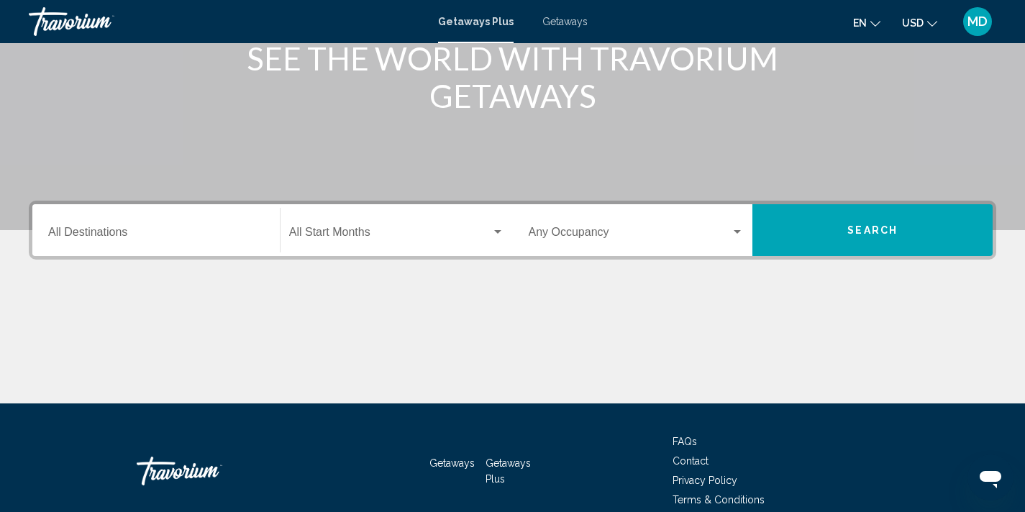
scroll to position [269, 0]
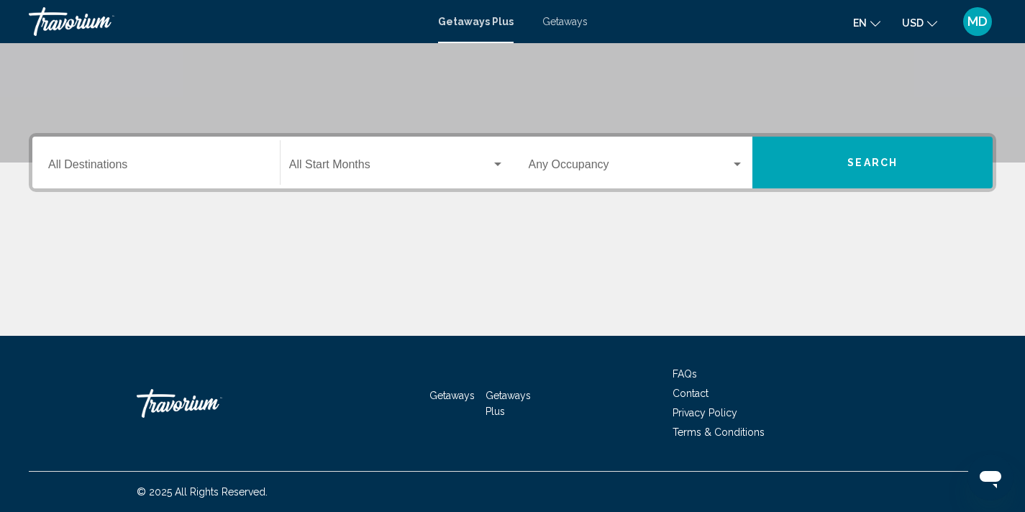
click at [108, 173] on input "Destination All Destinations" at bounding box center [156, 167] width 216 height 13
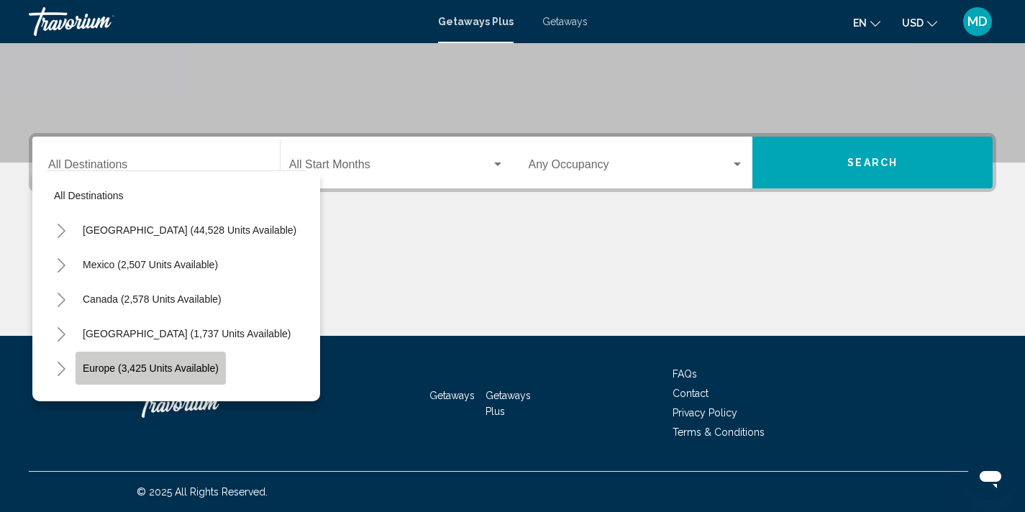
click at [150, 369] on span "Europe (3,425 units available)" at bounding box center [151, 368] width 136 height 12
type input "**********"
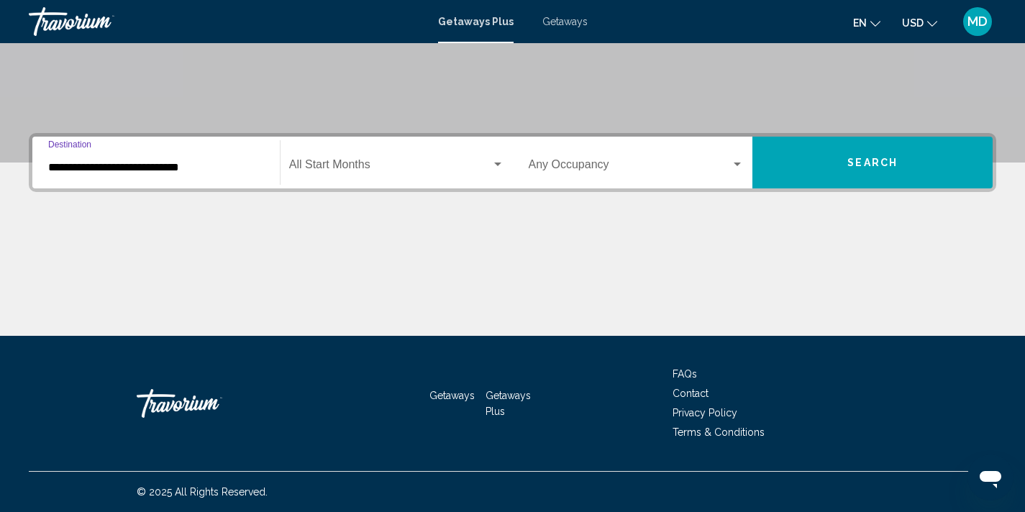
click at [359, 168] on span "Search widget" at bounding box center [390, 167] width 202 height 13
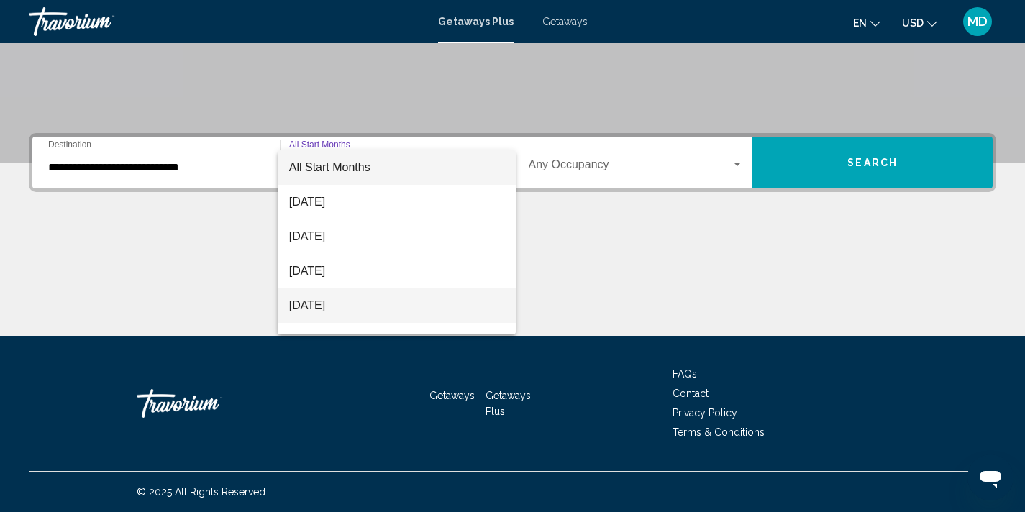
click at [345, 307] on span "November 2025" at bounding box center [396, 305] width 215 height 35
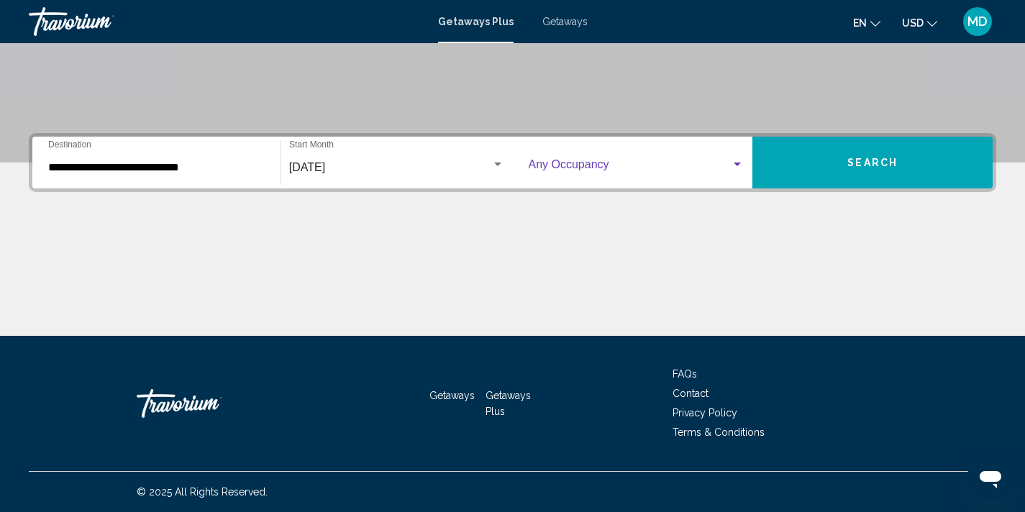
click at [743, 168] on div "Search widget" at bounding box center [736, 165] width 13 height 12
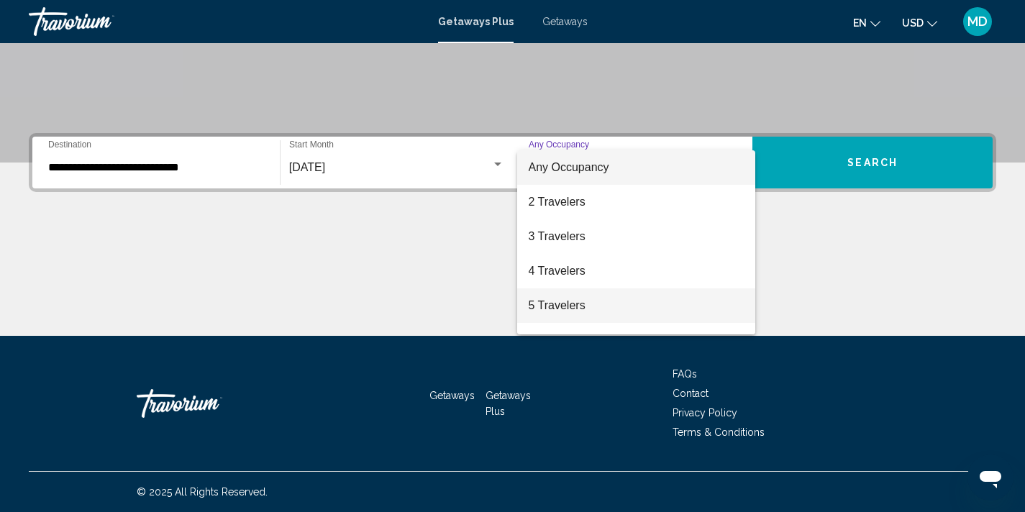
click at [599, 306] on span "5 Travelers" at bounding box center [636, 305] width 216 height 35
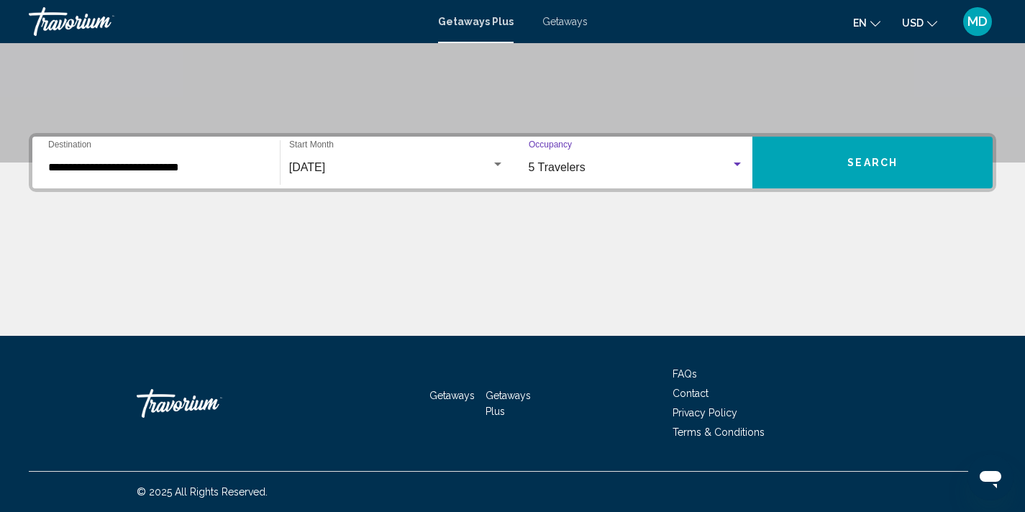
click at [894, 160] on span "Search" at bounding box center [872, 163] width 50 height 12
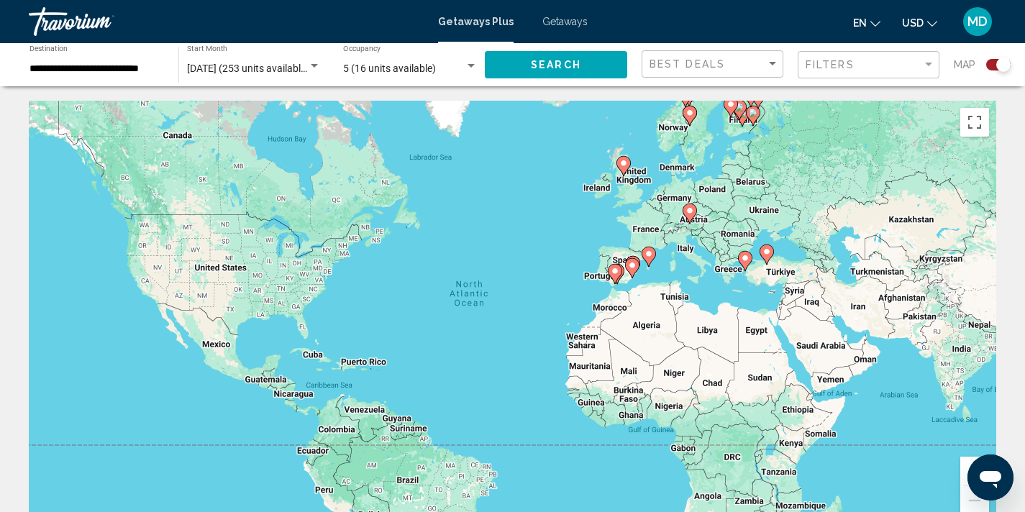
click at [743, 257] on image "Main content" at bounding box center [745, 258] width 9 height 9
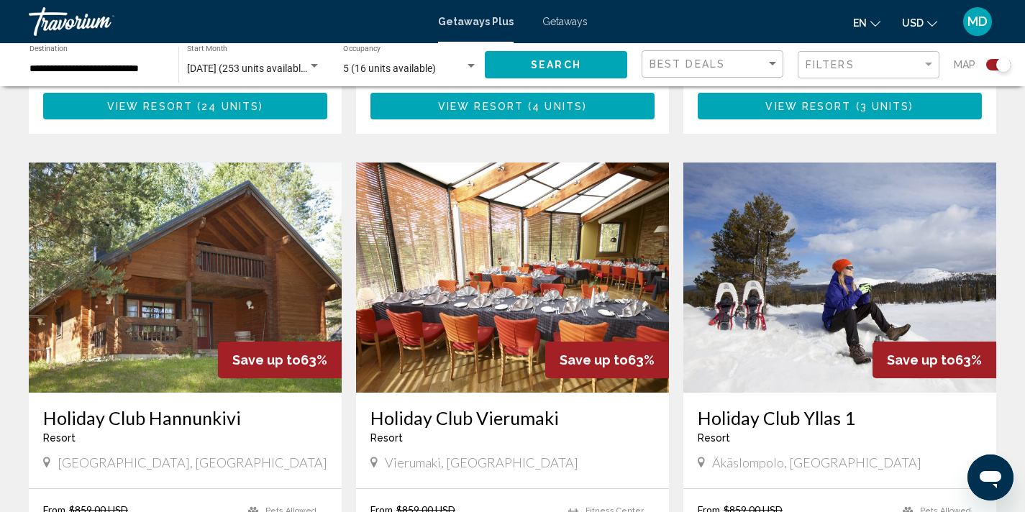
scroll to position [2298, 0]
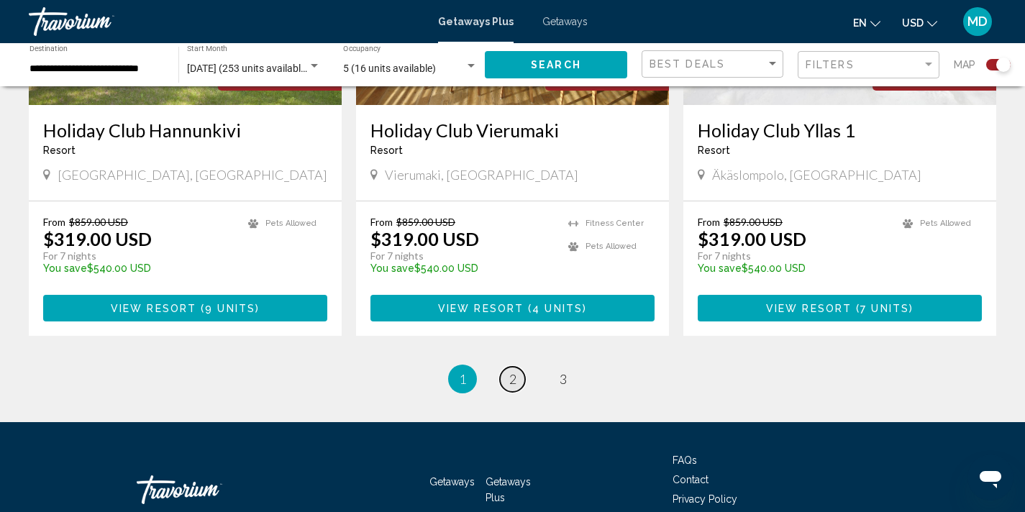
click at [509, 371] on span "2" at bounding box center [512, 379] width 7 height 16
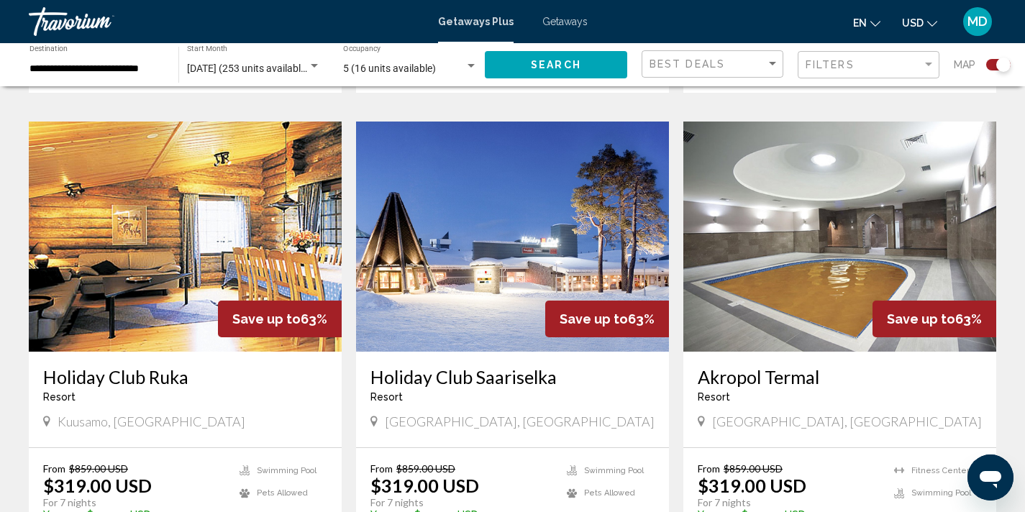
scroll to position [970, 0]
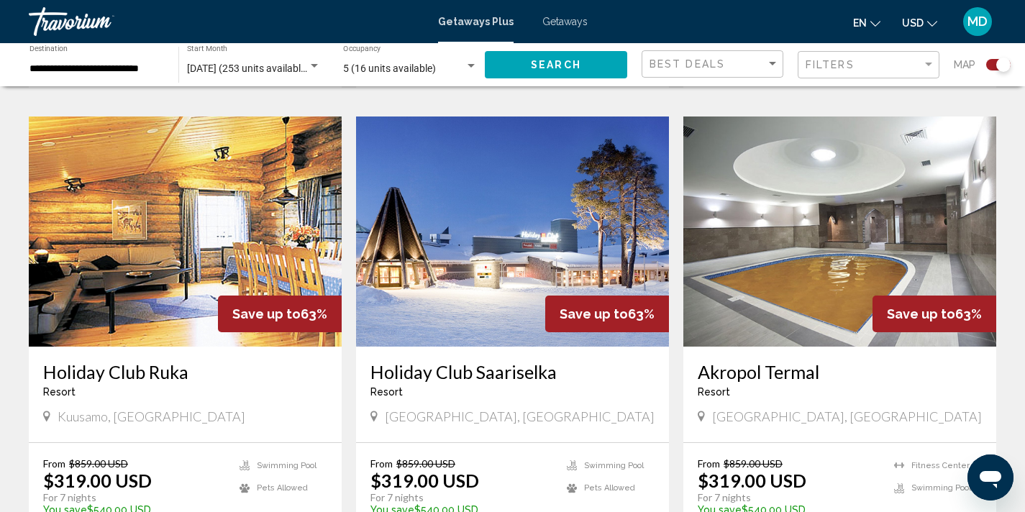
click at [797, 241] on img "Main content" at bounding box center [839, 231] width 313 height 230
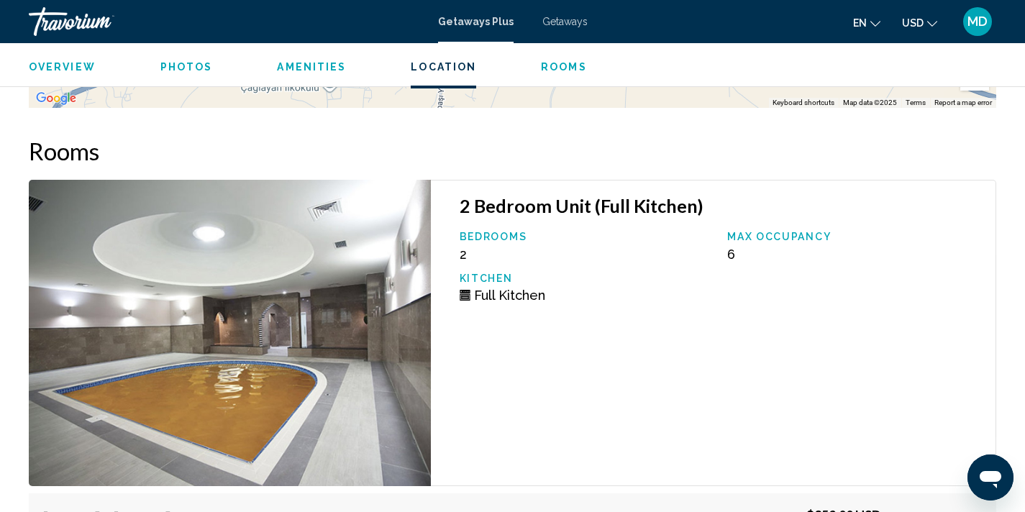
scroll to position [2119, 0]
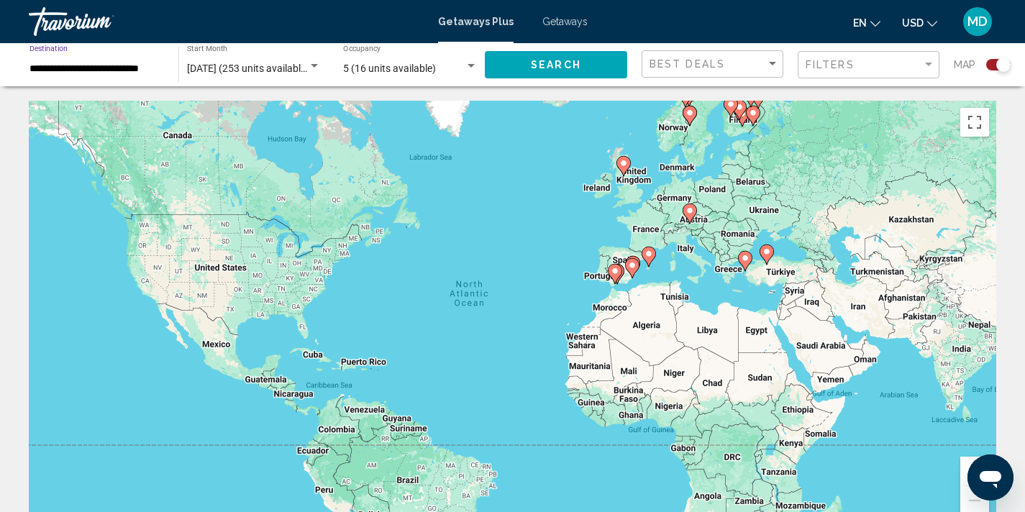
click at [100, 74] on input "**********" at bounding box center [96, 69] width 134 height 12
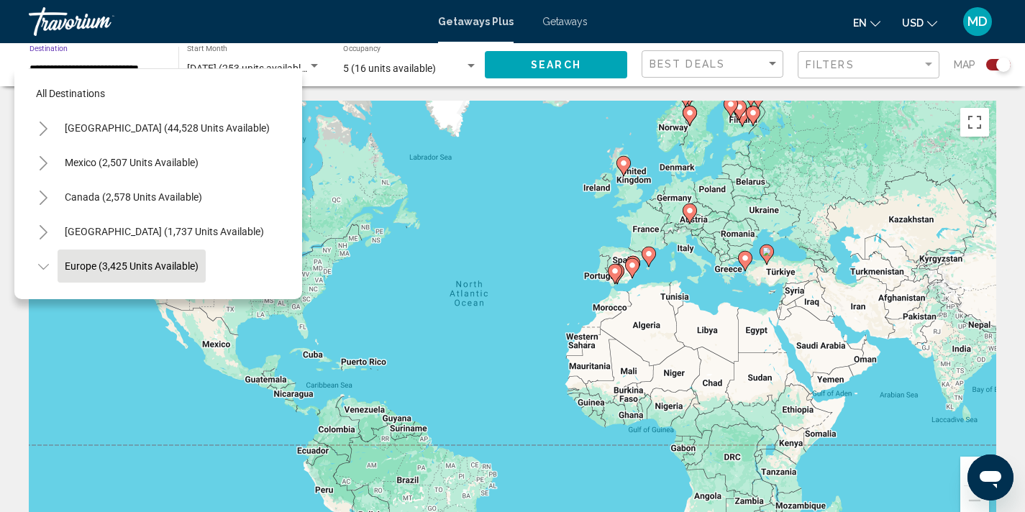
scroll to position [86, 0]
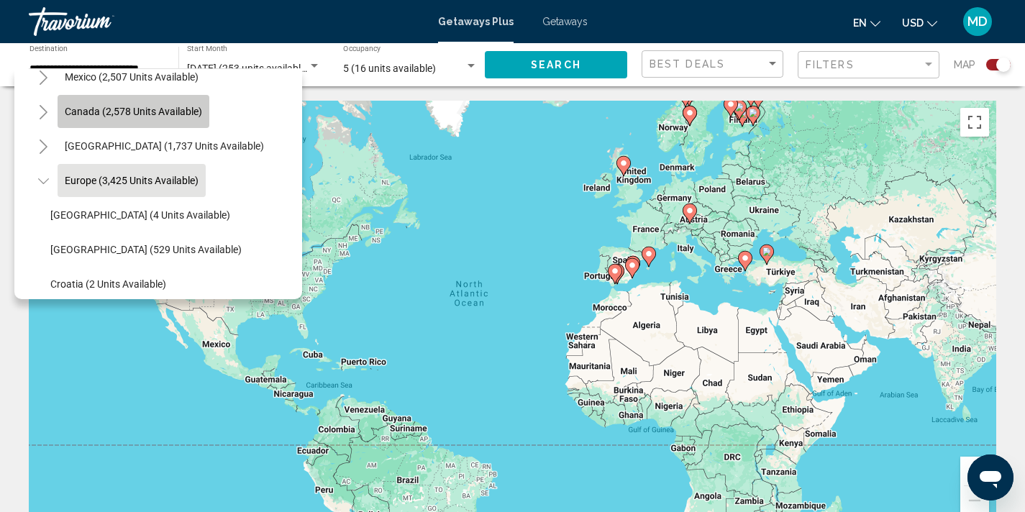
click at [141, 110] on span "Canada (2,578 units available)" at bounding box center [133, 112] width 137 height 12
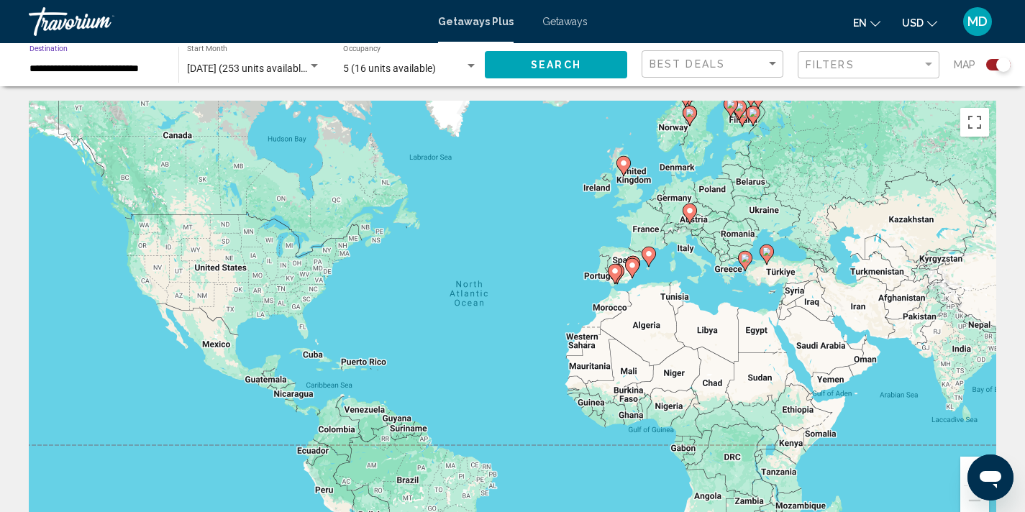
click at [547, 61] on span "Search" at bounding box center [556, 66] width 50 height 12
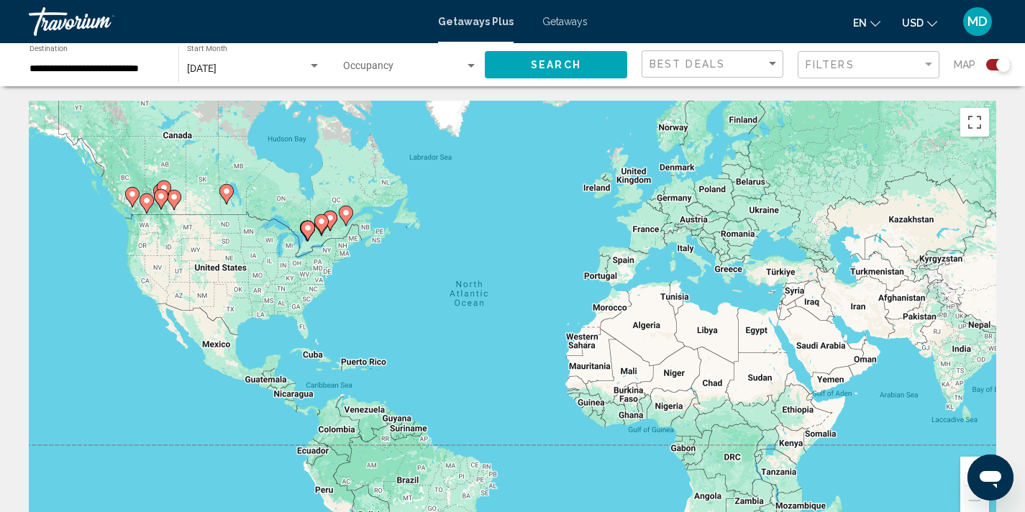
click at [229, 192] on image "Main content" at bounding box center [226, 191] width 9 height 9
type input "**********"
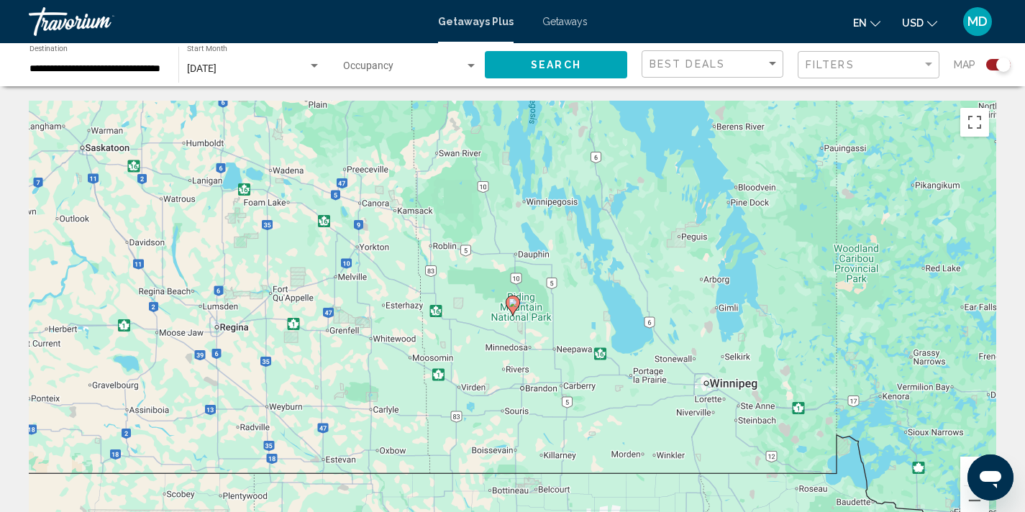
click at [513, 303] on image "Main content" at bounding box center [512, 302] width 9 height 9
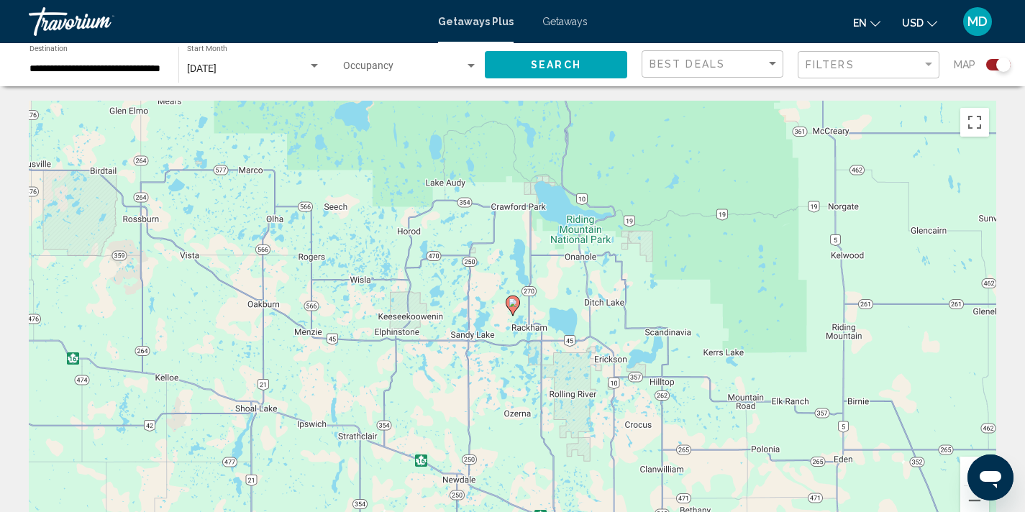
click at [513, 303] on image "Main content" at bounding box center [512, 302] width 9 height 9
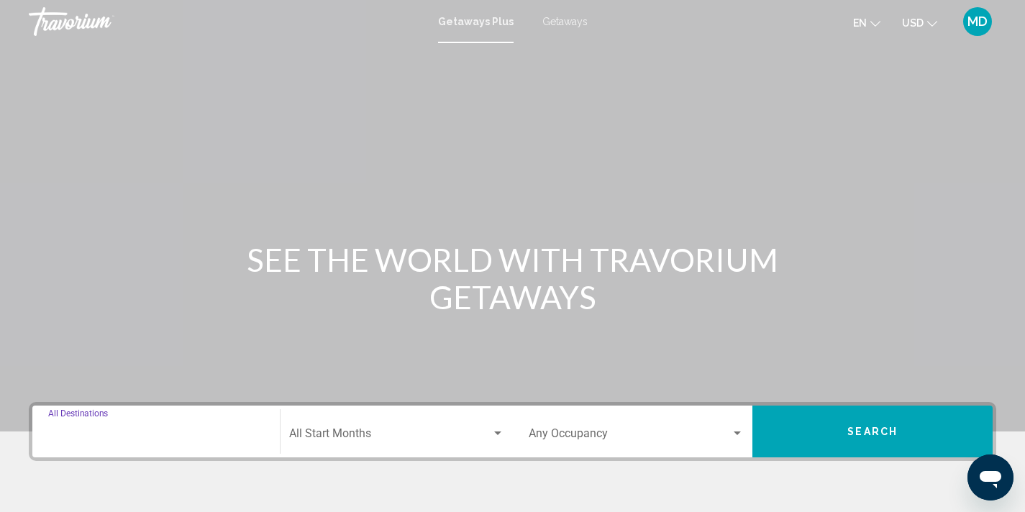
click at [121, 441] on input "Destination All Destinations" at bounding box center [156, 436] width 216 height 13
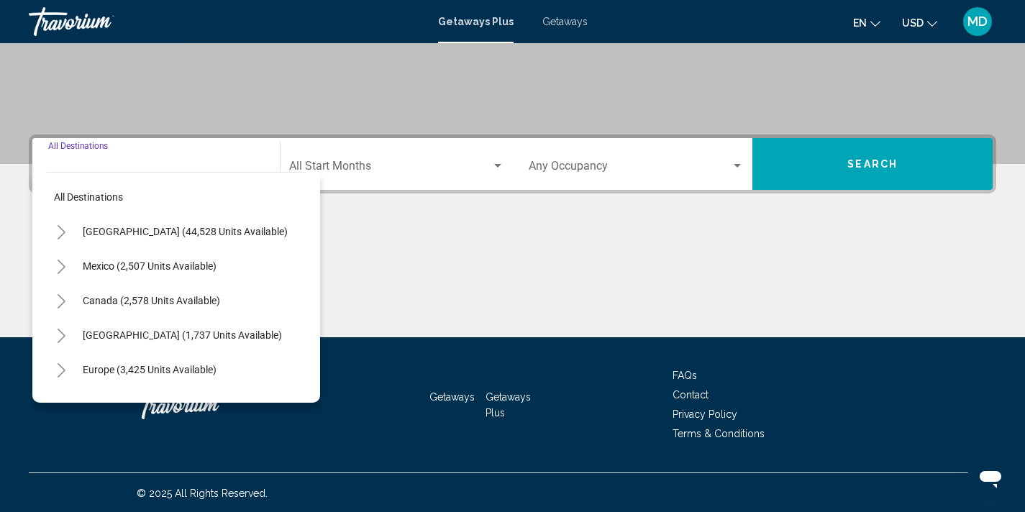
scroll to position [269, 0]
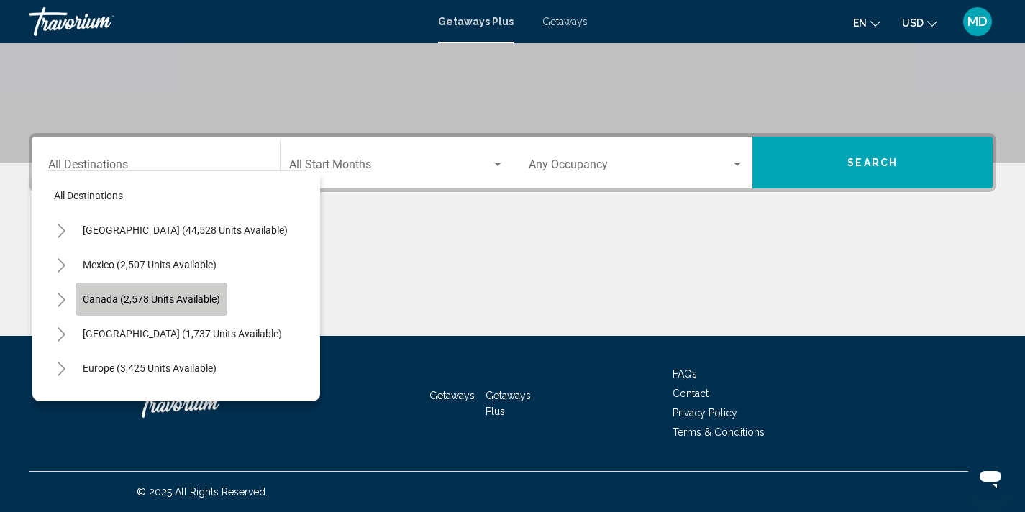
click at [166, 298] on span "Canada (2,578 units available)" at bounding box center [151, 299] width 137 height 12
type input "**********"
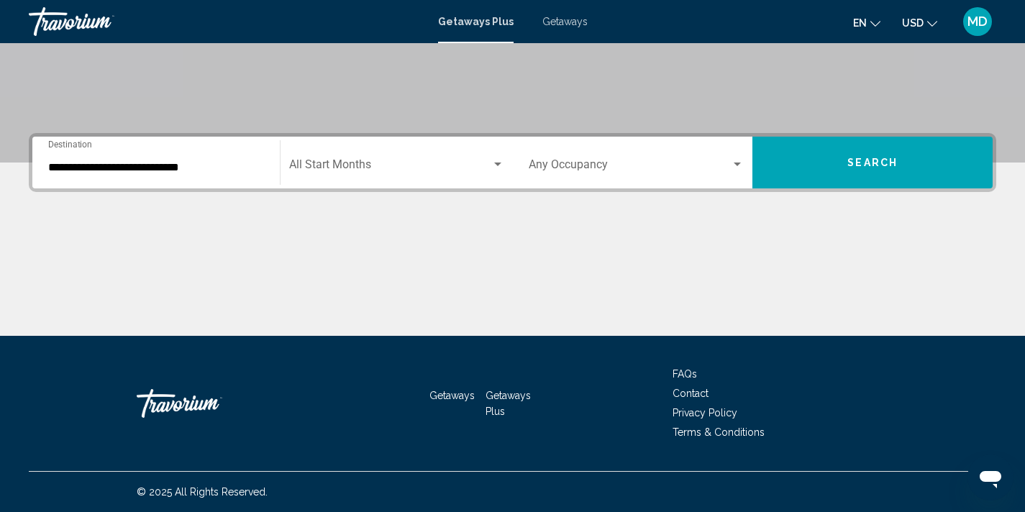
click at [363, 159] on div "Start Month All Start Months" at bounding box center [396, 162] width 215 height 45
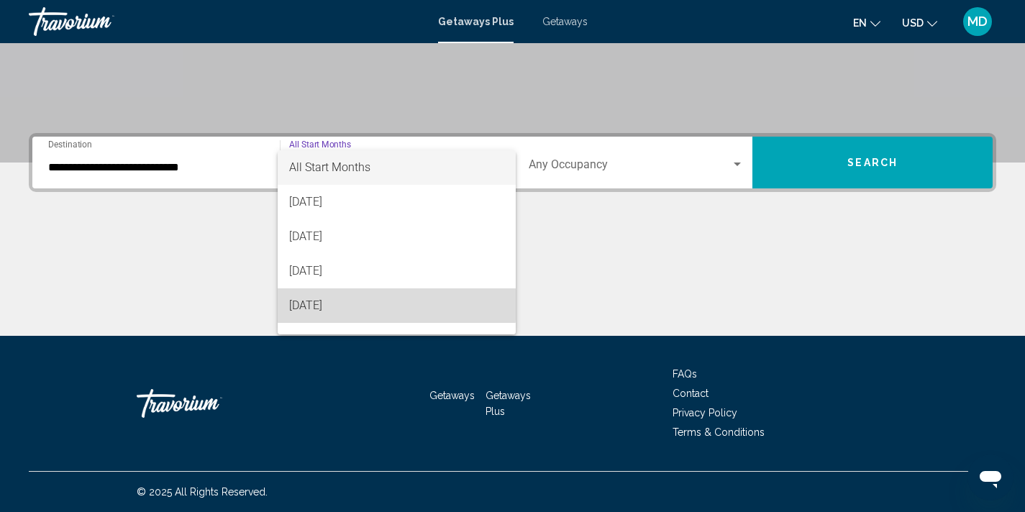
click at [342, 304] on span "November 2025" at bounding box center [396, 305] width 215 height 35
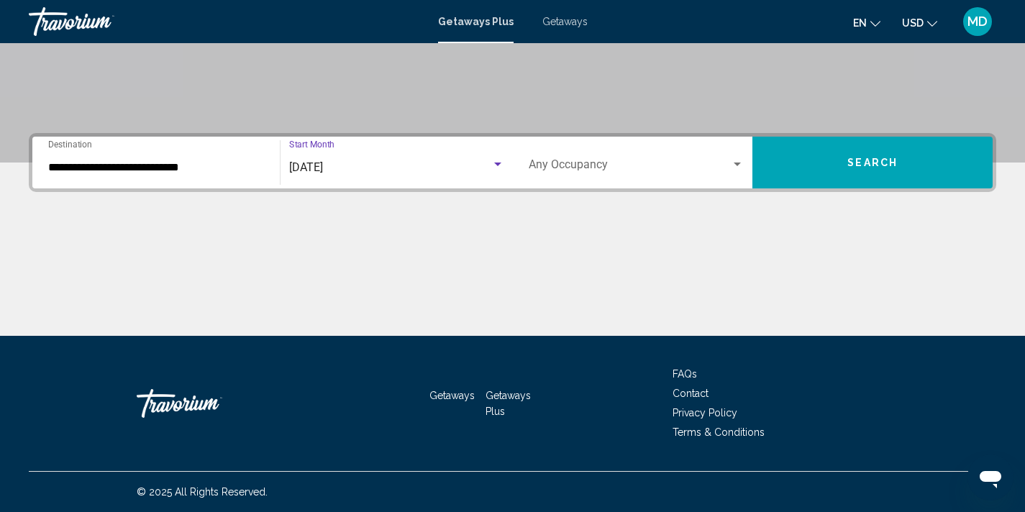
click at [733, 168] on div "Search widget" at bounding box center [736, 165] width 13 height 12
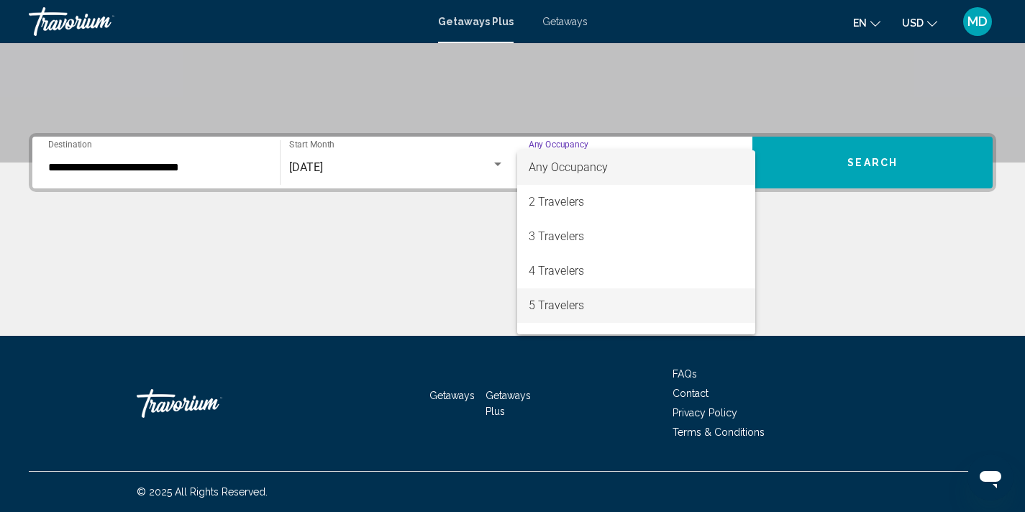
click at [637, 301] on span "5 Travelers" at bounding box center [636, 305] width 216 height 35
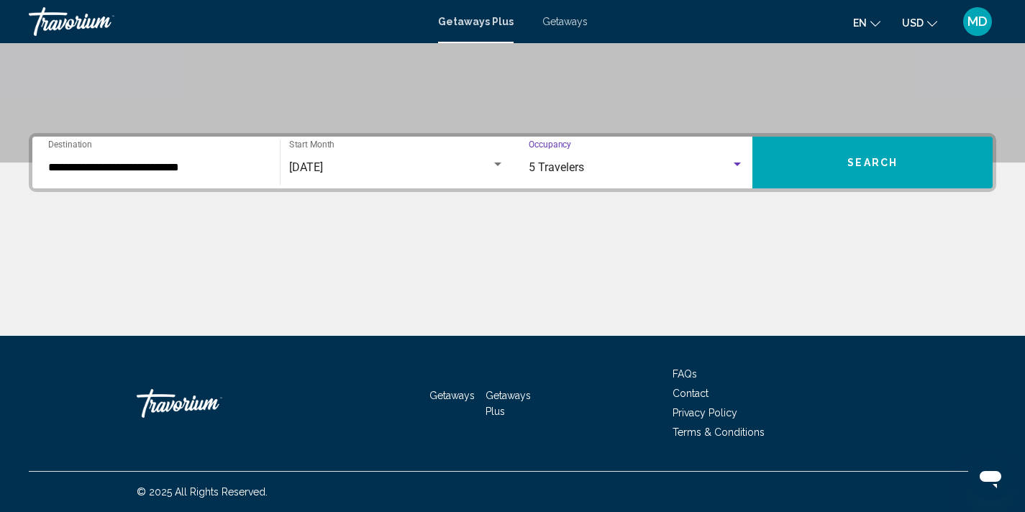
click at [876, 160] on span "Search" at bounding box center [872, 163] width 50 height 12
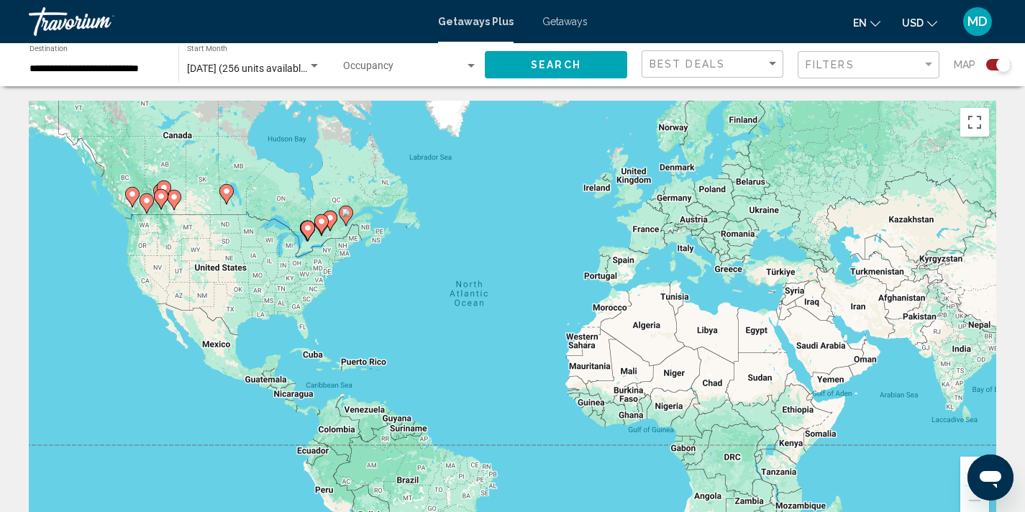
click at [307, 225] on image "Main content" at bounding box center [307, 228] width 9 height 9
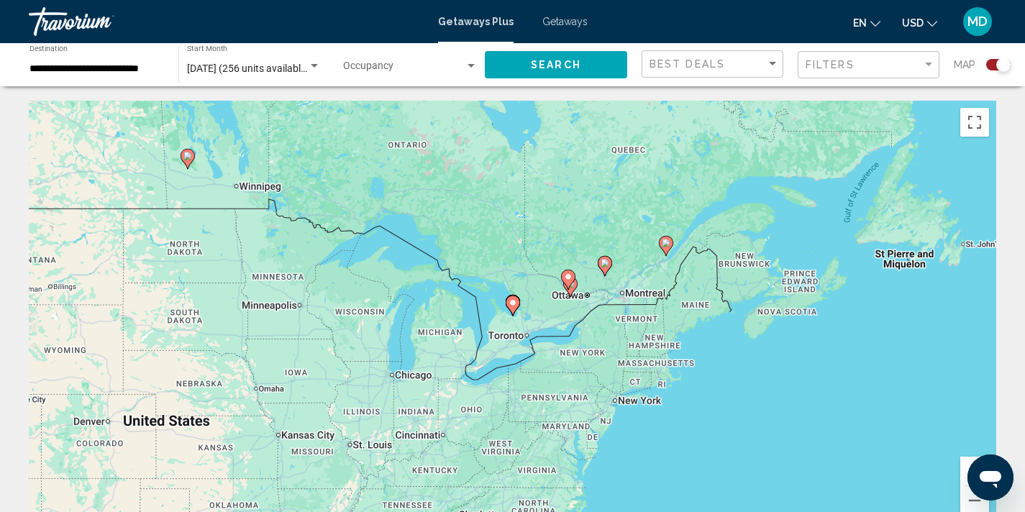
click at [514, 301] on image "Main content" at bounding box center [512, 302] width 9 height 9
type input "**********"
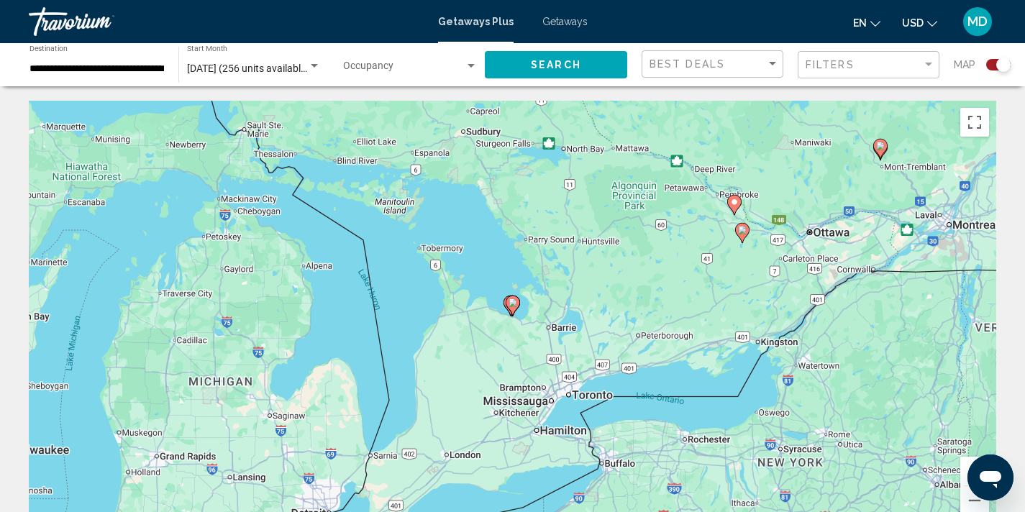
click at [515, 307] on icon "Main content" at bounding box center [511, 305] width 13 height 19
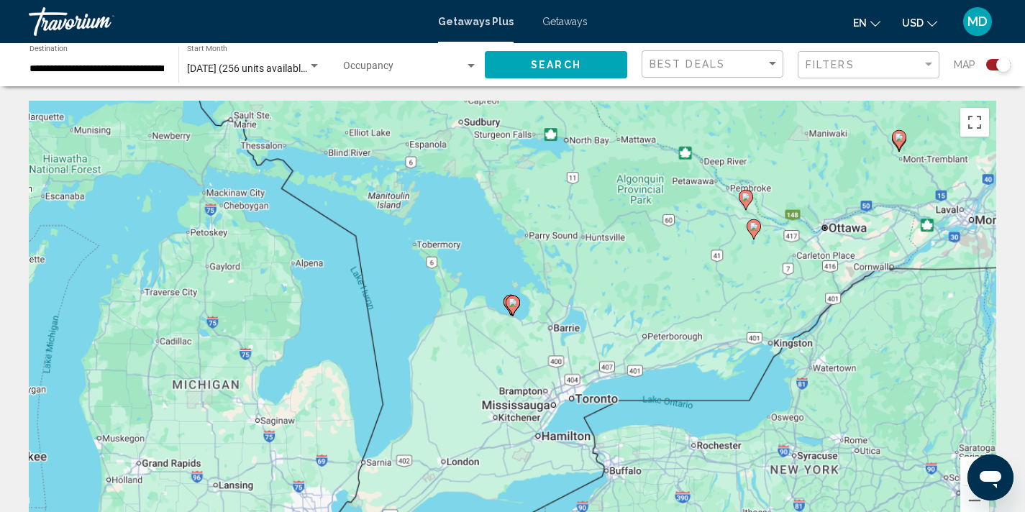
click at [515, 307] on icon "Main content" at bounding box center [511, 305] width 13 height 19
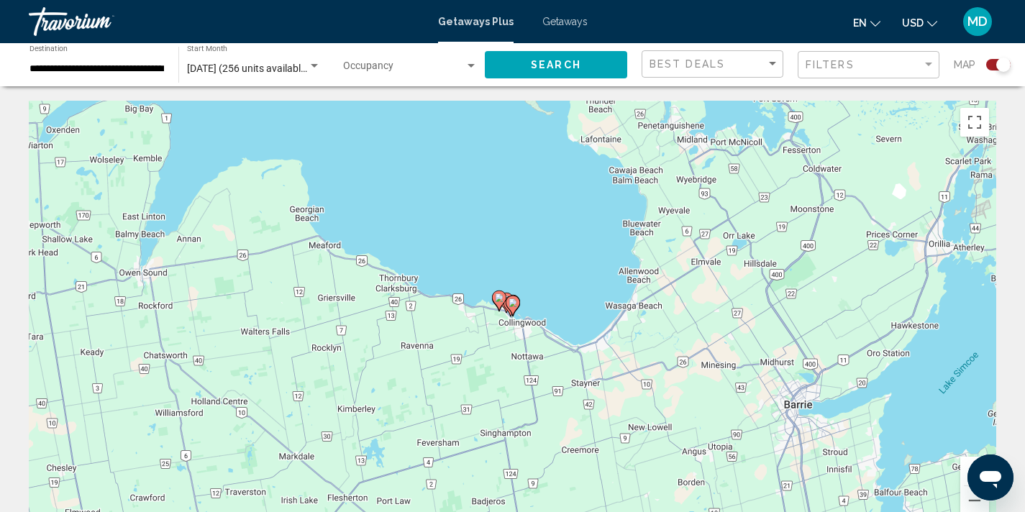
click at [509, 302] on image "Main content" at bounding box center [512, 302] width 9 height 9
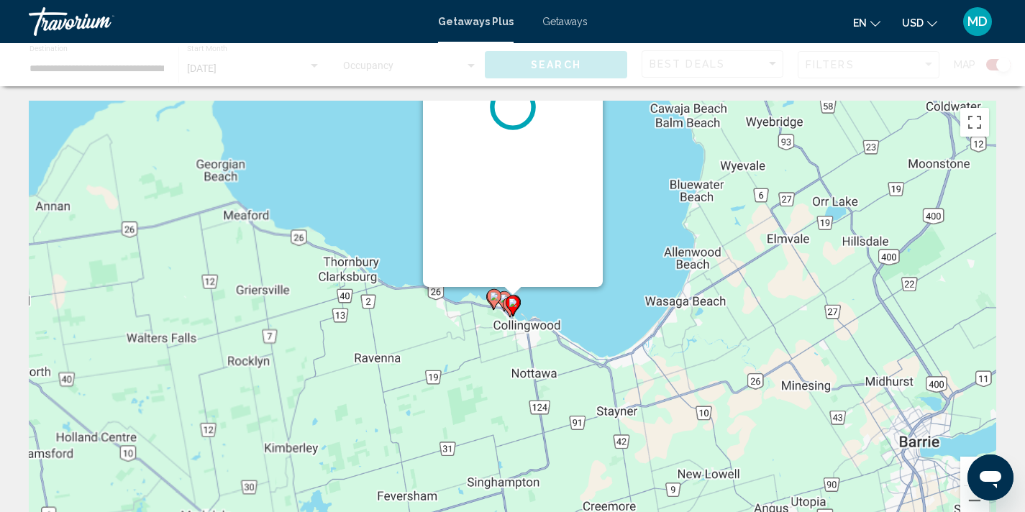
click at [509, 302] on image "Main content" at bounding box center [512, 302] width 9 height 9
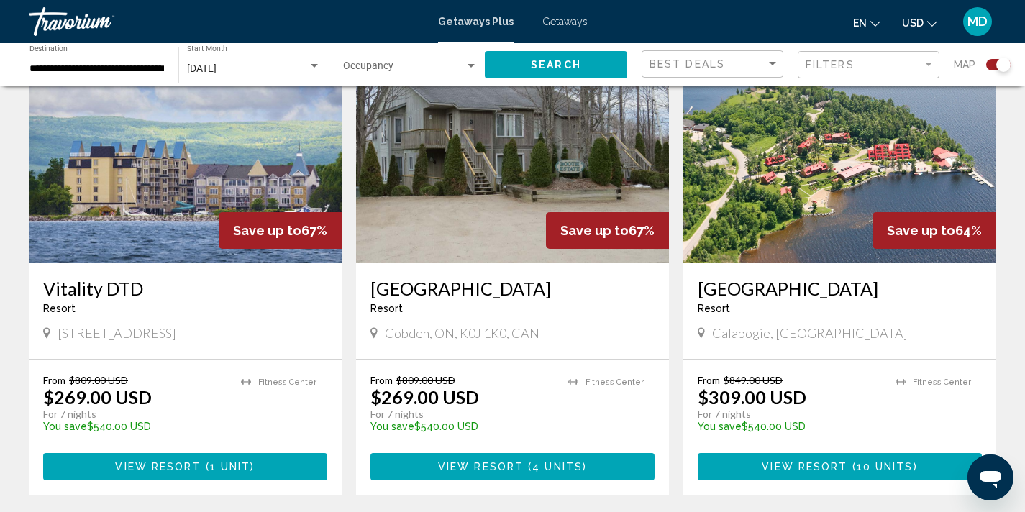
scroll to position [1077, 0]
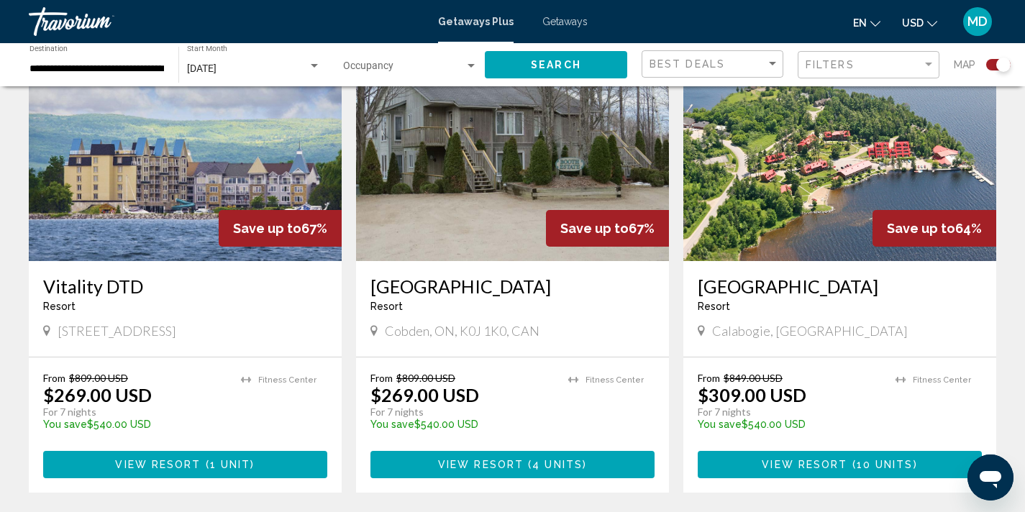
click at [815, 238] on img "Main content" at bounding box center [839, 146] width 313 height 230
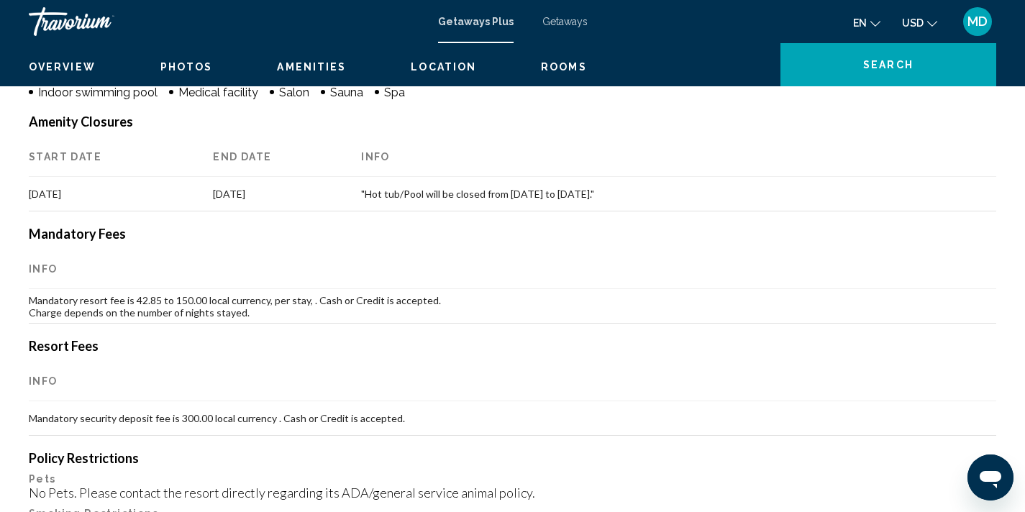
scroll to position [3, 0]
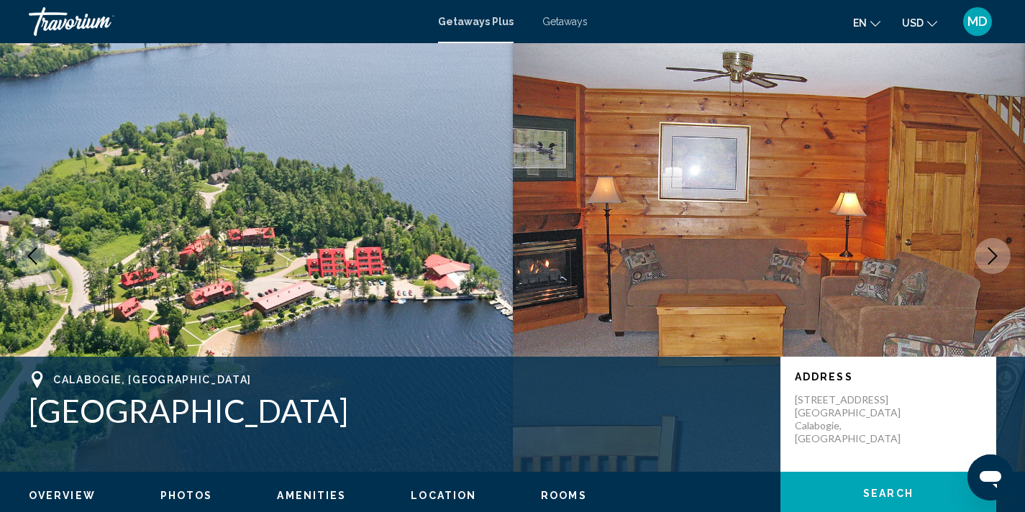
click at [987, 256] on icon "Next image" at bounding box center [992, 255] width 17 height 17
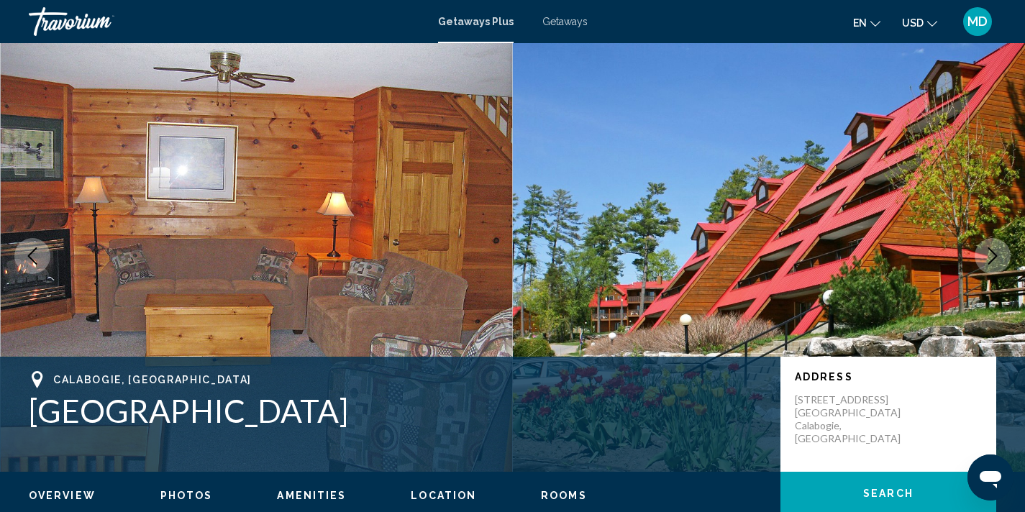
click at [987, 256] on icon "Next image" at bounding box center [992, 255] width 17 height 17
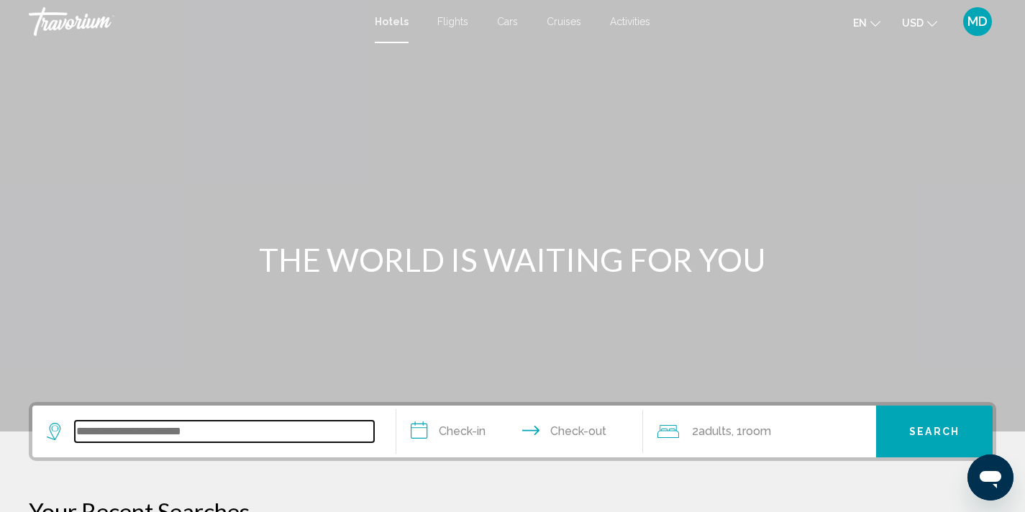
click at [196, 435] on input "Search widget" at bounding box center [224, 432] width 299 height 22
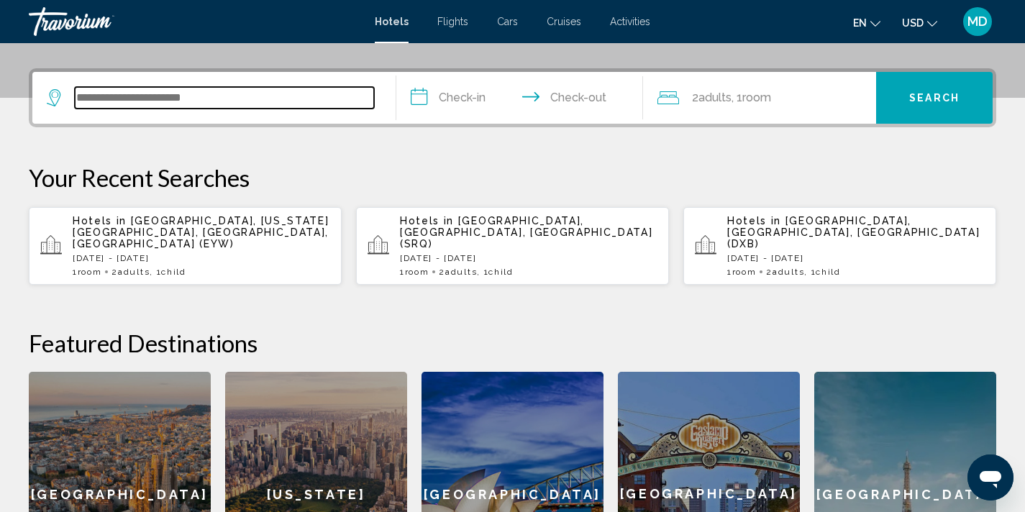
scroll to position [355, 0]
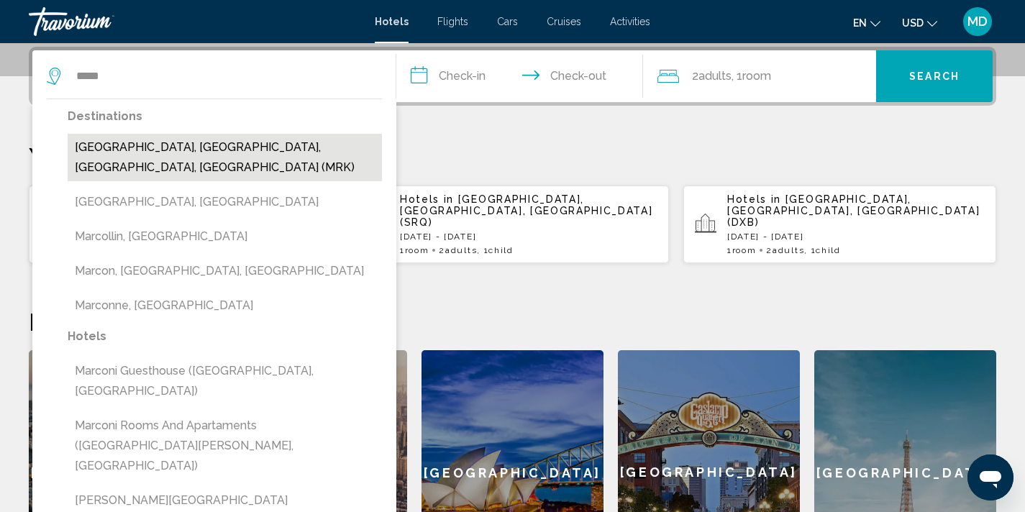
click at [247, 156] on button "Marco Island, Naples, FL, United States (MRK)" at bounding box center [225, 157] width 314 height 47
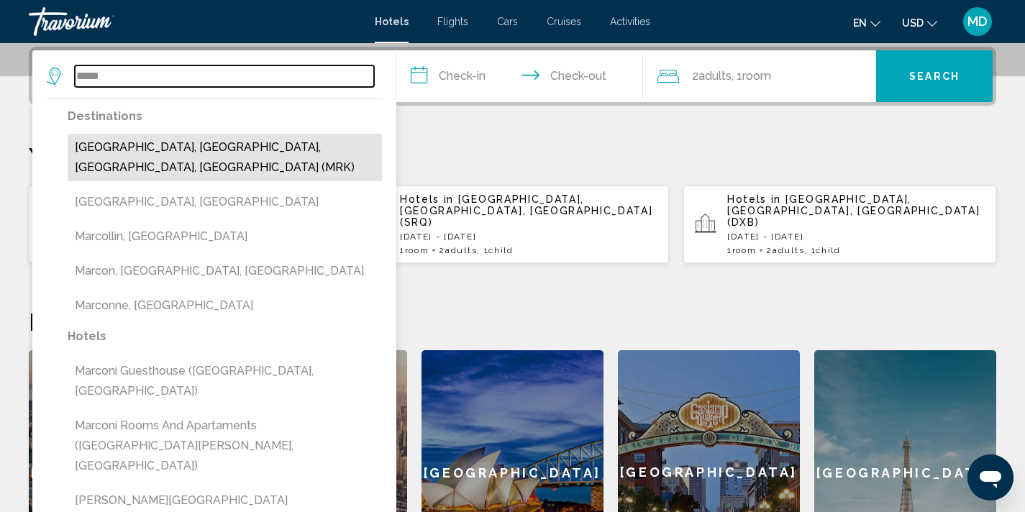
type input "**********"
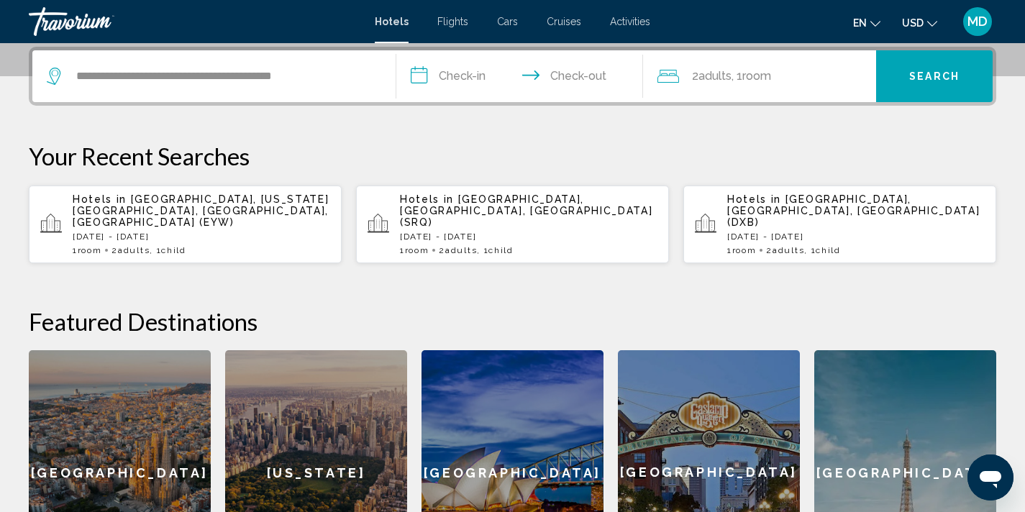
click at [446, 73] on input "**********" at bounding box center [522, 78] width 253 height 56
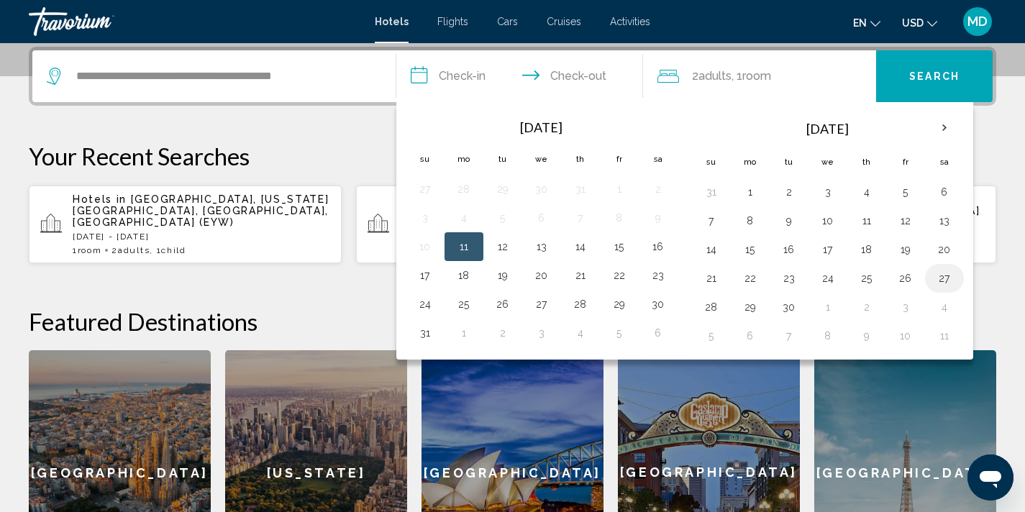
click at [944, 276] on button "27" at bounding box center [944, 278] width 23 height 20
click at [755, 309] on button "29" at bounding box center [749, 307] width 23 height 20
type input "**********"
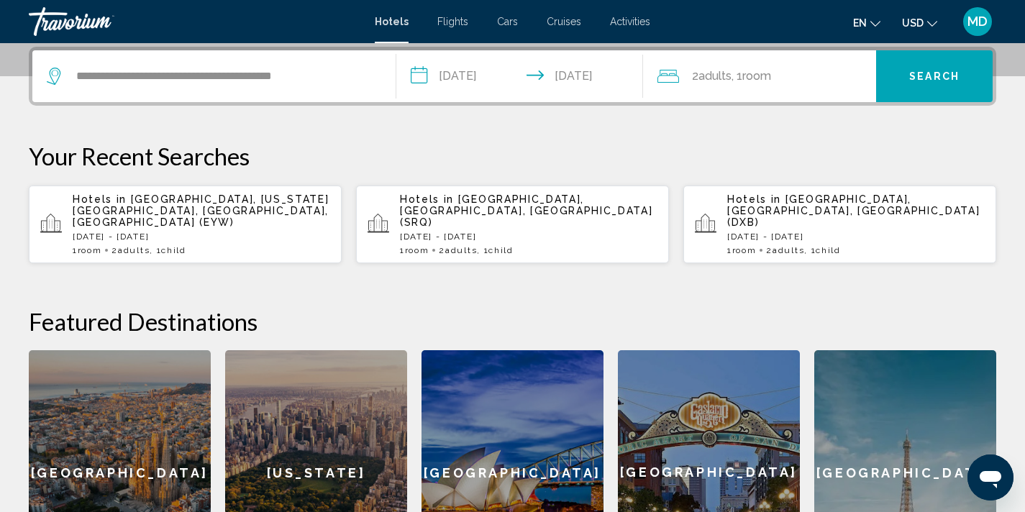
click at [771, 74] on span "Room" at bounding box center [756, 76] width 29 height 14
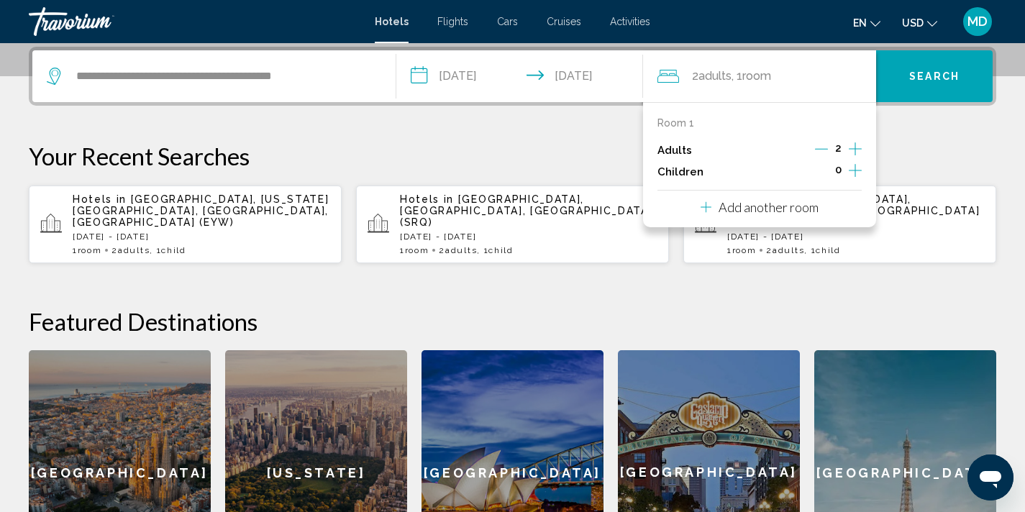
click at [855, 170] on icon "Increment children" at bounding box center [854, 170] width 13 height 13
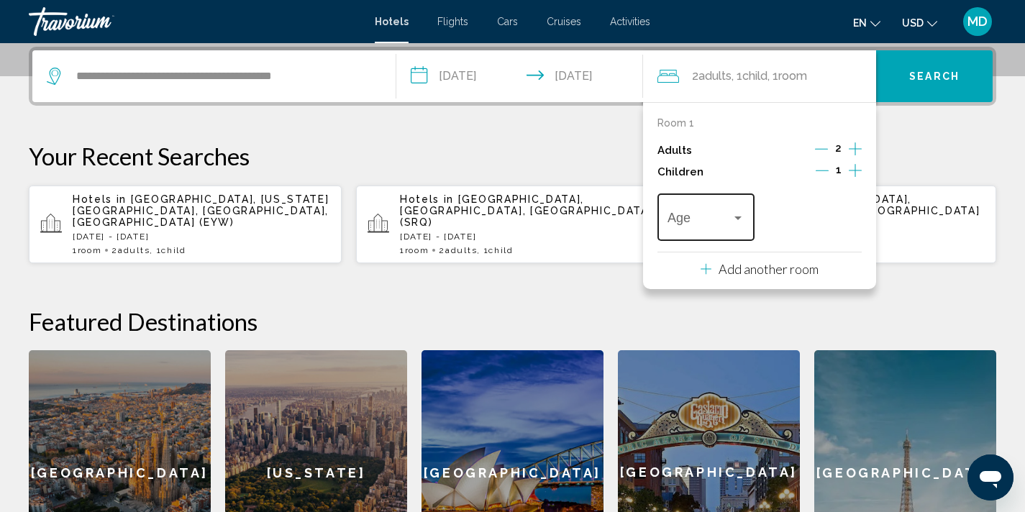
click at [736, 221] on div "Travelers: 2 adults, 1 child" at bounding box center [737, 218] width 13 height 12
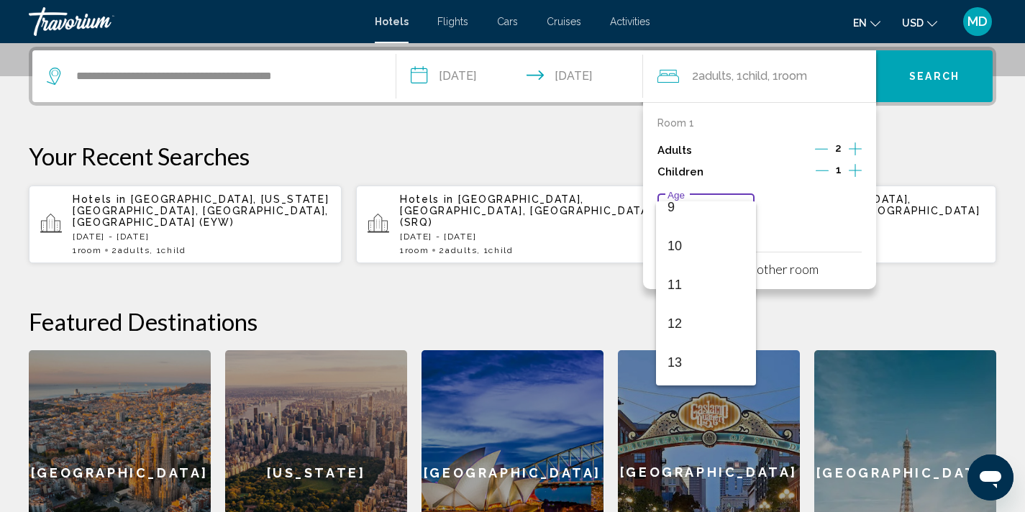
scroll to position [381, 0]
click at [692, 301] on span "12" at bounding box center [705, 305] width 77 height 39
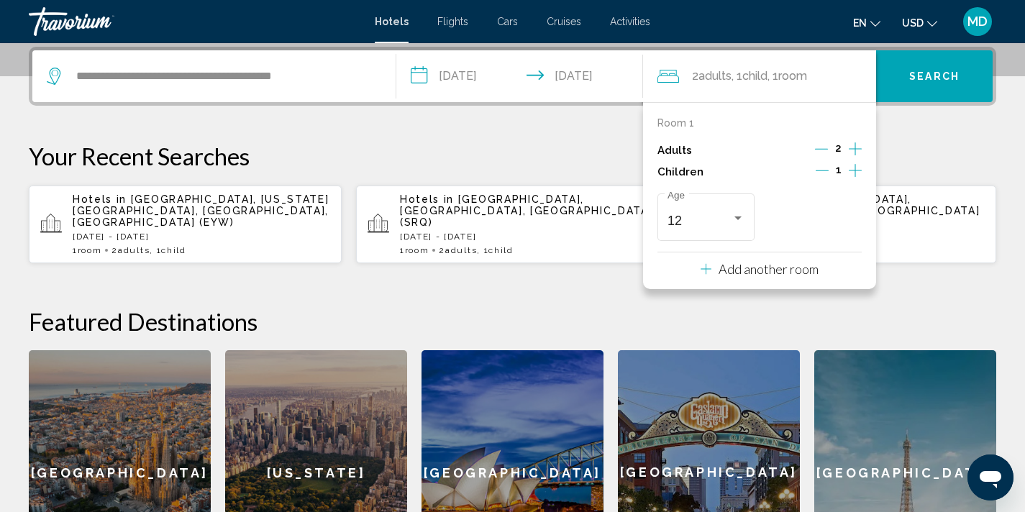
click at [905, 70] on button "Search" at bounding box center [934, 76] width 116 height 52
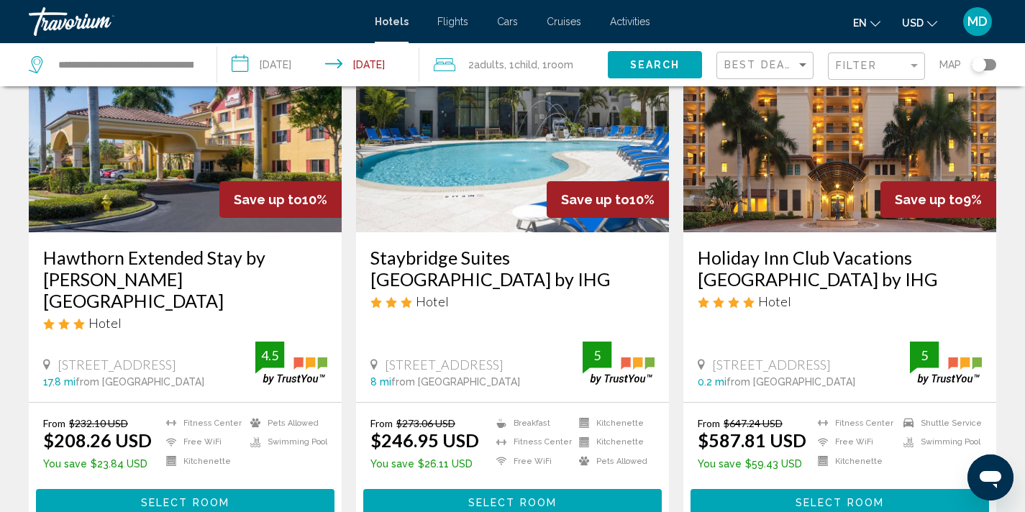
scroll to position [1641, 0]
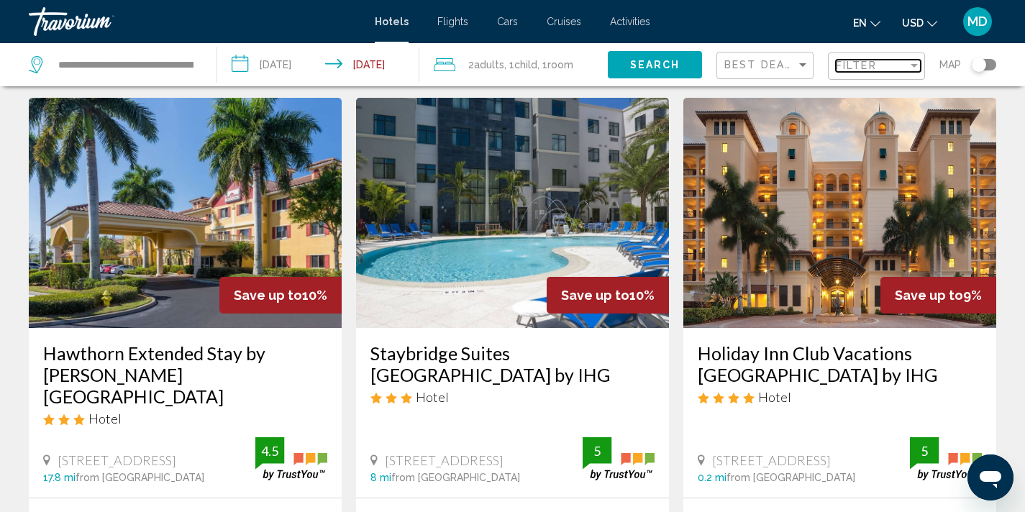
click at [843, 66] on span "Filter" at bounding box center [855, 66] width 41 height 12
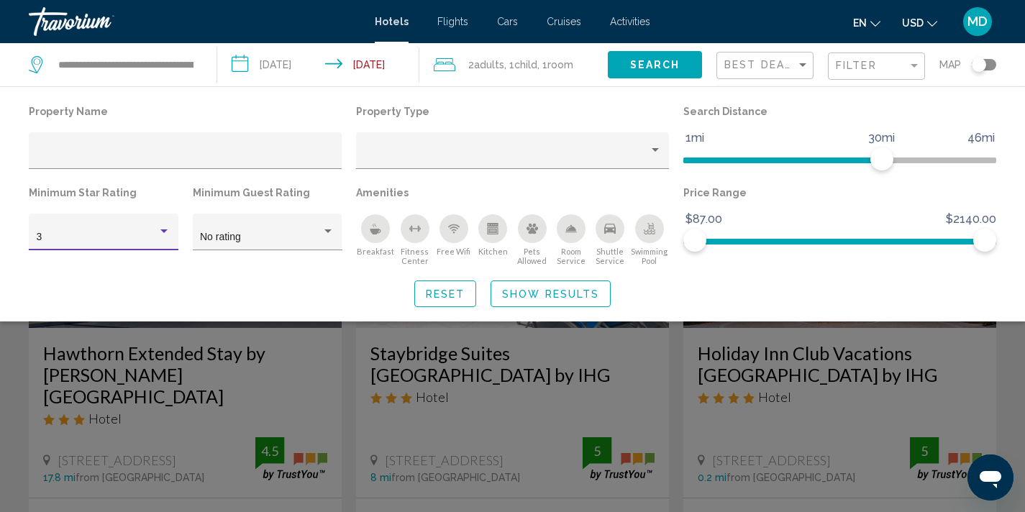
click at [165, 228] on div "Hotel Filters" at bounding box center [163, 232] width 13 height 12
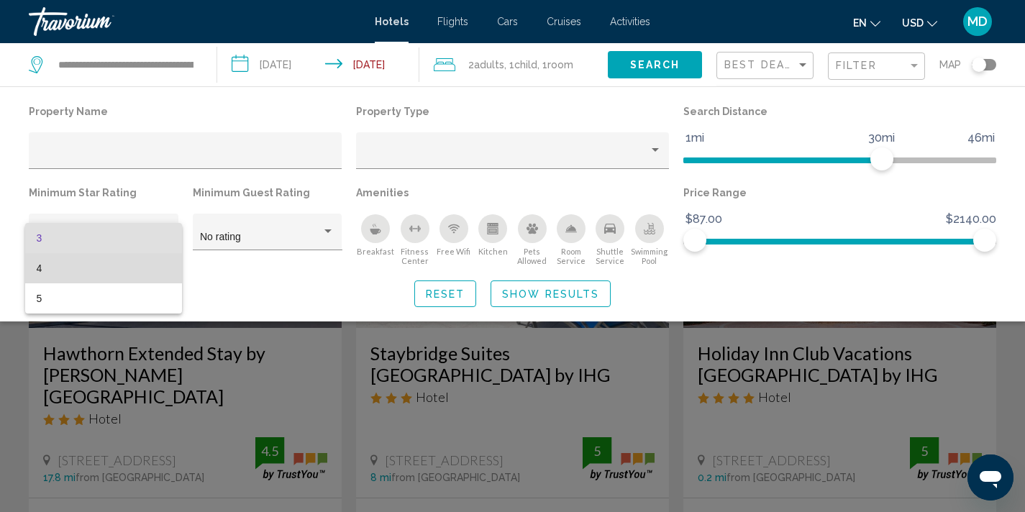
click at [127, 267] on span "4" at bounding box center [104, 268] width 134 height 30
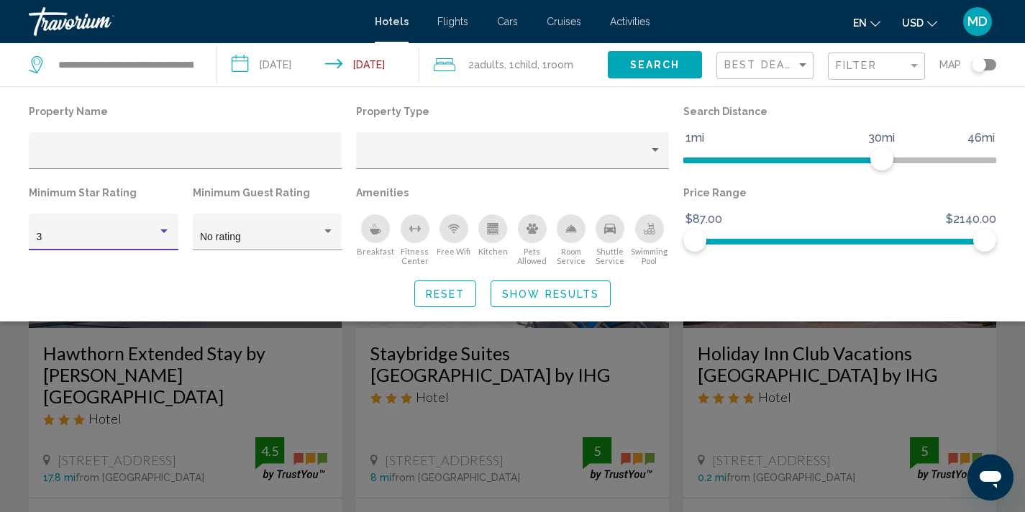
scroll to position [1108, 0]
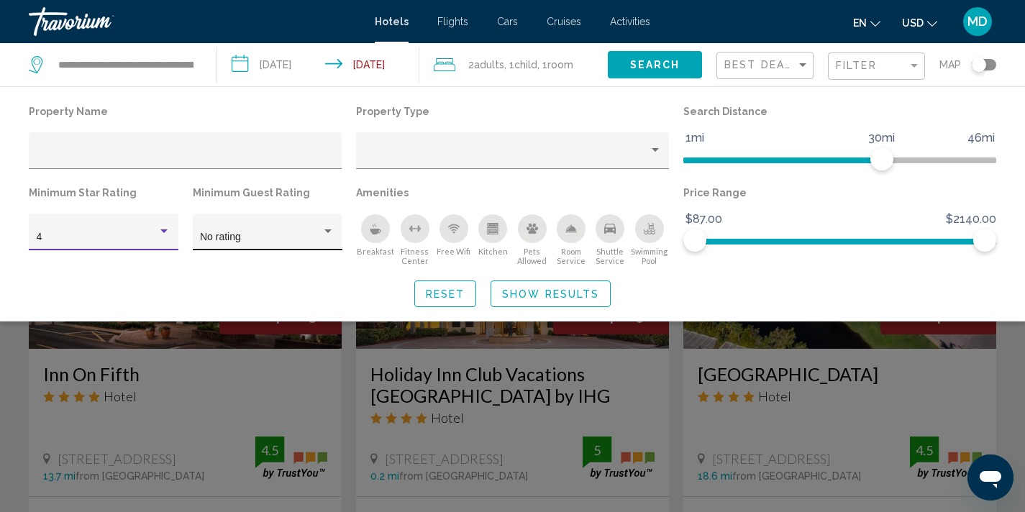
click at [319, 229] on div "No rating" at bounding box center [267, 235] width 134 height 29
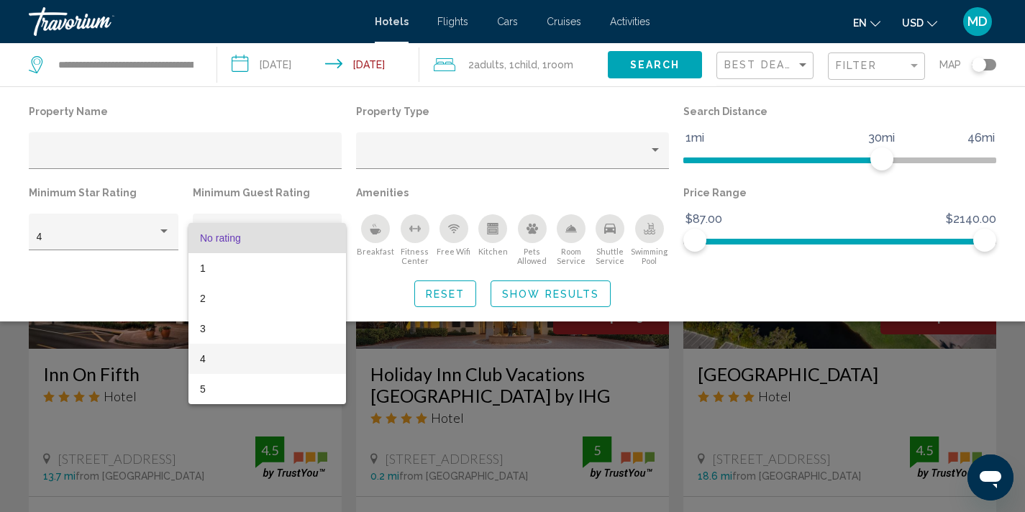
click at [253, 359] on span "4" at bounding box center [267, 359] width 134 height 30
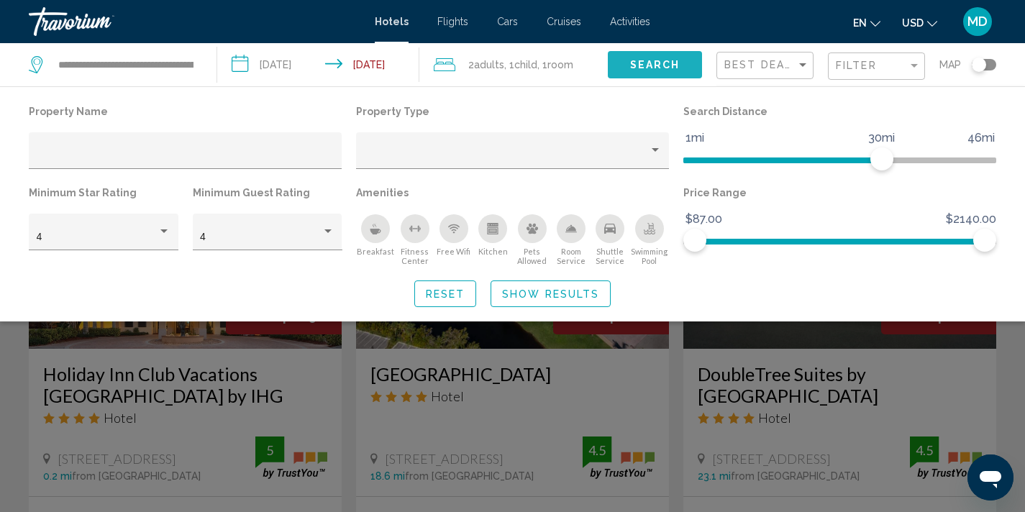
click at [667, 64] on span "Search" at bounding box center [655, 66] width 50 height 12
click at [719, 273] on div "Property Name Property Type Search Distance 1mi 46mi 30mi Minimum Star Rating 4…" at bounding box center [512, 204] width 1025 height 206
click at [793, 63] on span "Best Deals" at bounding box center [761, 65] width 75 height 12
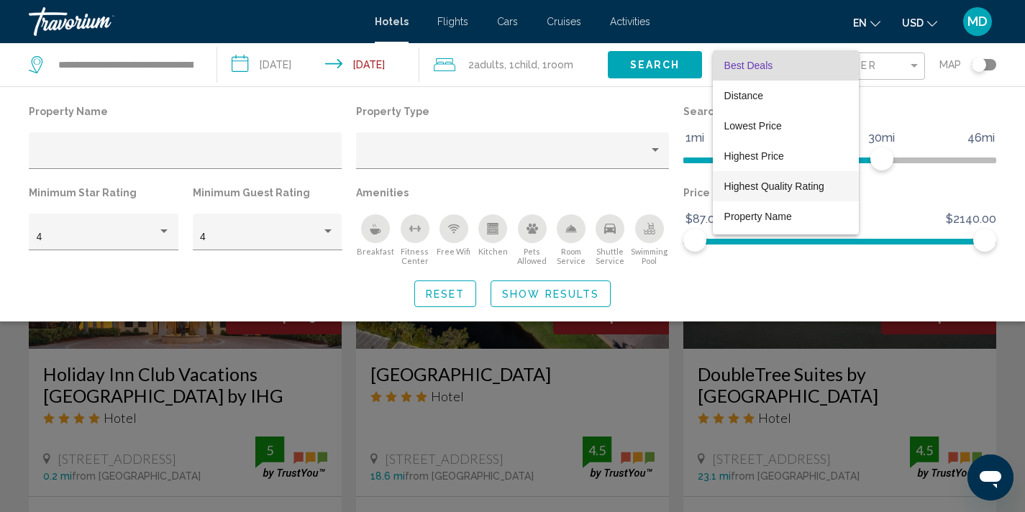
click at [776, 192] on span "Highest Quality Rating" at bounding box center [785, 186] width 123 height 30
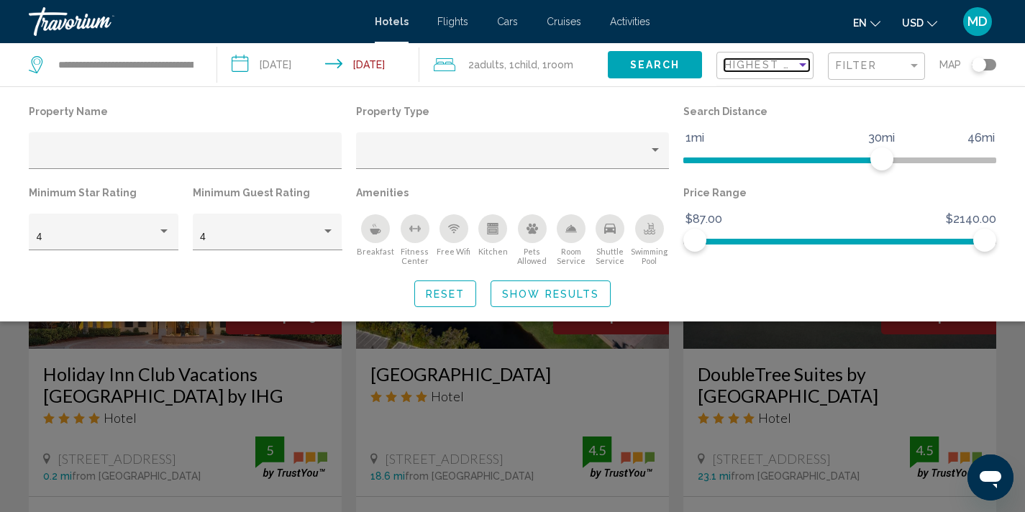
scroll to position [1106, 0]
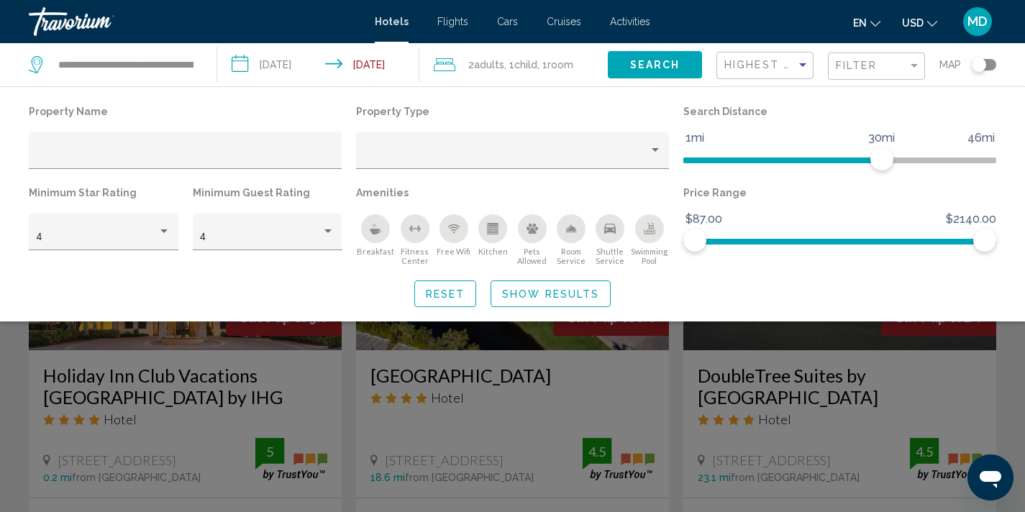
click at [728, 370] on div "Search widget" at bounding box center [512, 364] width 1025 height 296
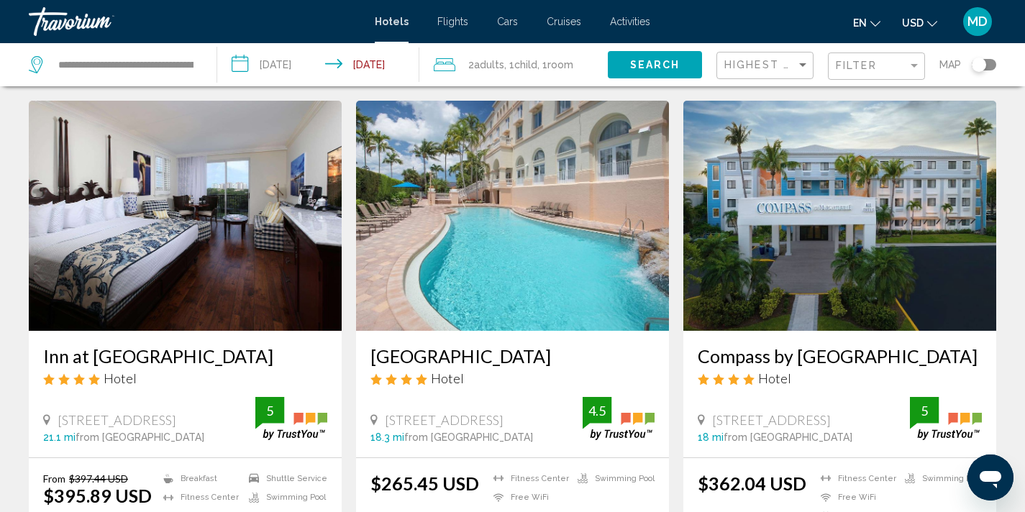
scroll to position [1820, 0]
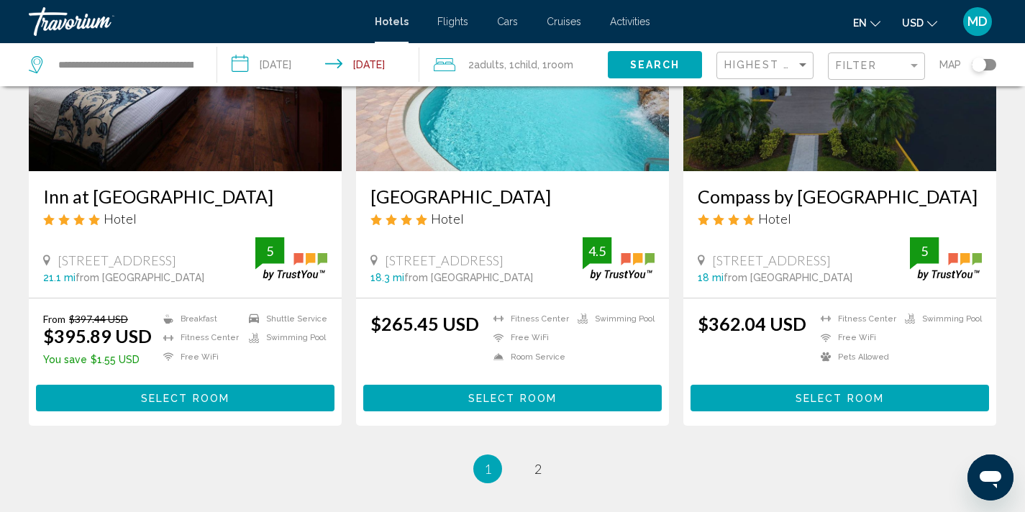
click at [846, 116] on img "Main content" at bounding box center [839, 56] width 313 height 230
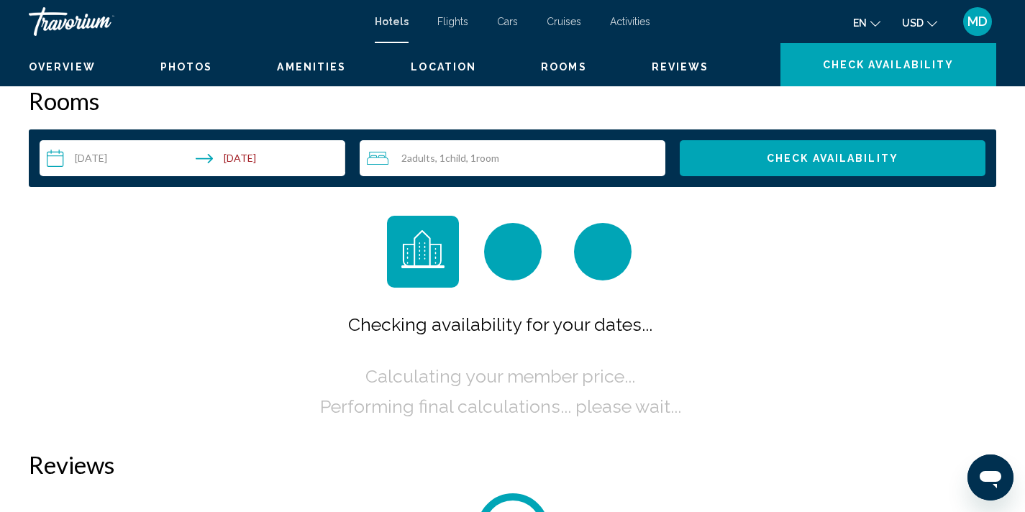
scroll to position [3, 0]
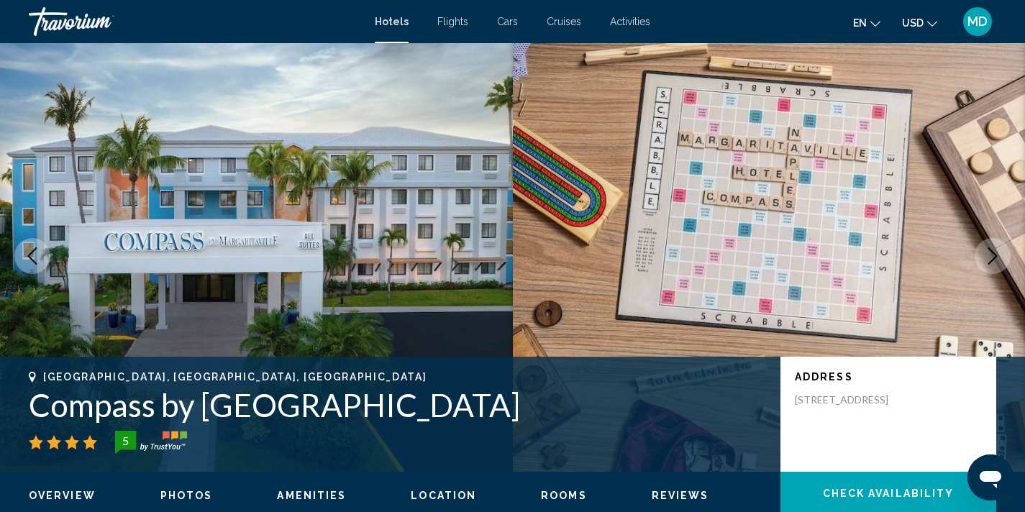
click at [986, 247] on icon "Next image" at bounding box center [992, 255] width 17 height 17
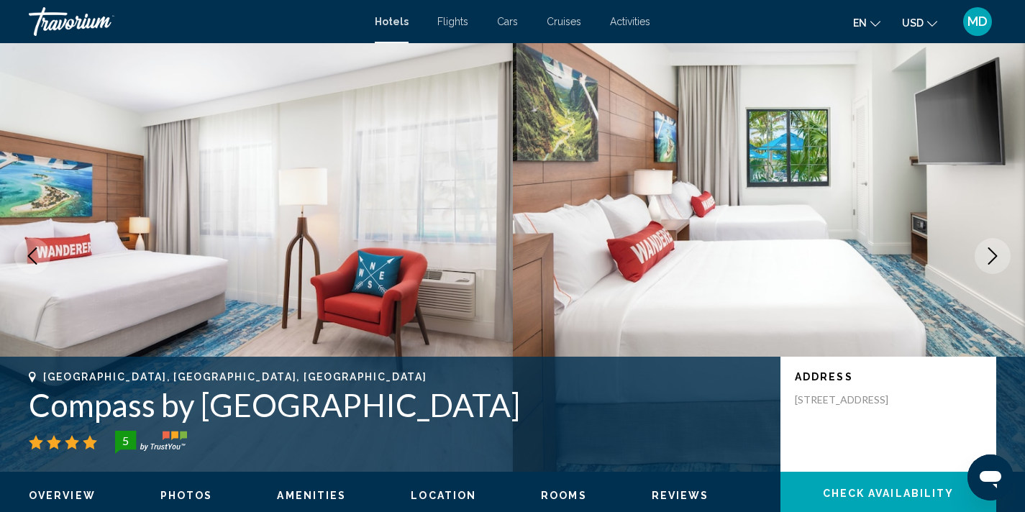
click at [986, 247] on icon "Next image" at bounding box center [992, 255] width 17 height 17
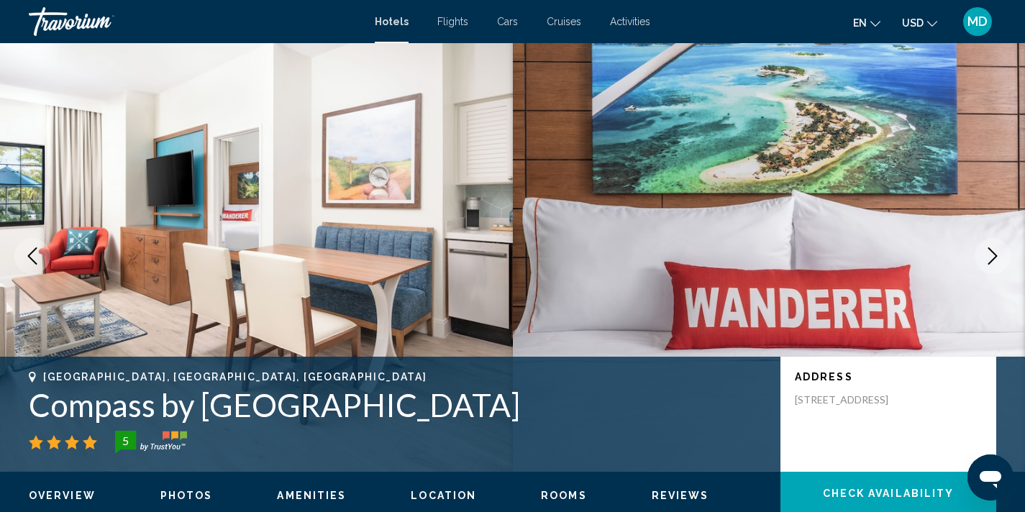
click at [992, 246] on button "Next image" at bounding box center [992, 256] width 36 height 36
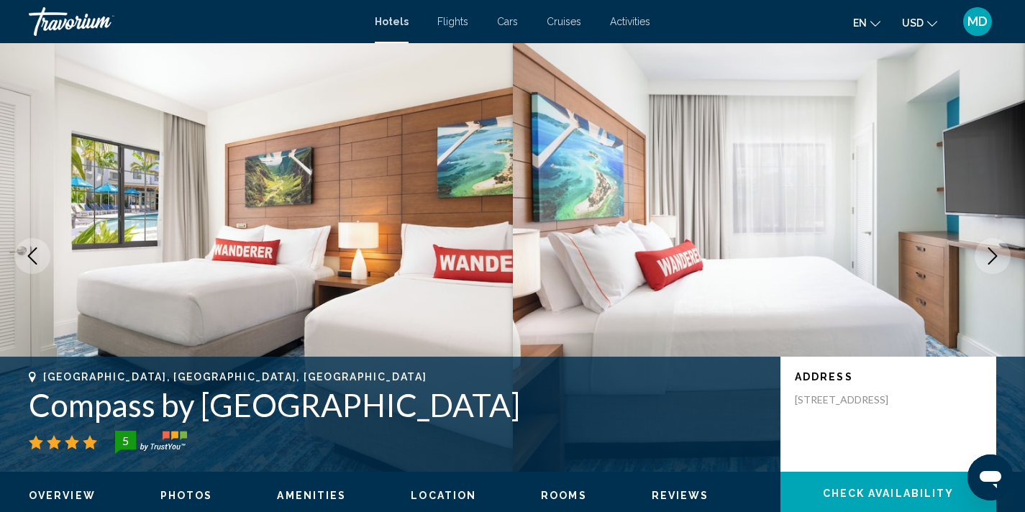
click at [984, 251] on icon "Next image" at bounding box center [992, 255] width 17 height 17
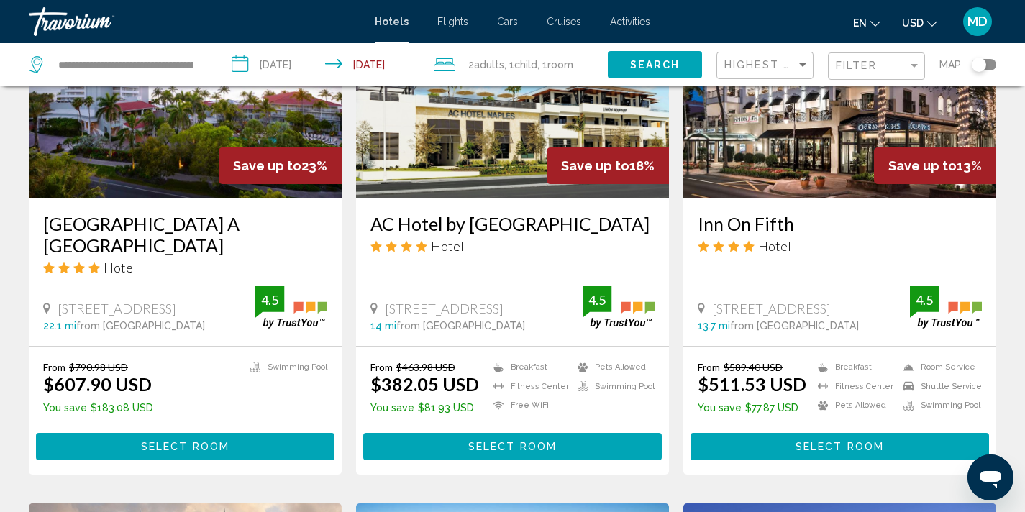
scroll to position [689, 0]
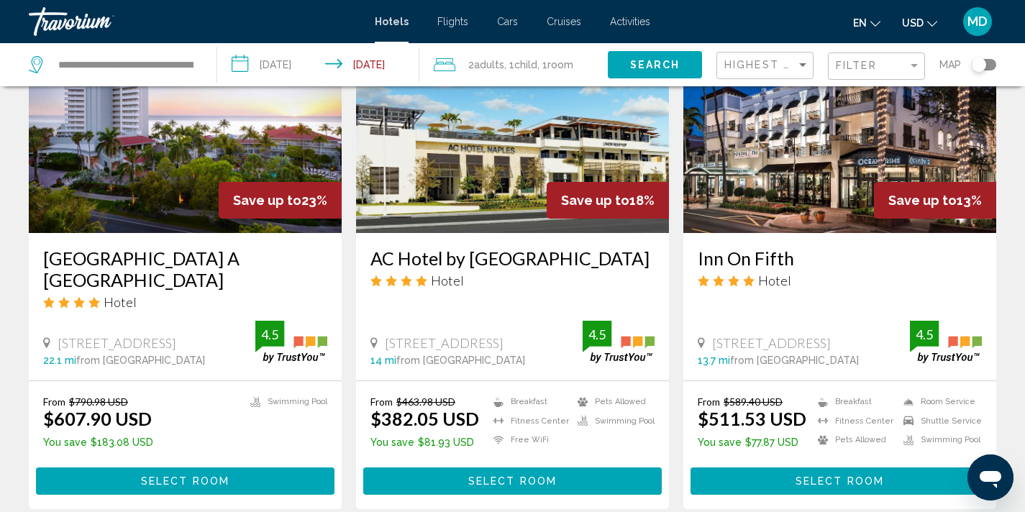
click at [460, 178] on img "Main content" at bounding box center [512, 118] width 313 height 230
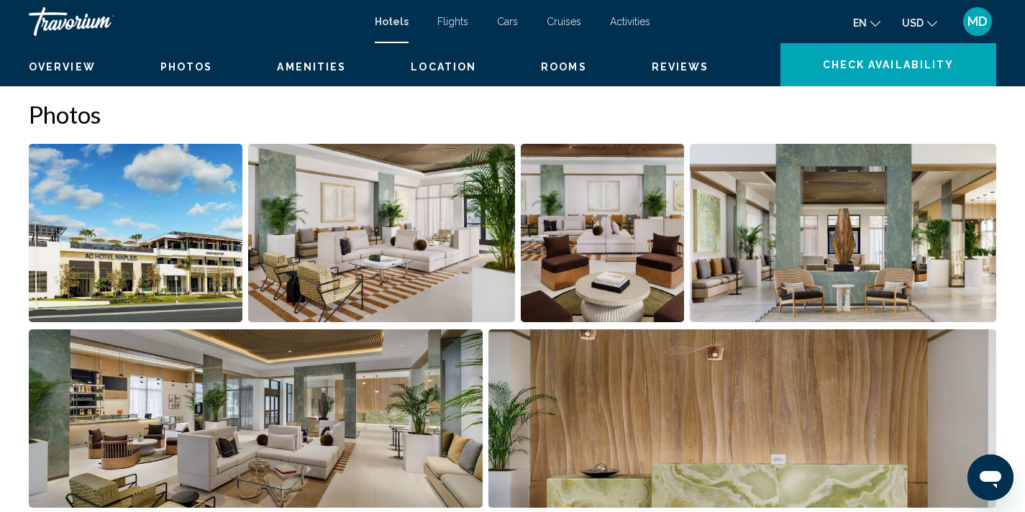
scroll to position [3, 0]
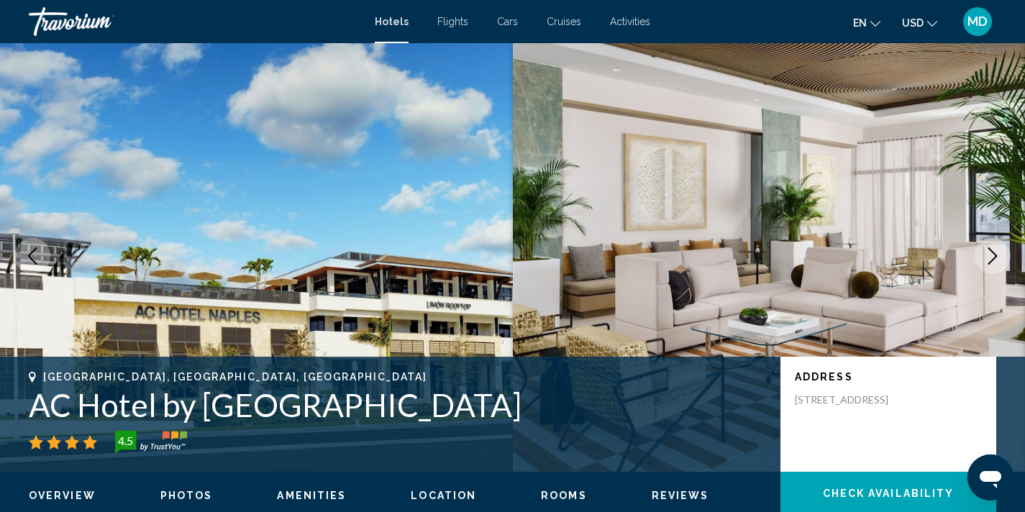
click at [987, 255] on icon "Next image" at bounding box center [992, 255] width 17 height 17
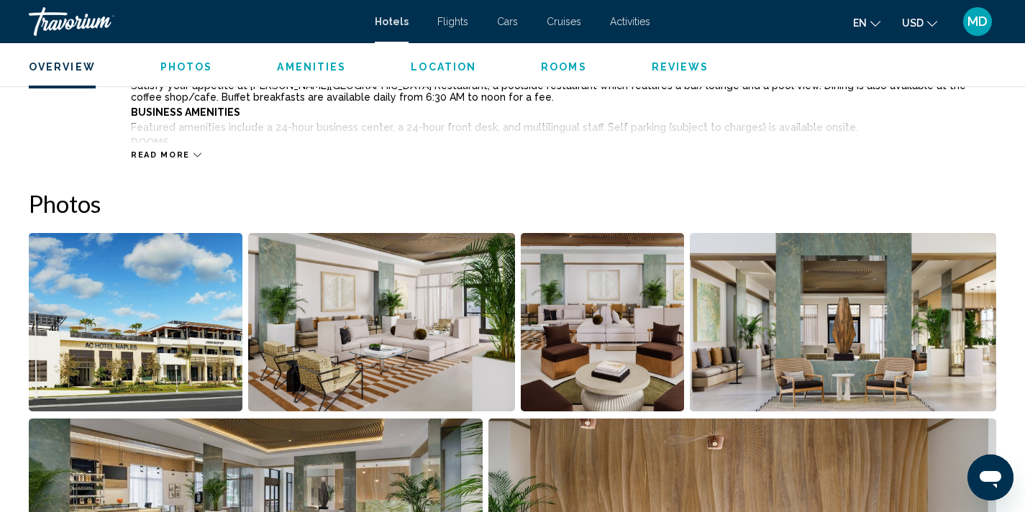
scroll to position [633, 0]
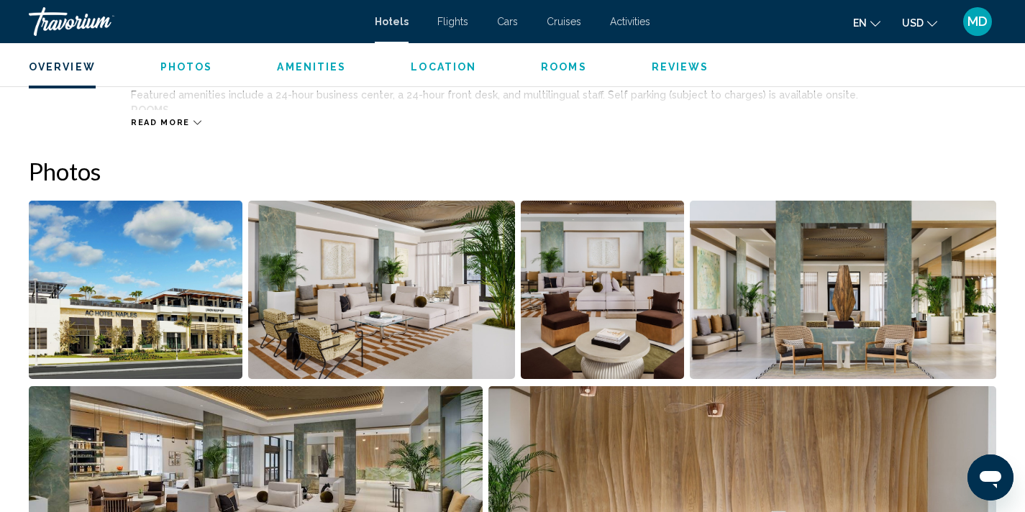
click at [395, 324] on img "Open full-screen image slider" at bounding box center [381, 290] width 267 height 178
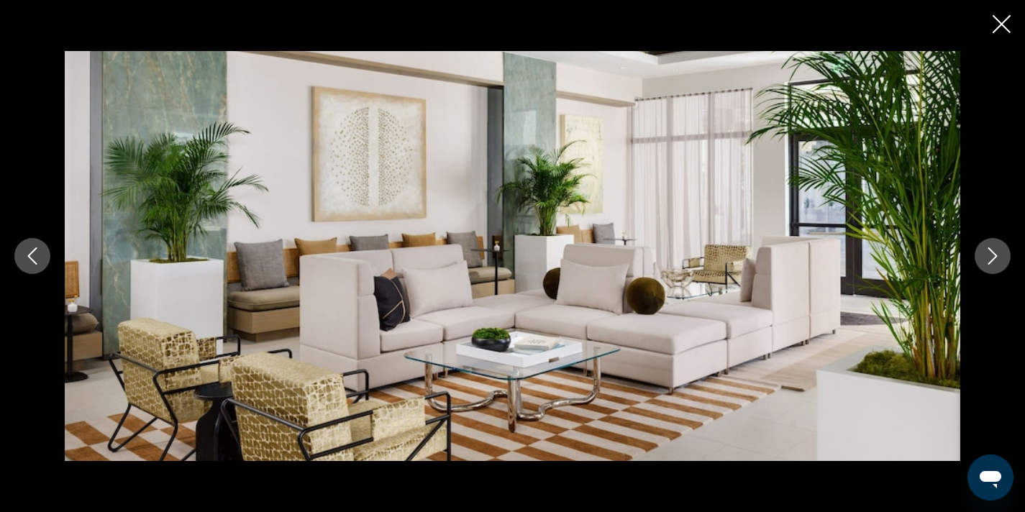
click at [1000, 255] on icon "Next image" at bounding box center [992, 255] width 17 height 17
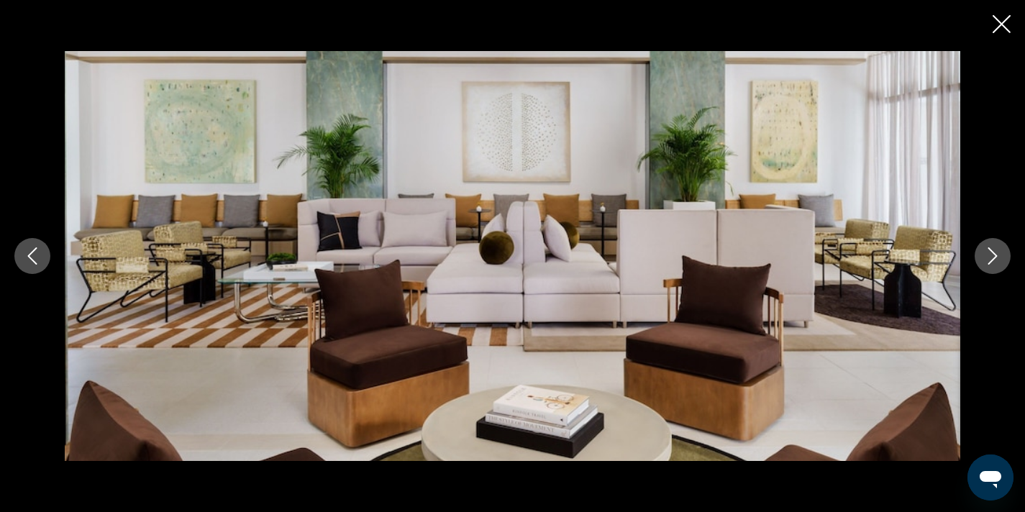
click at [1000, 255] on icon "Next image" at bounding box center [992, 255] width 17 height 17
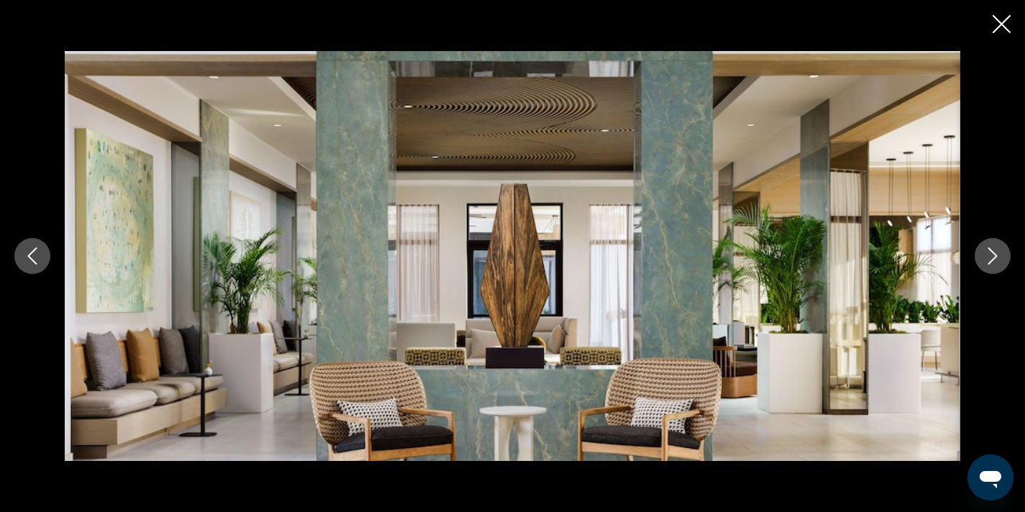
click at [1000, 255] on icon "Next image" at bounding box center [992, 255] width 17 height 17
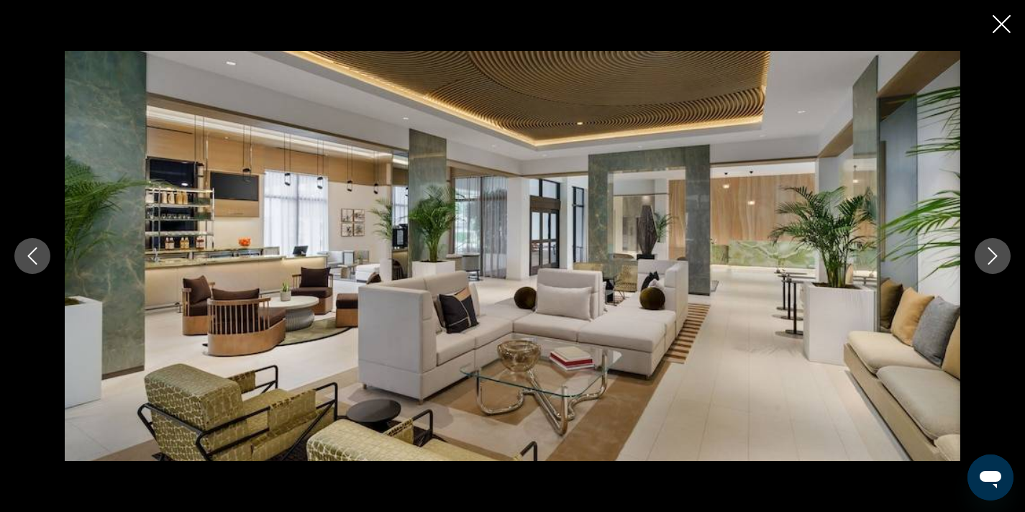
click at [992, 253] on icon "Next image" at bounding box center [992, 255] width 9 height 17
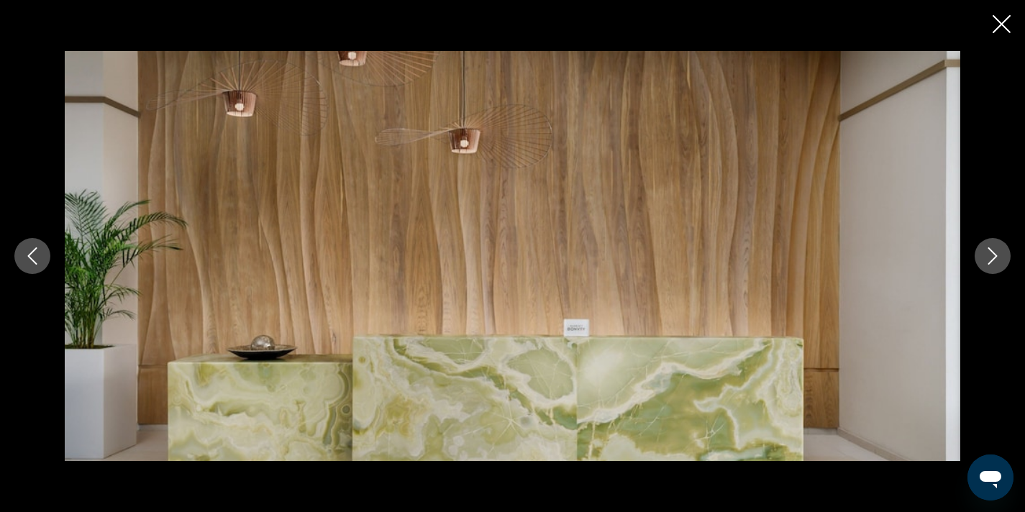
click at [993, 253] on icon "Next image" at bounding box center [992, 255] width 9 height 17
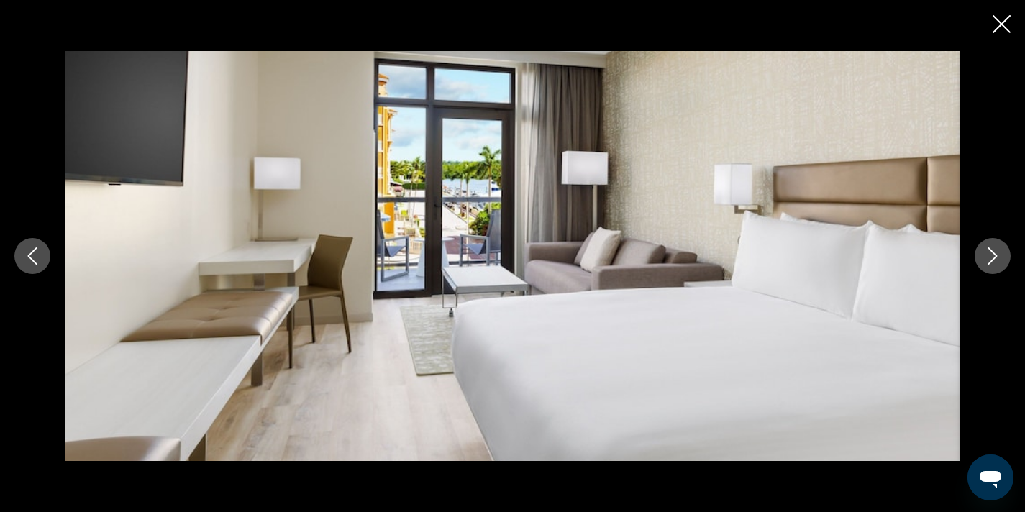
click at [993, 253] on icon "Next image" at bounding box center [992, 255] width 9 height 17
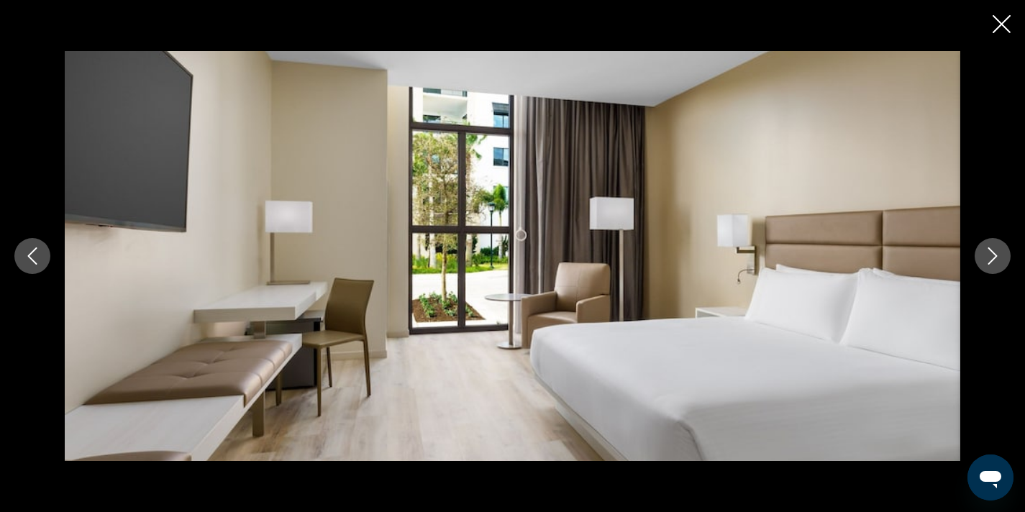
click at [993, 253] on icon "Next image" at bounding box center [992, 255] width 9 height 17
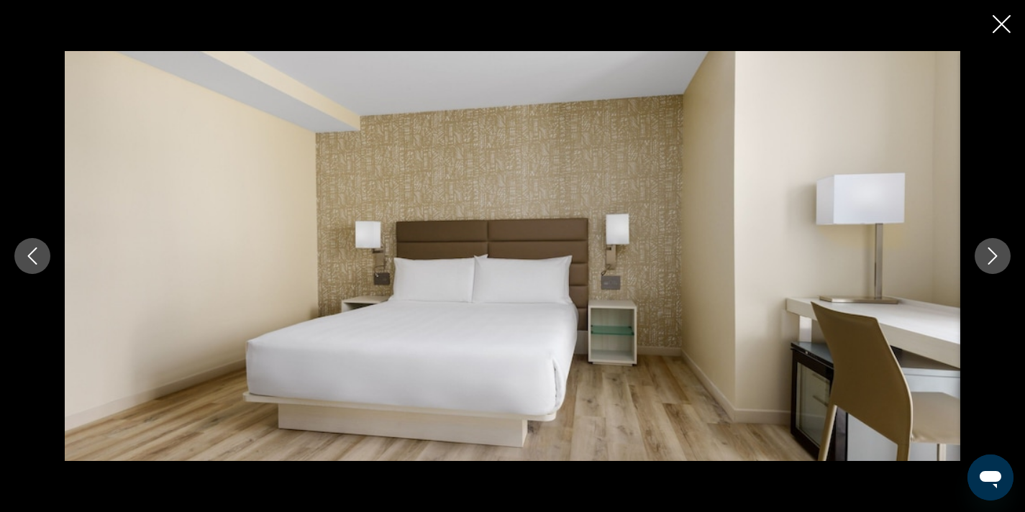
click at [999, 27] on icon "Close slideshow" at bounding box center [1001, 24] width 18 height 18
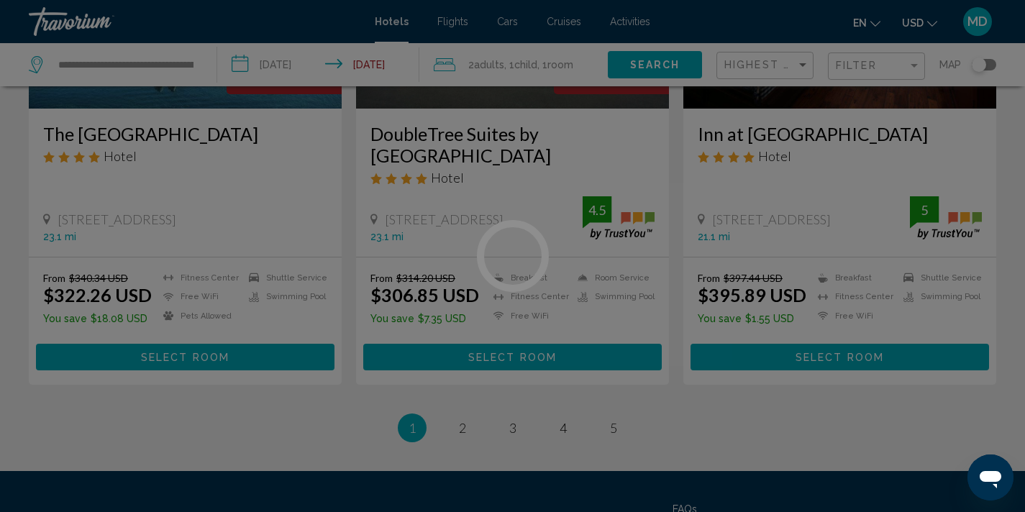
scroll to position [1923, 0]
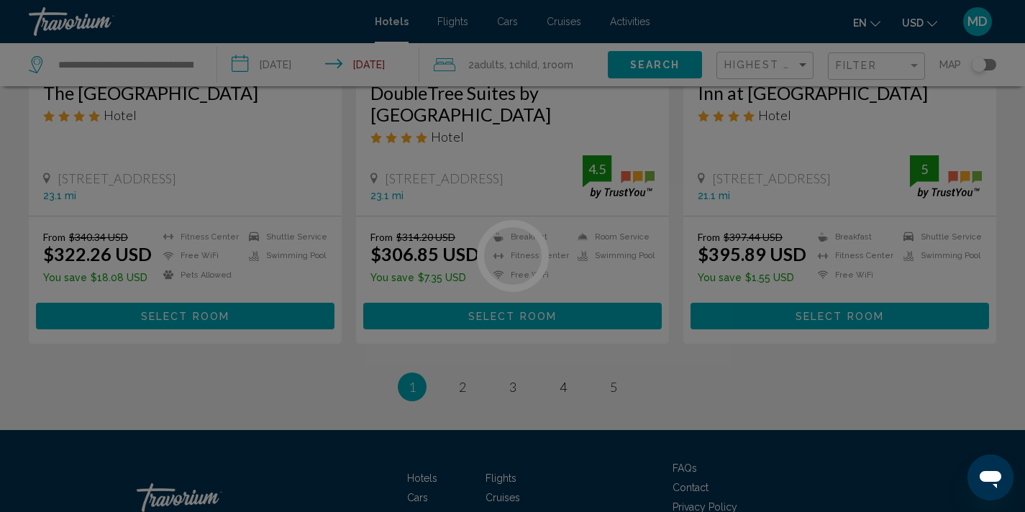
click at [462, 341] on div at bounding box center [512, 256] width 1025 height 512
click at [461, 347] on div at bounding box center [512, 256] width 1025 height 512
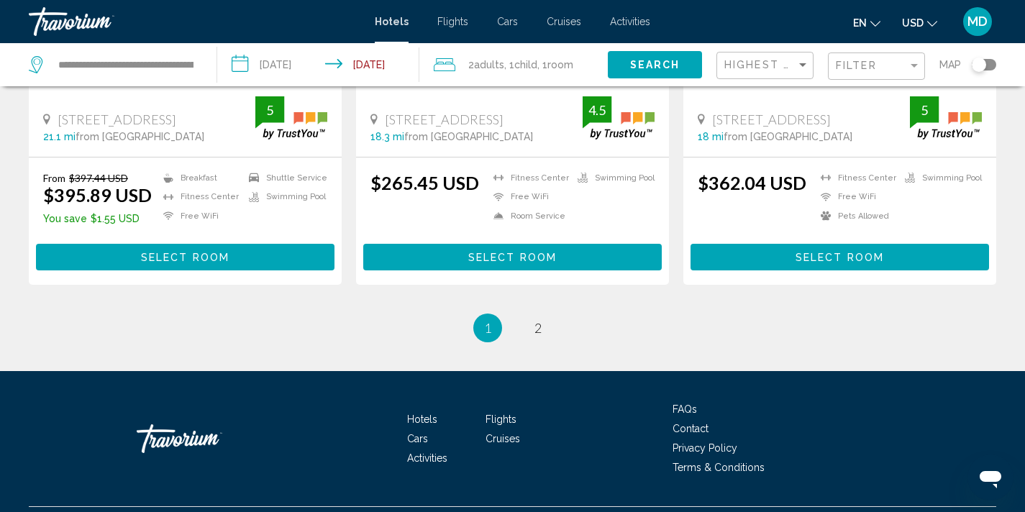
scroll to position [1994, 0]
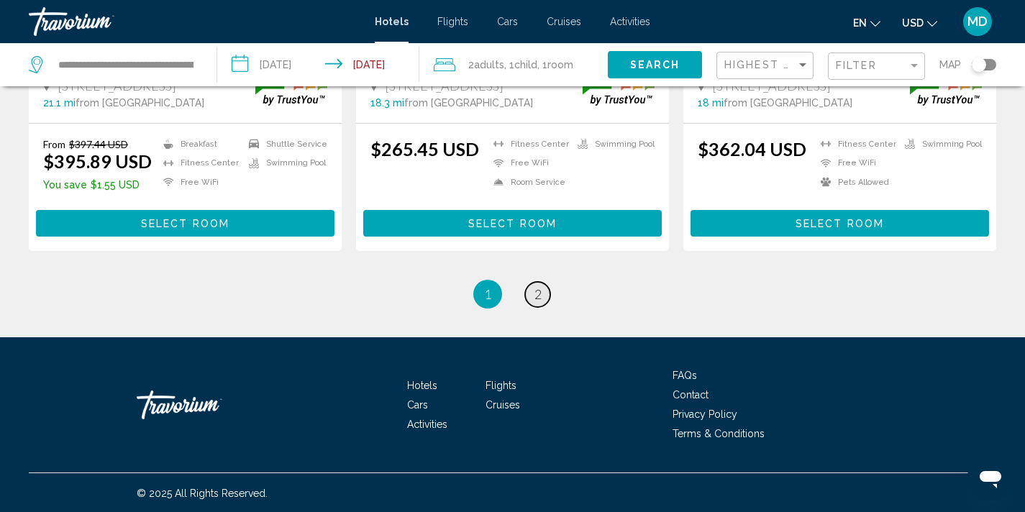
click at [540, 289] on span "2" at bounding box center [537, 294] width 7 height 16
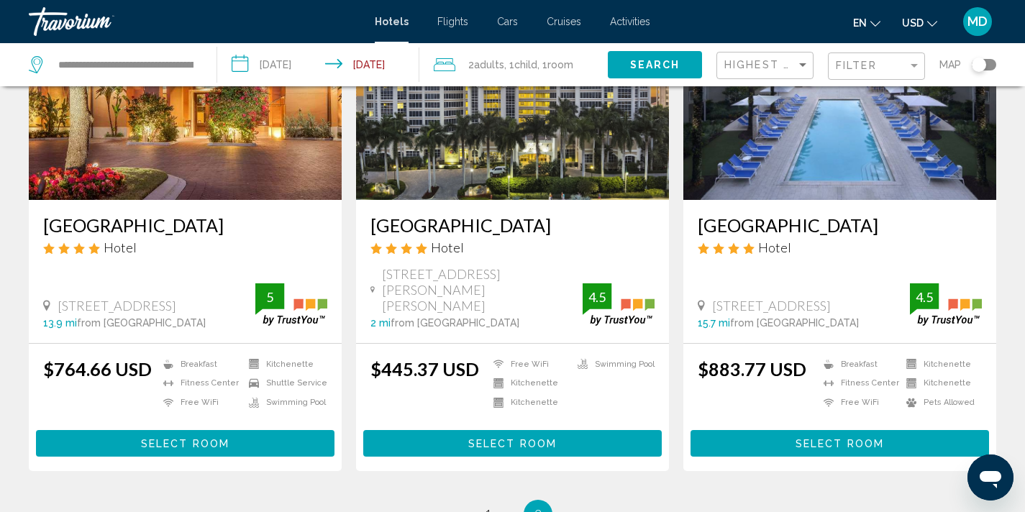
scroll to position [151, 0]
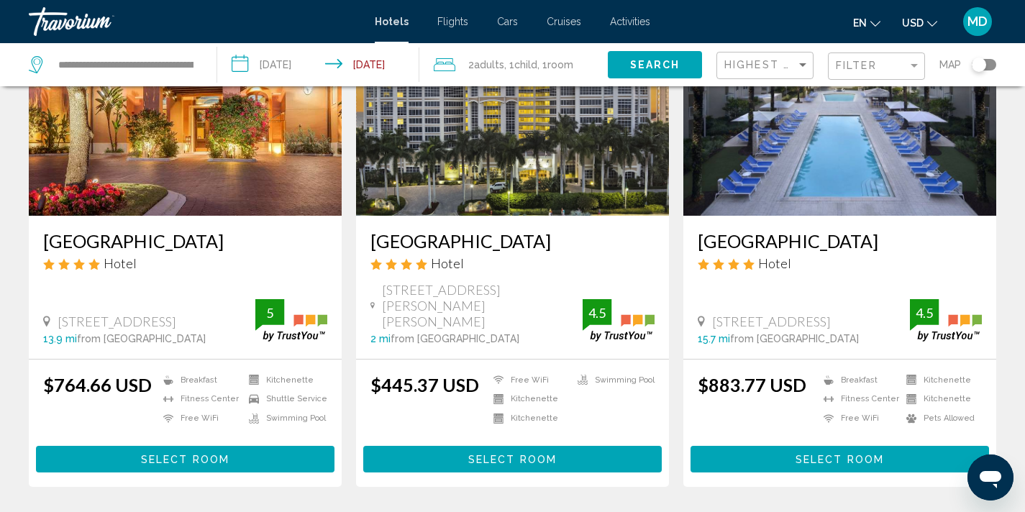
click at [535, 145] on img "Main content" at bounding box center [512, 101] width 313 height 230
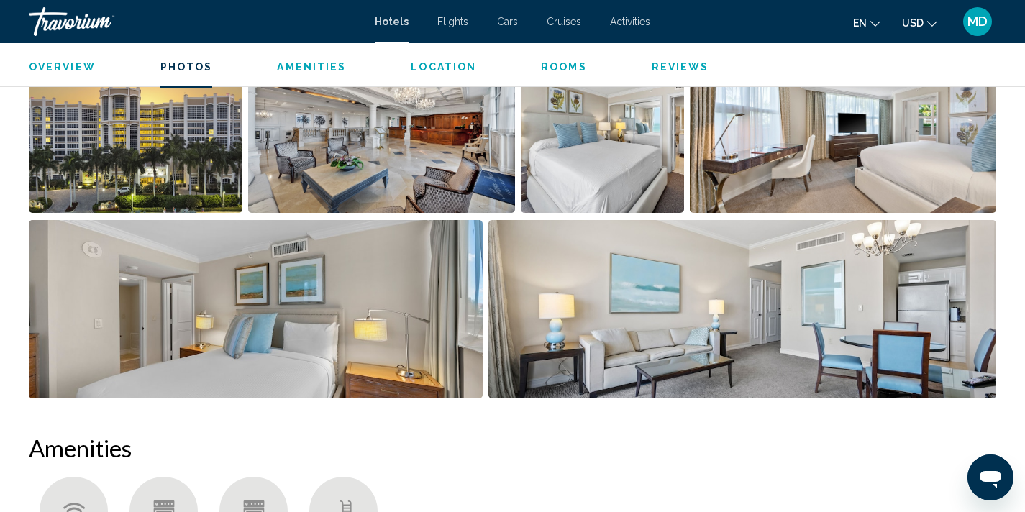
scroll to position [786, 0]
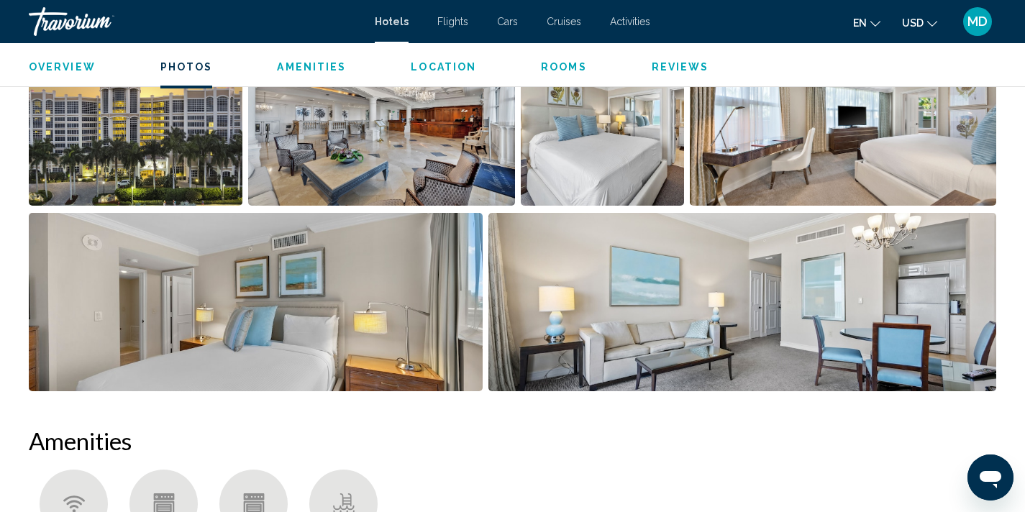
click at [437, 146] on img "Open full-screen image slider" at bounding box center [381, 116] width 267 height 178
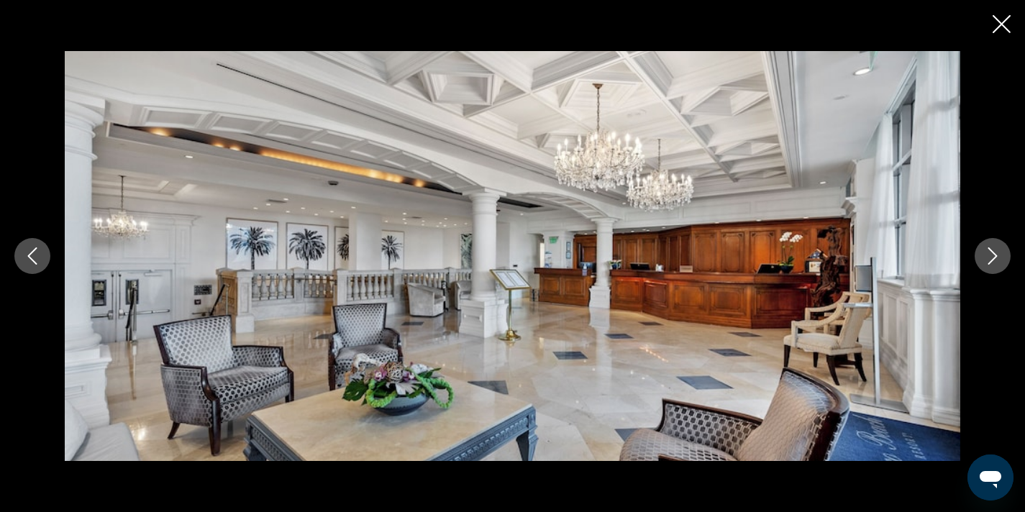
click at [986, 255] on icon "Next image" at bounding box center [992, 255] width 17 height 17
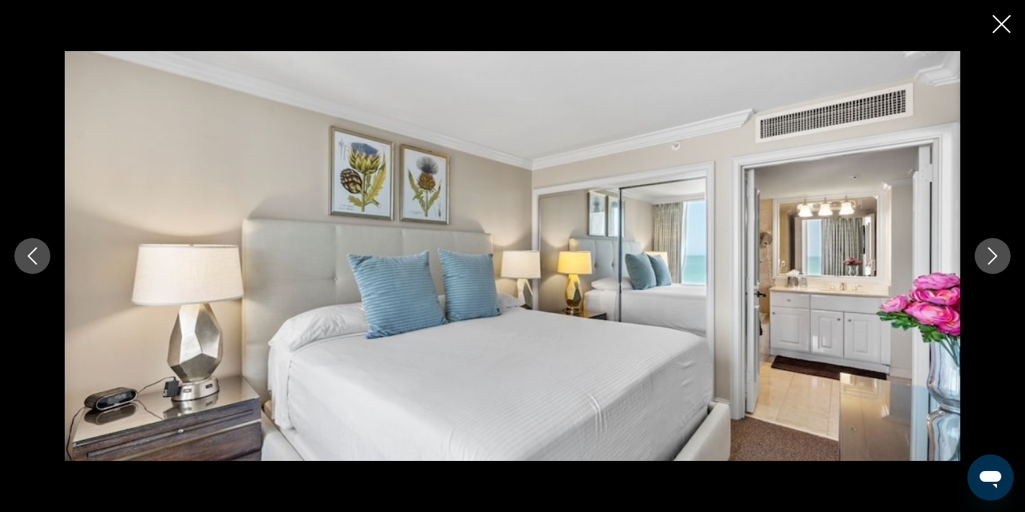
click at [986, 255] on icon "Next image" at bounding box center [992, 255] width 17 height 17
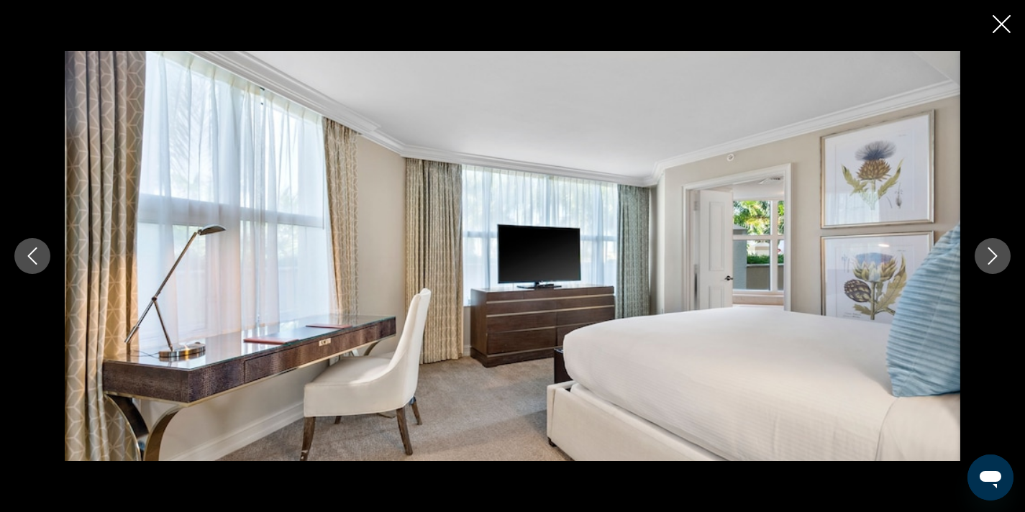
click at [986, 255] on icon "Next image" at bounding box center [992, 255] width 17 height 17
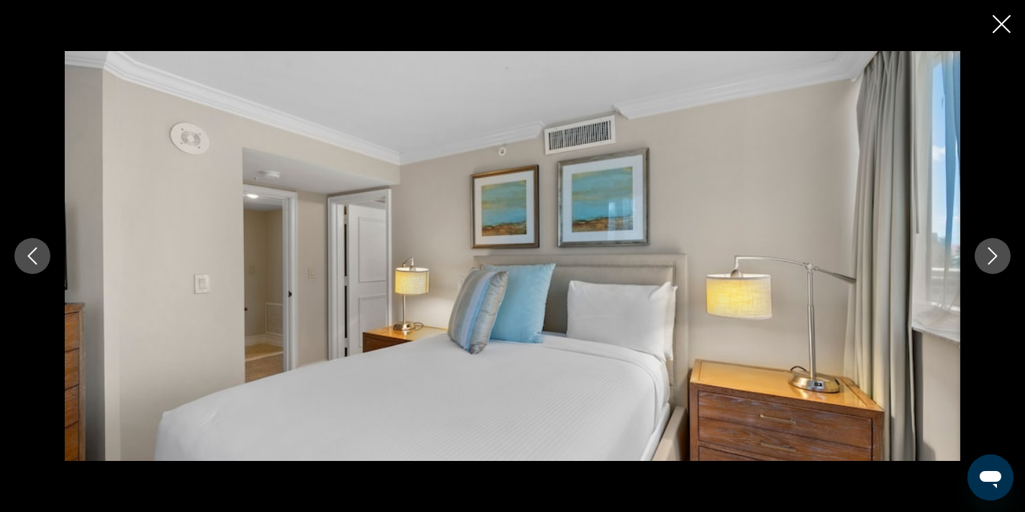
click at [986, 255] on icon "Next image" at bounding box center [992, 255] width 17 height 17
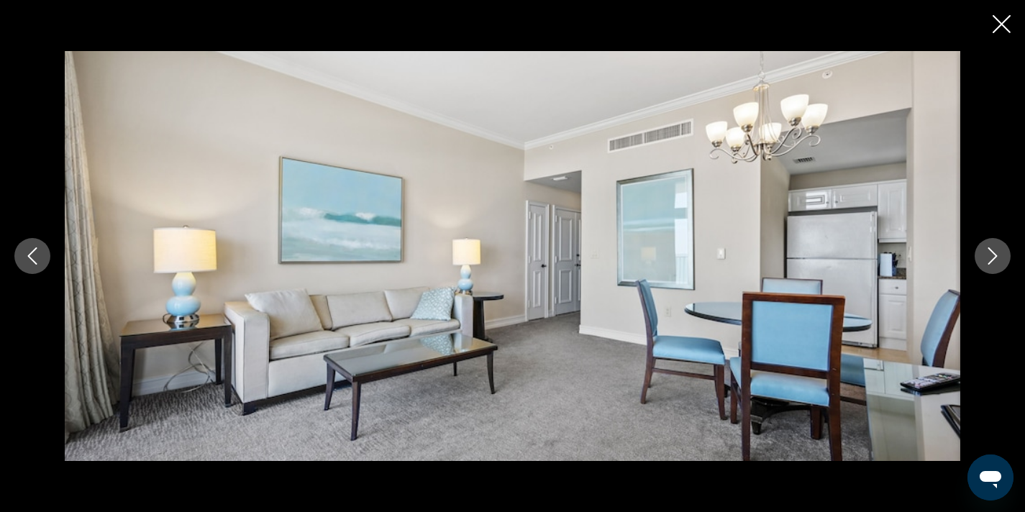
click at [986, 255] on icon "Next image" at bounding box center [992, 255] width 17 height 17
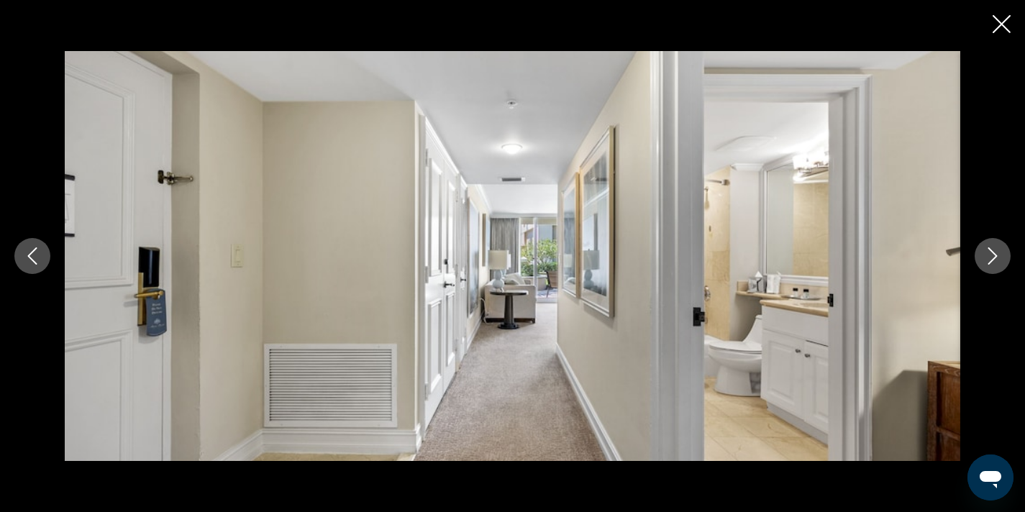
click at [986, 255] on icon "Next image" at bounding box center [992, 255] width 17 height 17
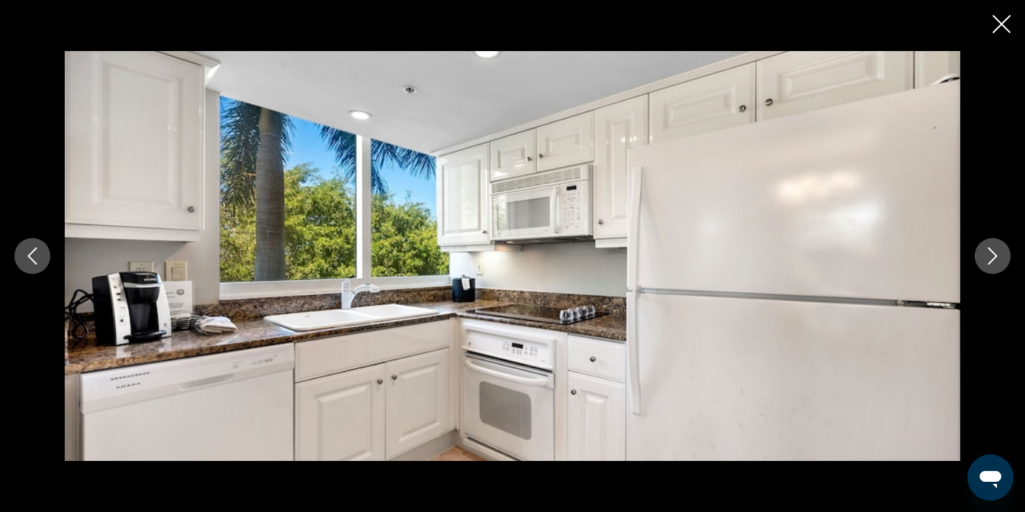
click at [986, 255] on icon "Next image" at bounding box center [992, 255] width 17 height 17
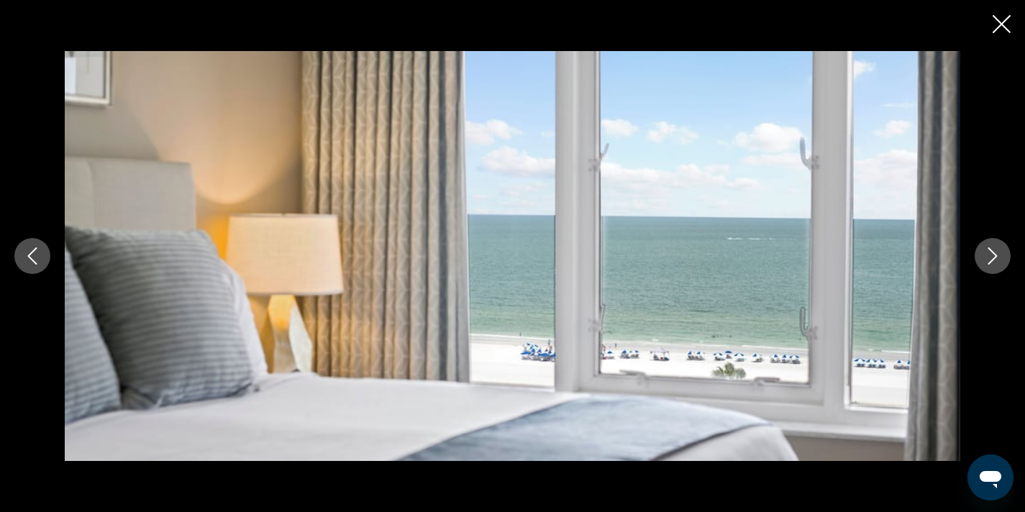
click at [986, 255] on icon "Next image" at bounding box center [992, 255] width 17 height 17
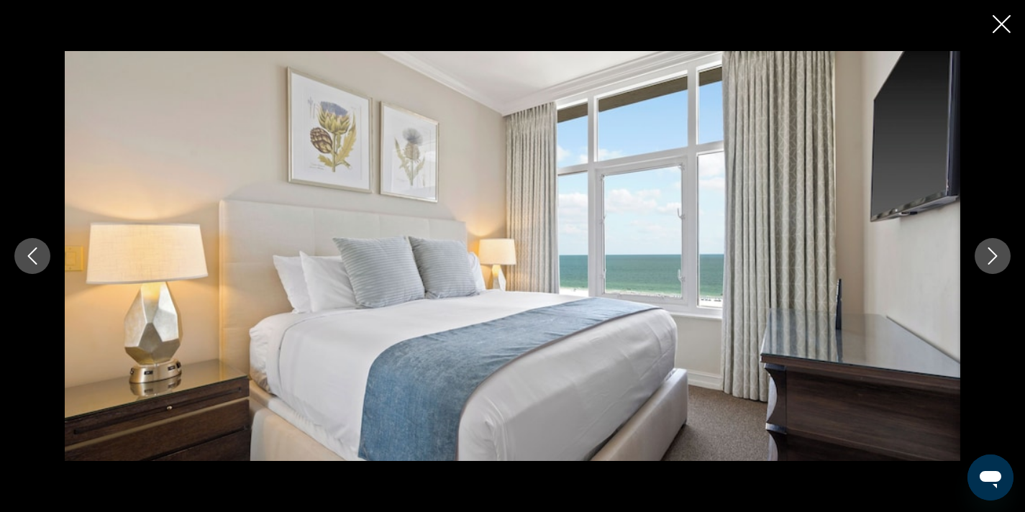
click at [986, 255] on icon "Next image" at bounding box center [992, 255] width 17 height 17
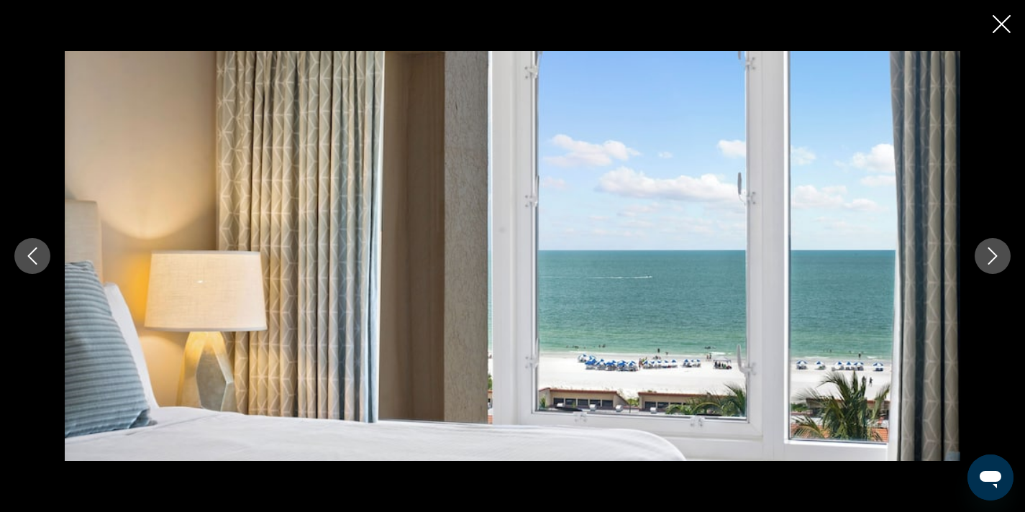
click at [1000, 23] on icon "Close slideshow" at bounding box center [1001, 24] width 18 height 18
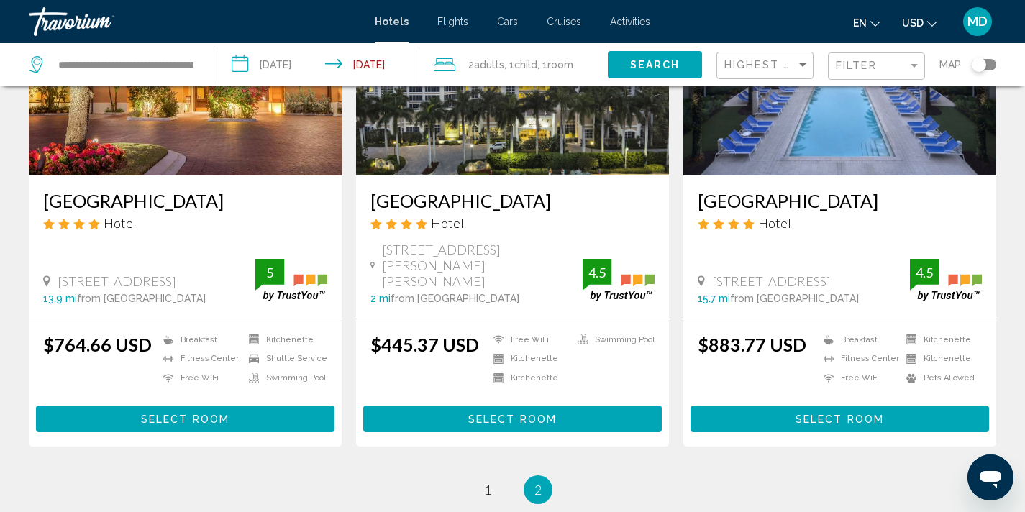
scroll to position [209, 0]
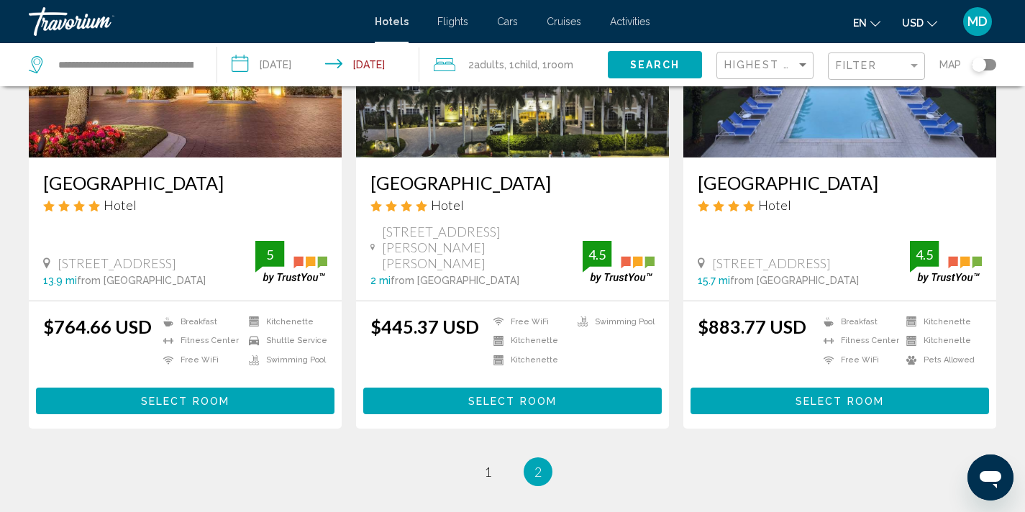
click at [766, 124] on img "Main content" at bounding box center [839, 42] width 313 height 230
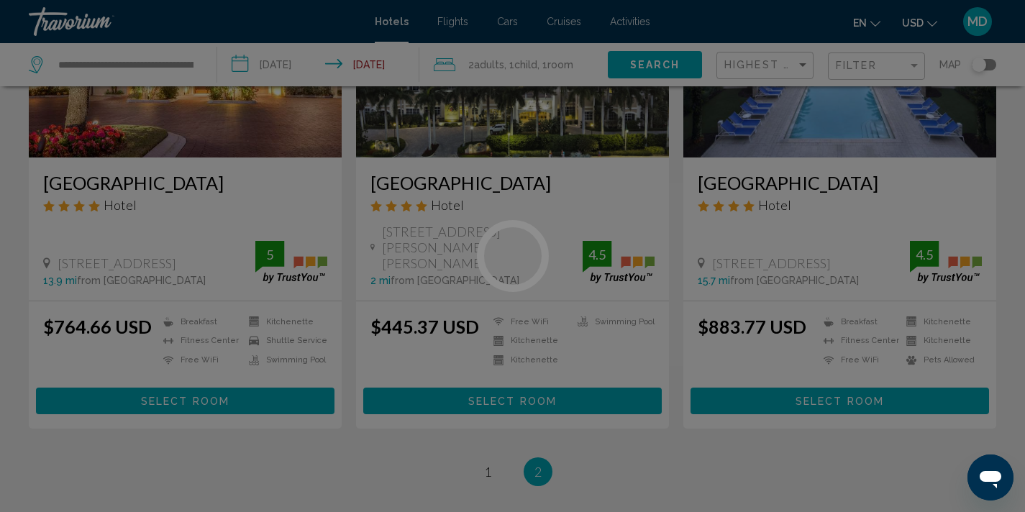
scroll to position [3, 0]
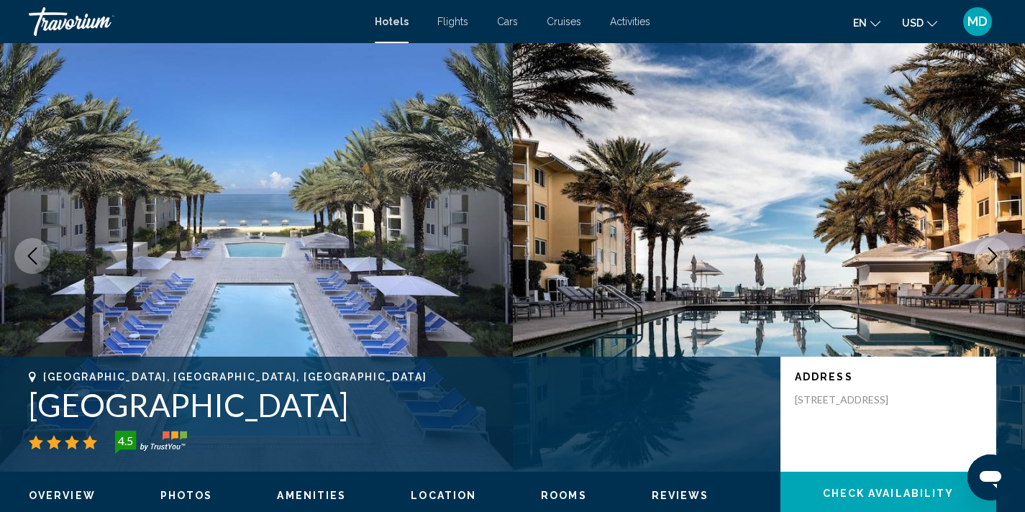
click at [996, 251] on icon "Next image" at bounding box center [992, 255] width 17 height 17
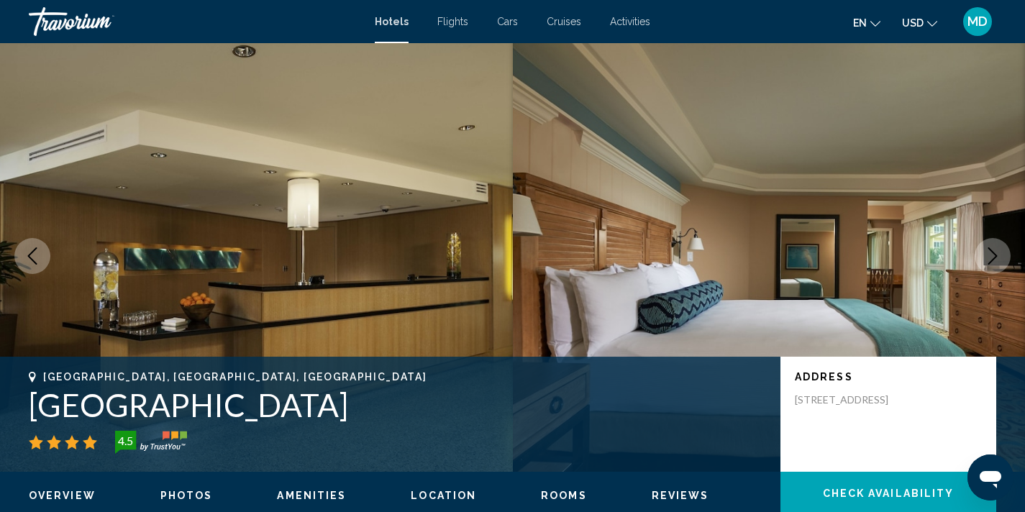
click at [996, 251] on icon "Next image" at bounding box center [992, 255] width 17 height 17
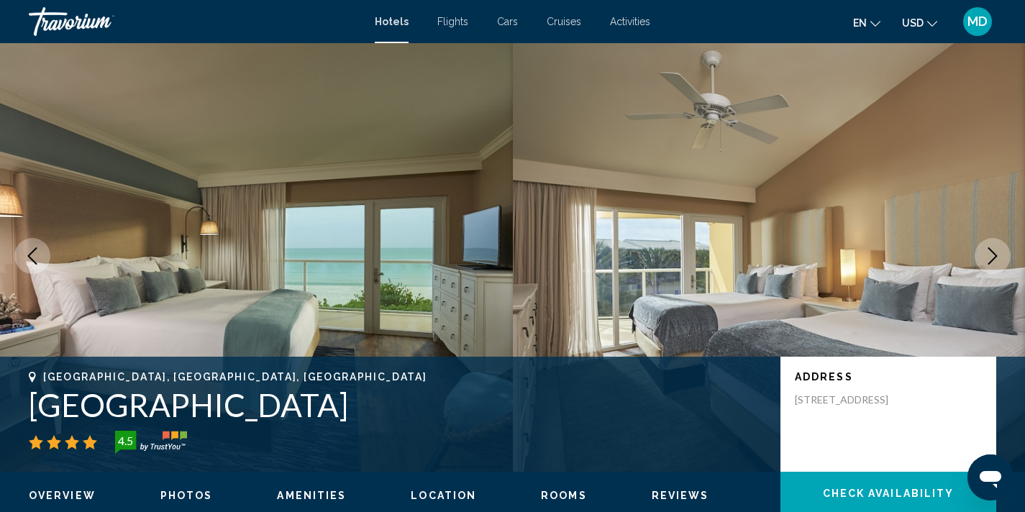
click at [996, 251] on icon "Next image" at bounding box center [992, 255] width 17 height 17
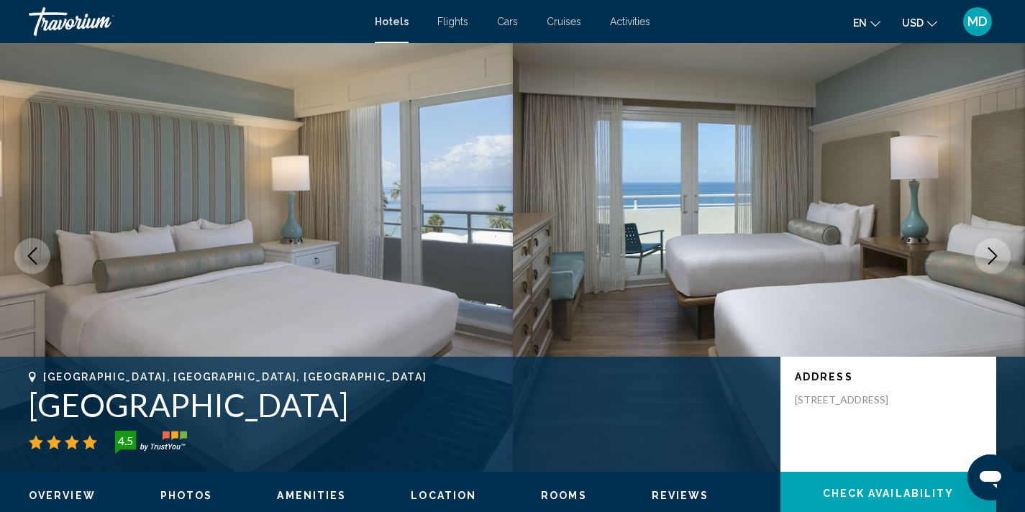
click at [996, 251] on icon "Next image" at bounding box center [992, 255] width 17 height 17
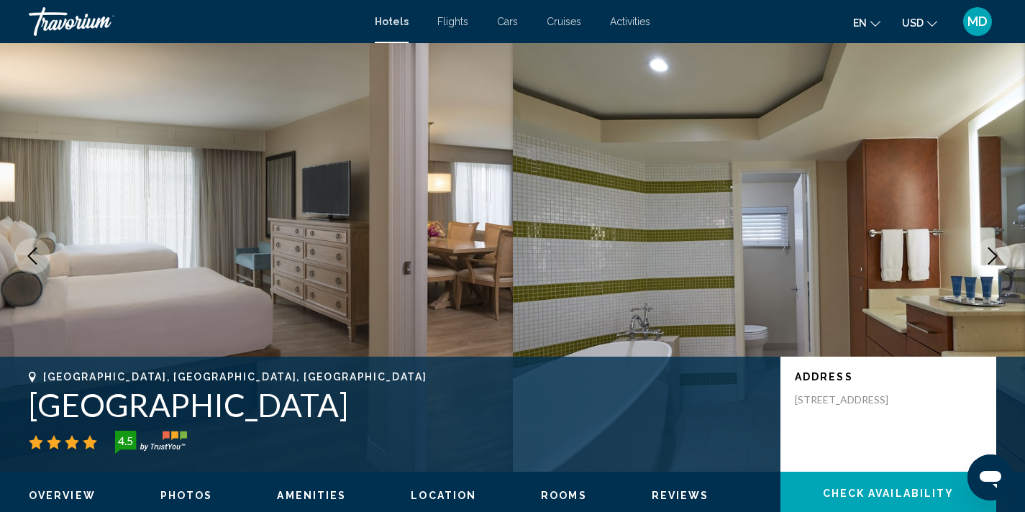
click at [996, 251] on icon "Next image" at bounding box center [992, 255] width 17 height 17
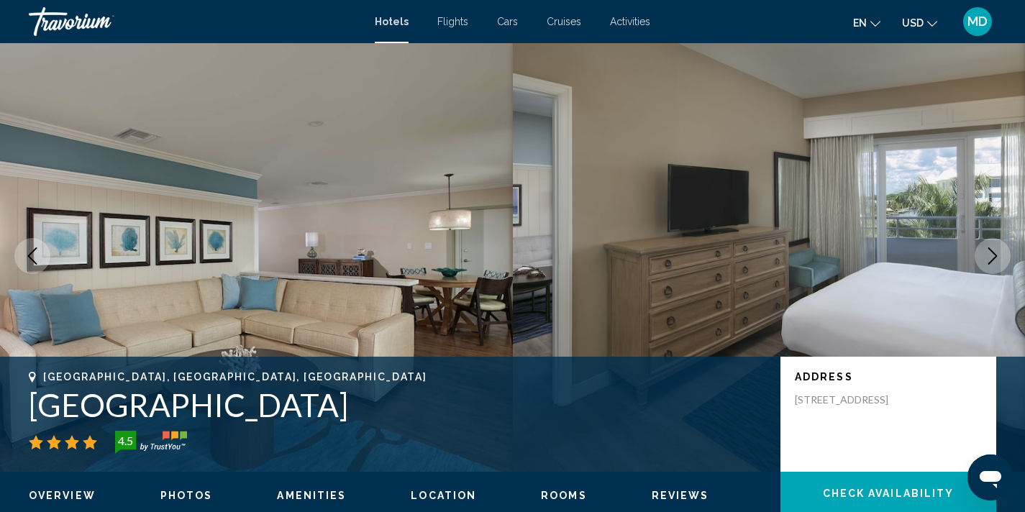
click at [996, 251] on icon "Next image" at bounding box center [992, 255] width 17 height 17
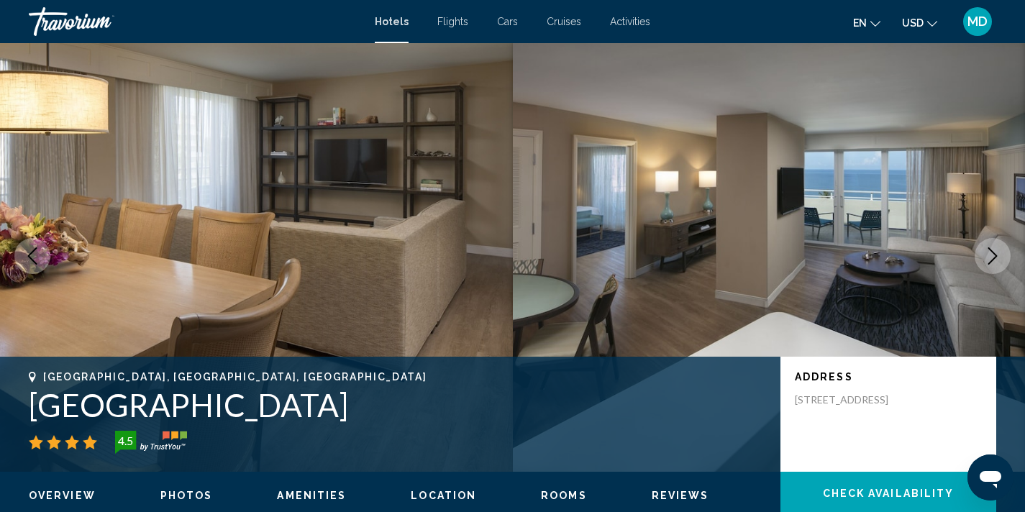
click at [996, 251] on icon "Next image" at bounding box center [992, 255] width 17 height 17
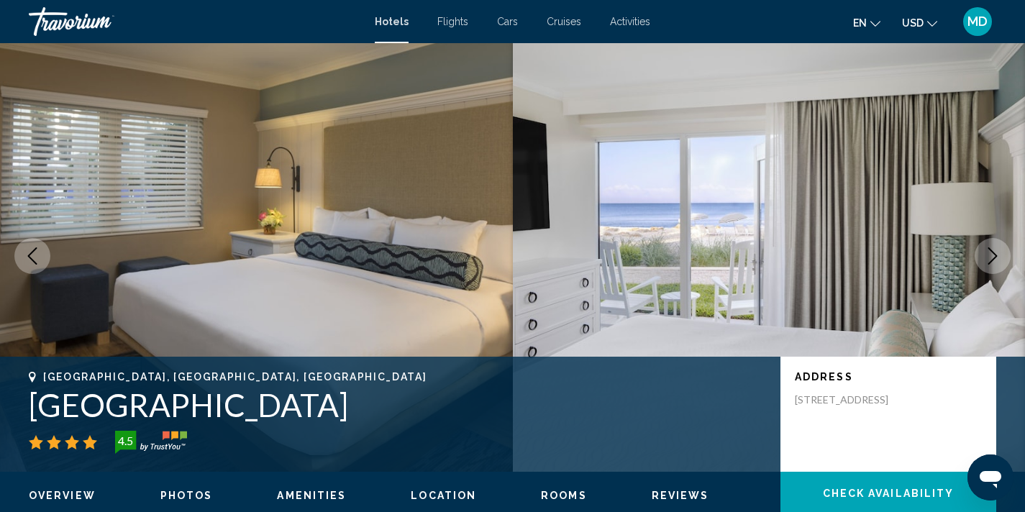
click at [996, 251] on icon "Next image" at bounding box center [992, 255] width 17 height 17
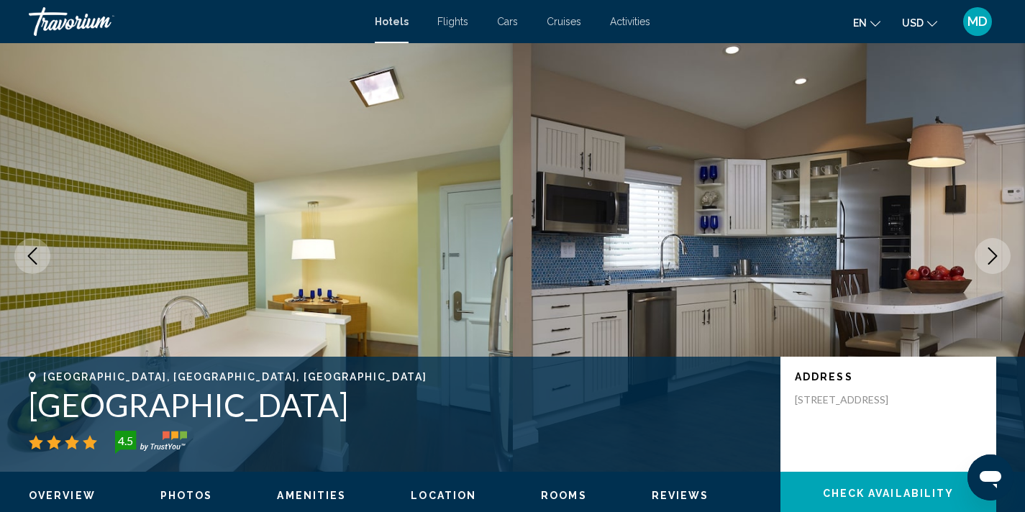
click at [996, 251] on icon "Next image" at bounding box center [992, 255] width 17 height 17
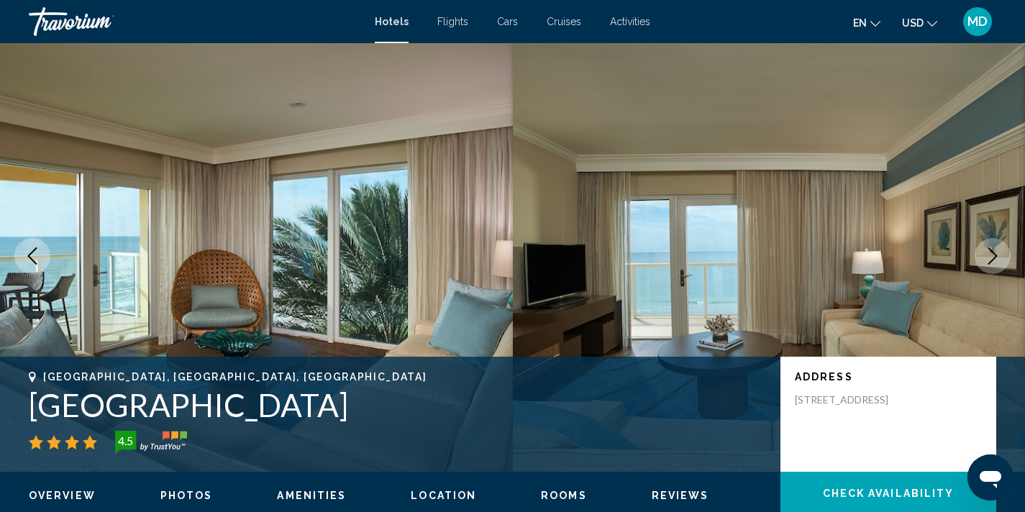
click at [996, 251] on icon "Next image" at bounding box center [992, 255] width 17 height 17
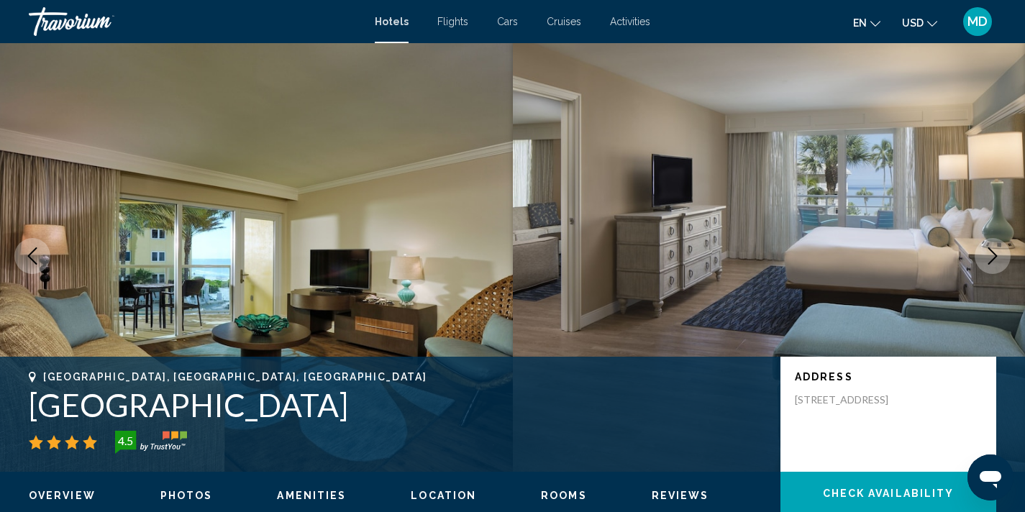
click at [996, 251] on icon "Next image" at bounding box center [992, 255] width 17 height 17
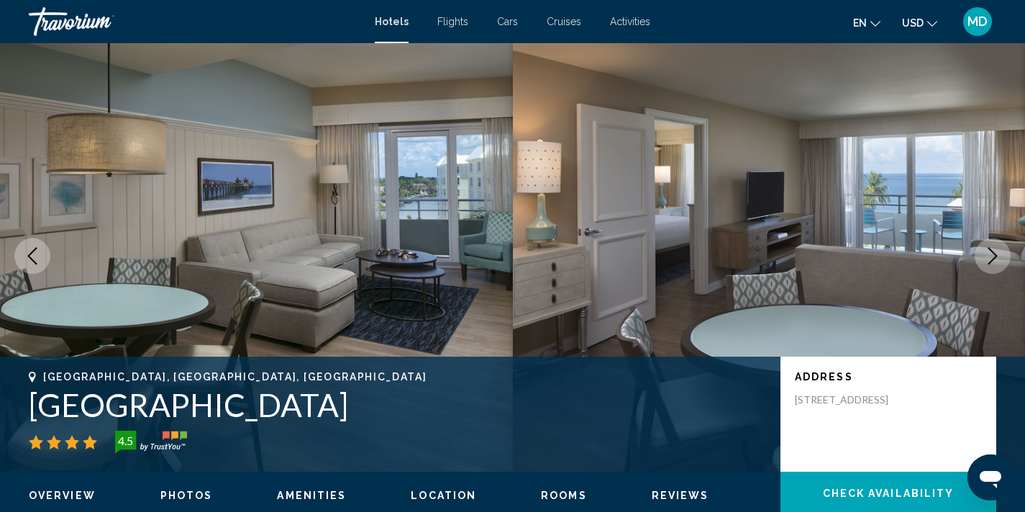
click at [996, 251] on icon "Next image" at bounding box center [992, 255] width 17 height 17
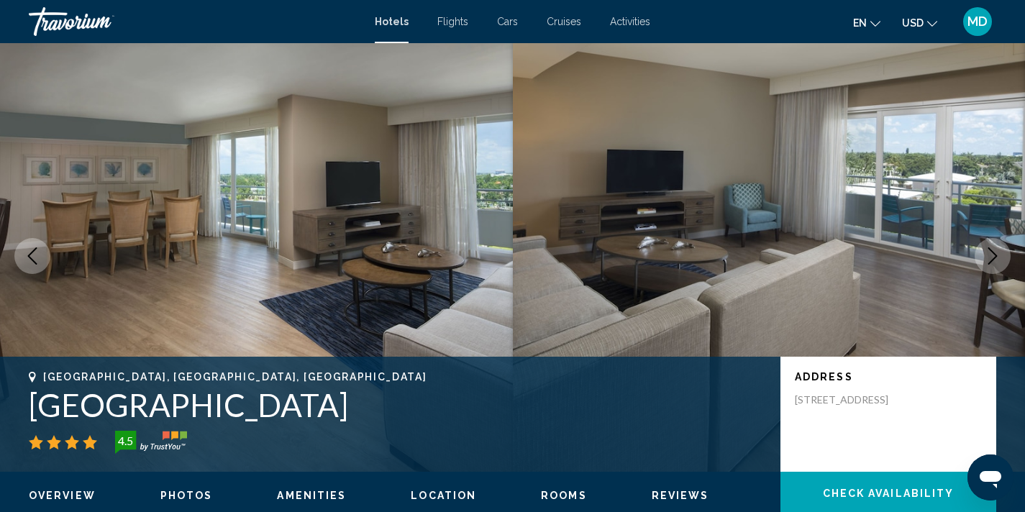
click at [996, 251] on icon "Next image" at bounding box center [992, 255] width 17 height 17
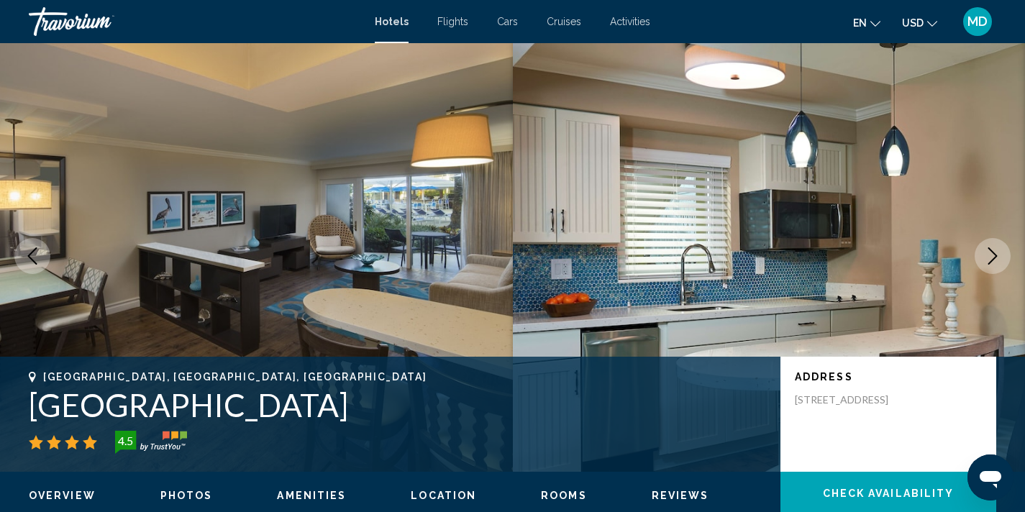
click at [996, 251] on icon "Next image" at bounding box center [992, 255] width 17 height 17
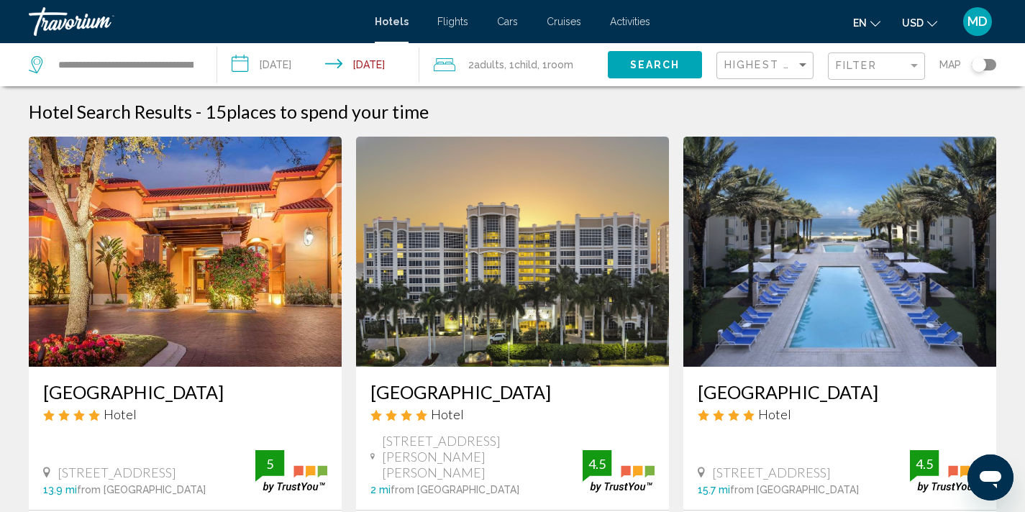
click at [280, 65] on input "**********" at bounding box center [321, 66] width 209 height 47
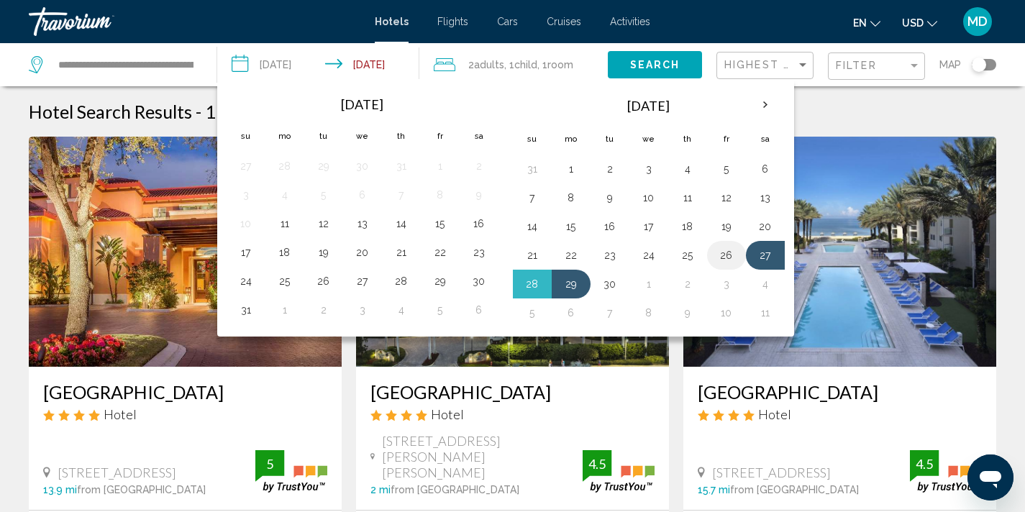
click at [723, 251] on button "26" at bounding box center [726, 255] width 23 height 20
click at [567, 289] on button "29" at bounding box center [570, 284] width 23 height 20
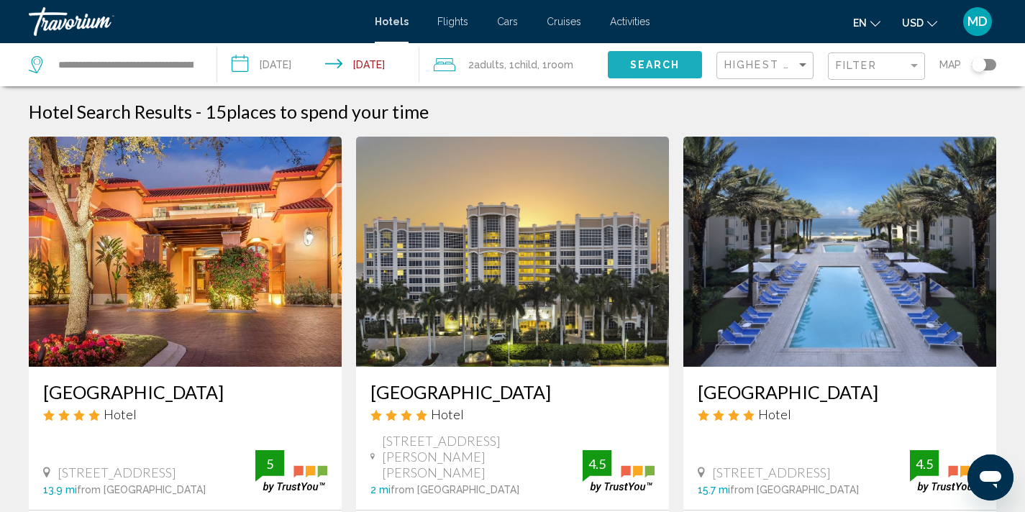
click at [657, 69] on span "Search" at bounding box center [655, 66] width 50 height 12
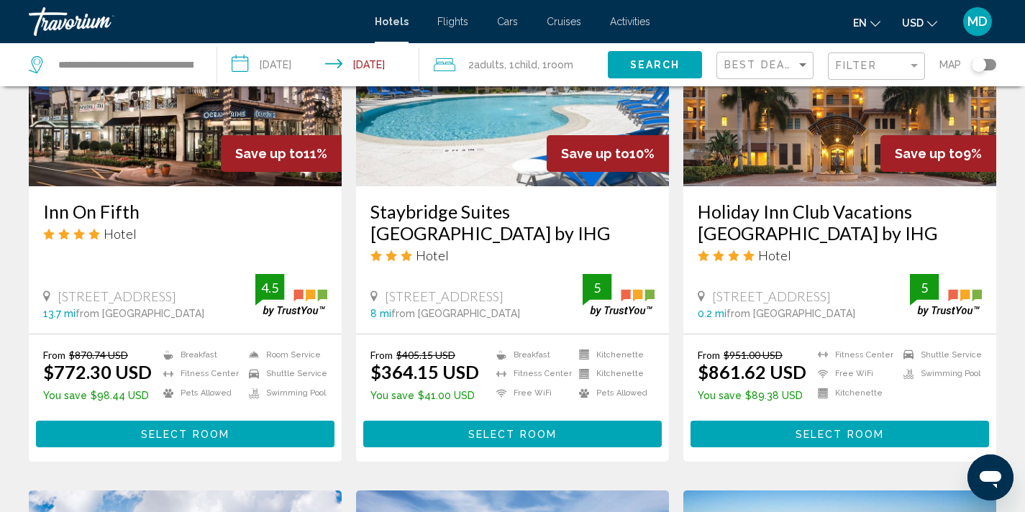
scroll to position [852, 0]
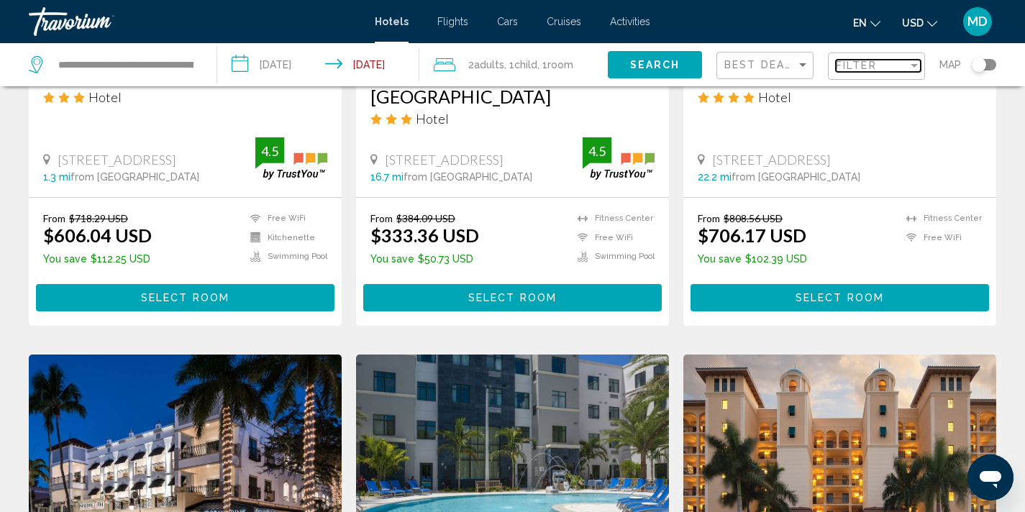
click at [856, 61] on span "Filter" at bounding box center [855, 66] width 41 height 12
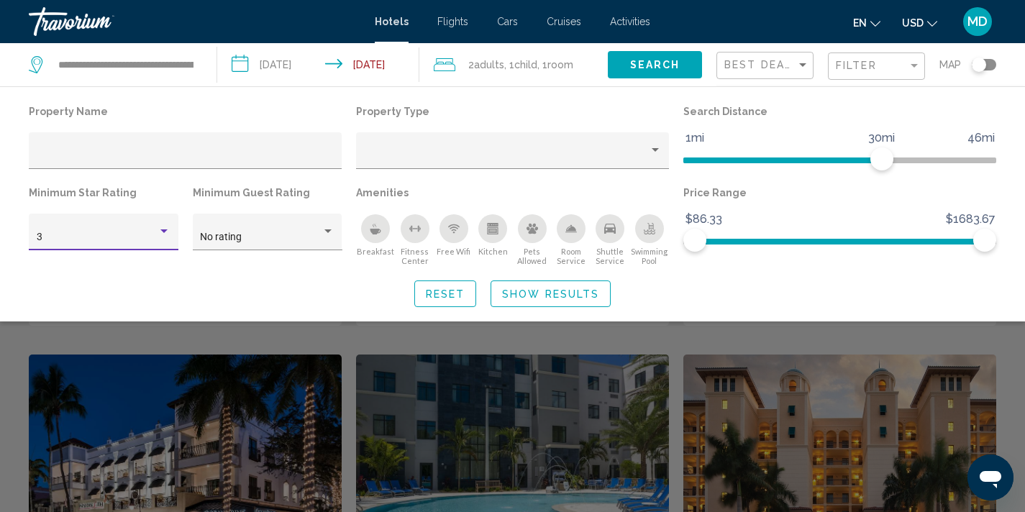
click at [162, 231] on div "Hotel Filters" at bounding box center [163, 231] width 7 height 4
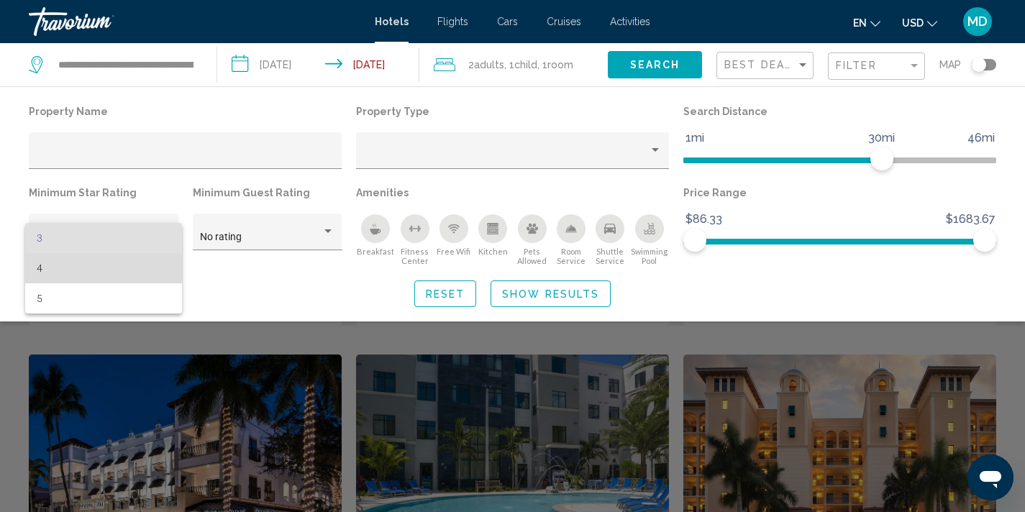
click at [129, 271] on span "4" at bounding box center [104, 268] width 134 height 30
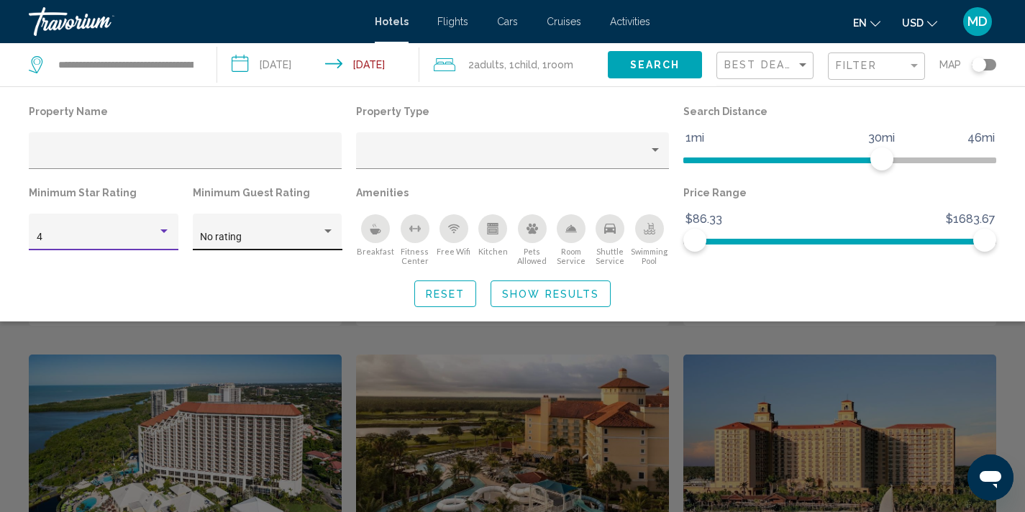
click at [319, 230] on div "No rating" at bounding box center [267, 235] width 134 height 29
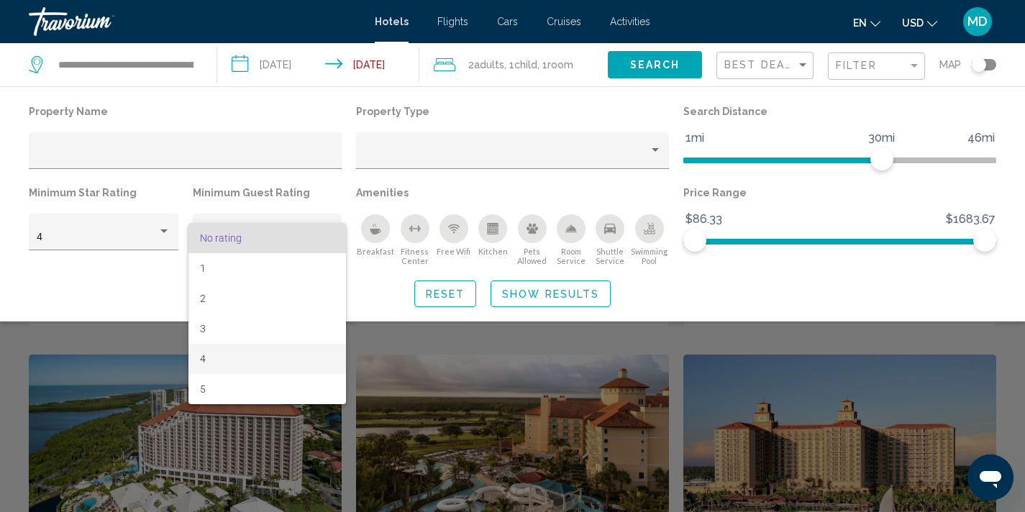
click at [255, 357] on span "4" at bounding box center [267, 359] width 134 height 30
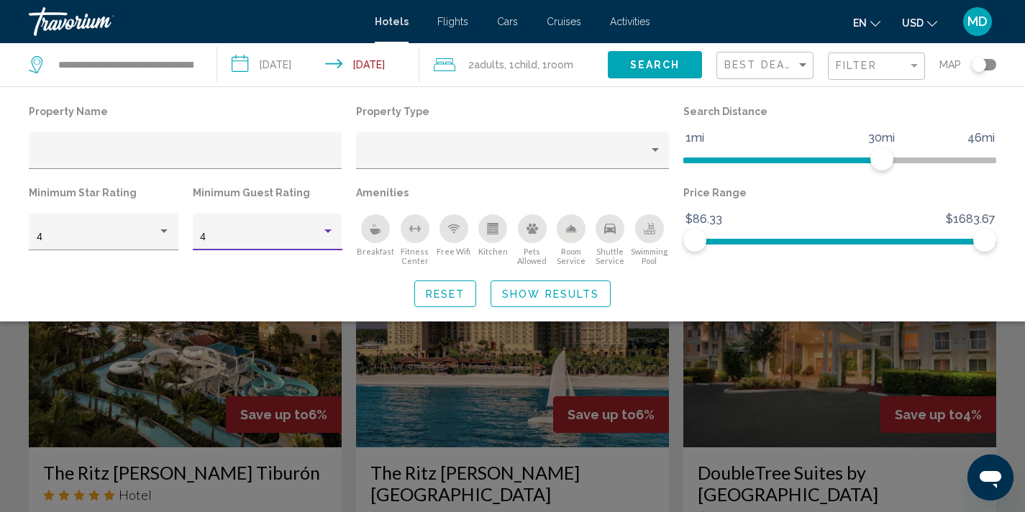
scroll to position [1004, 0]
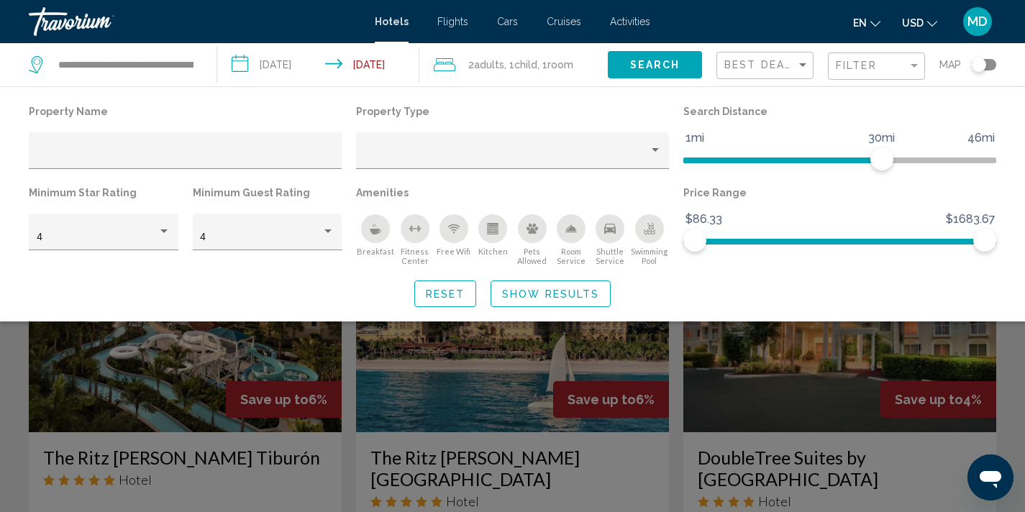
click at [737, 355] on div "Search widget" at bounding box center [512, 364] width 1025 height 296
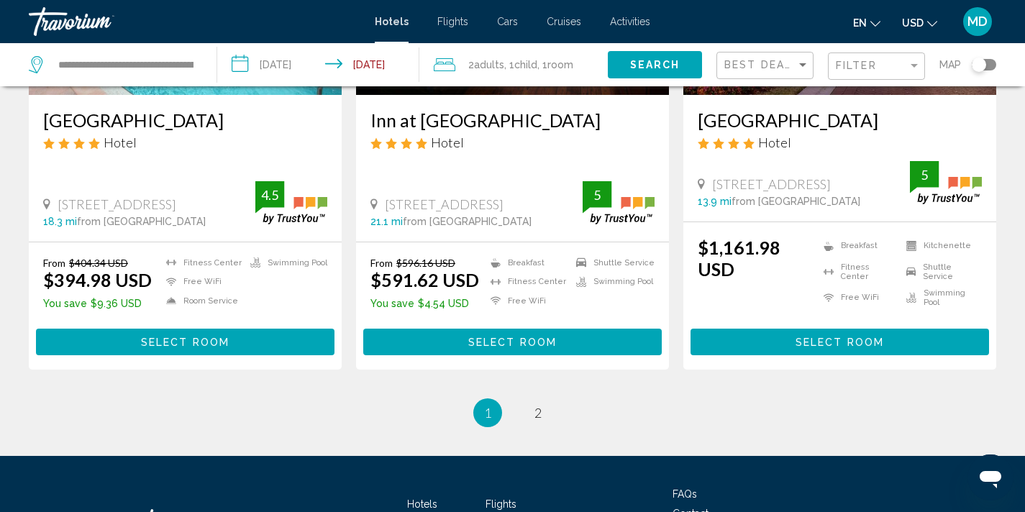
scroll to position [1993, 0]
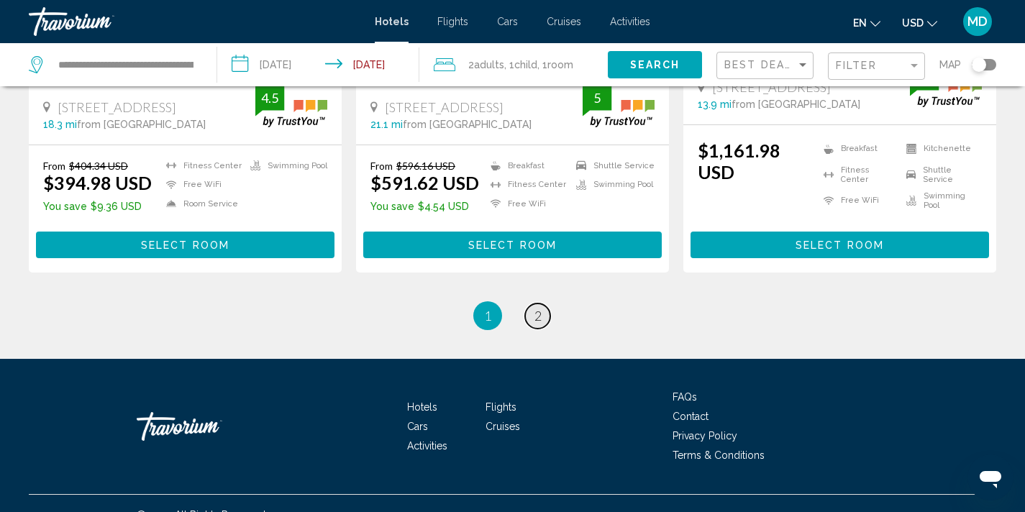
click at [539, 308] on span "2" at bounding box center [537, 316] width 7 height 16
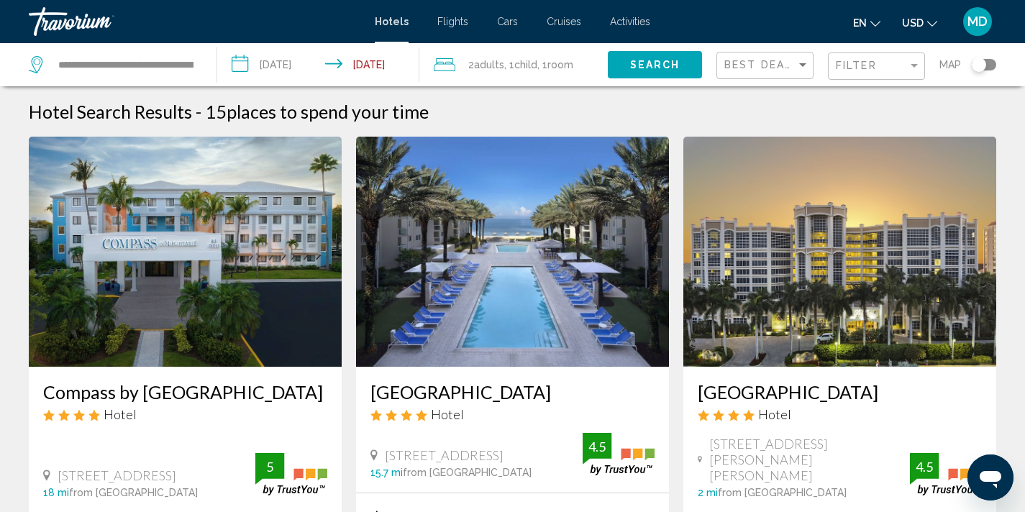
click at [294, 58] on input "**********" at bounding box center [321, 66] width 209 height 47
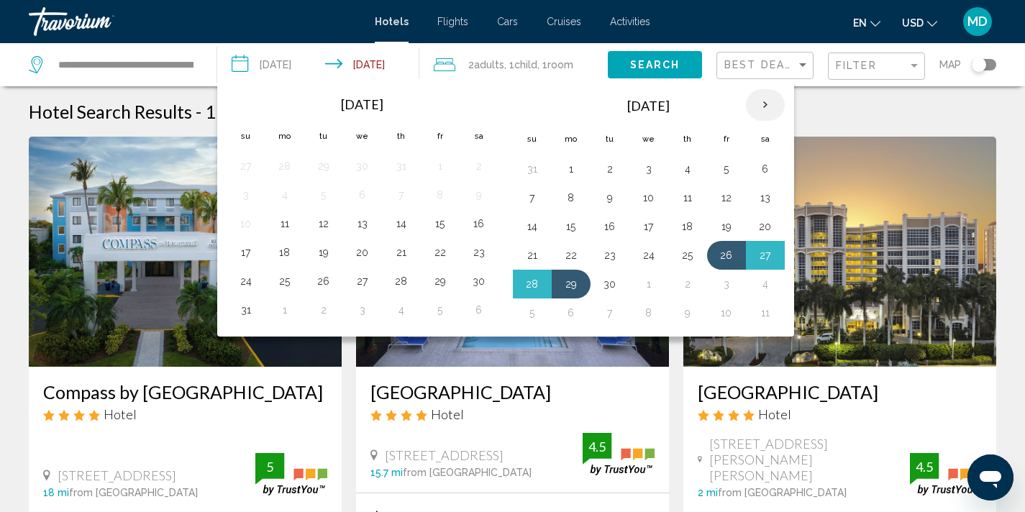
click at [764, 101] on th "Next month" at bounding box center [765, 105] width 39 height 32
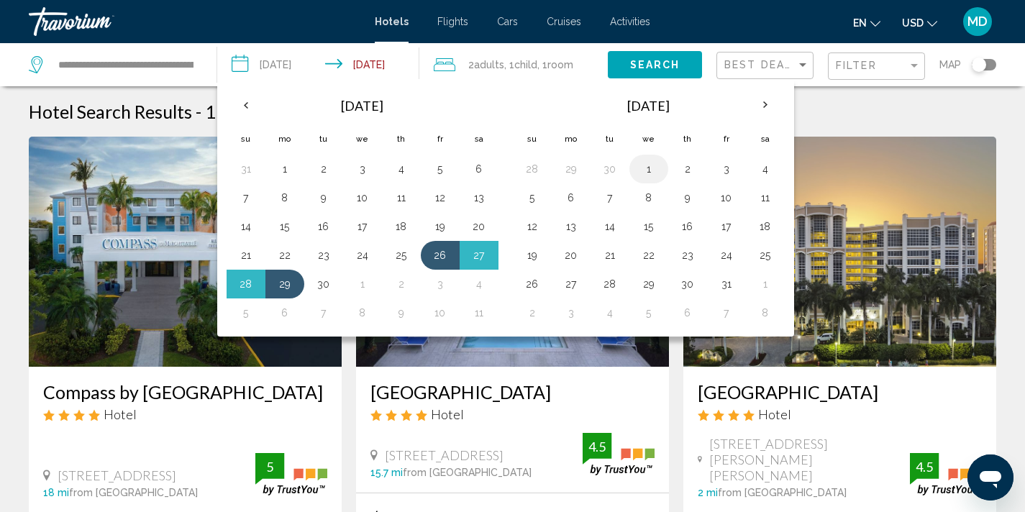
click at [646, 173] on button "1" at bounding box center [648, 169] width 23 height 20
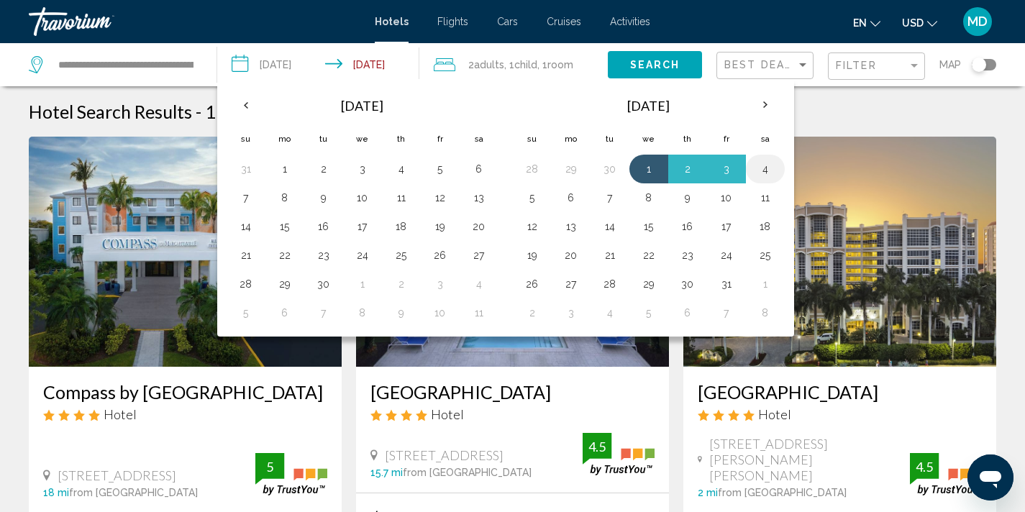
click at [759, 169] on button "4" at bounding box center [764, 169] width 23 height 20
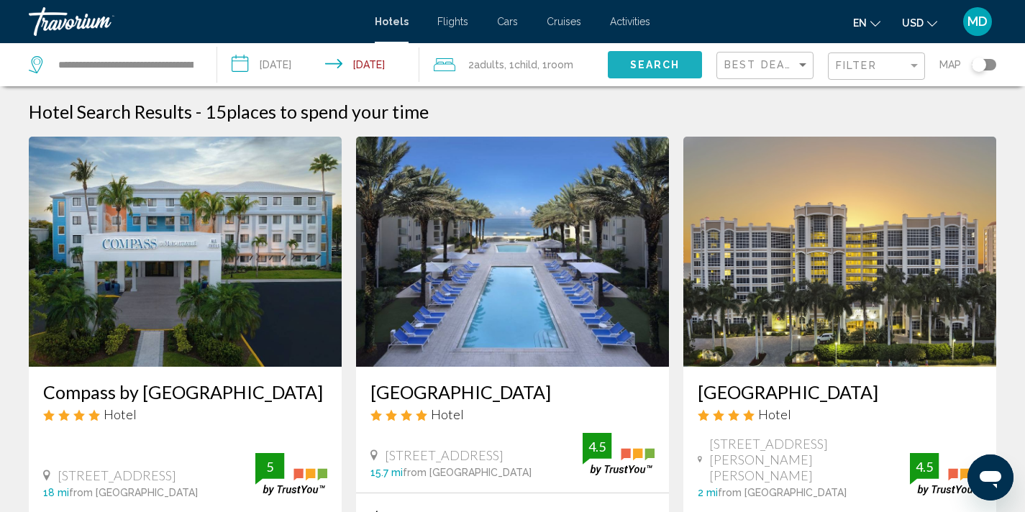
click at [661, 60] on span "Search" at bounding box center [655, 66] width 50 height 12
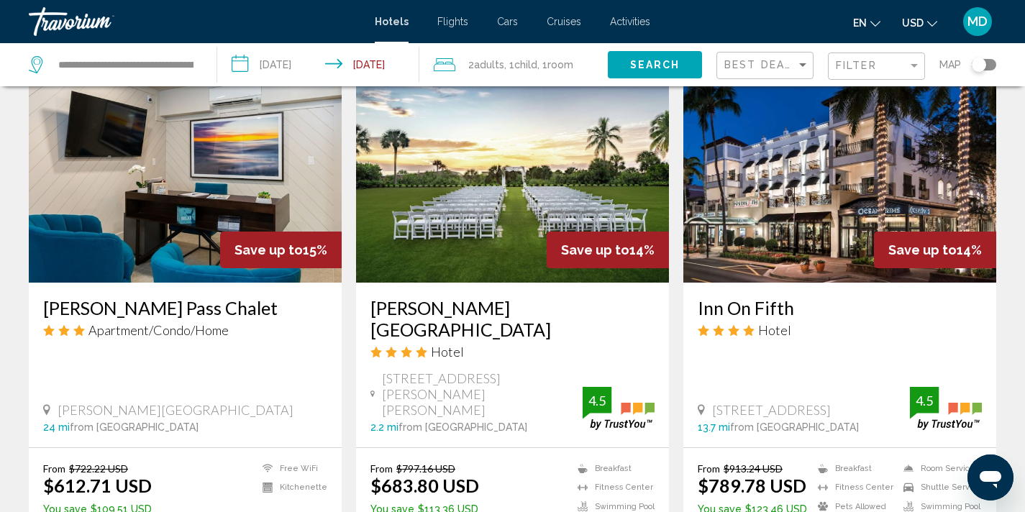
scroll to position [623, 0]
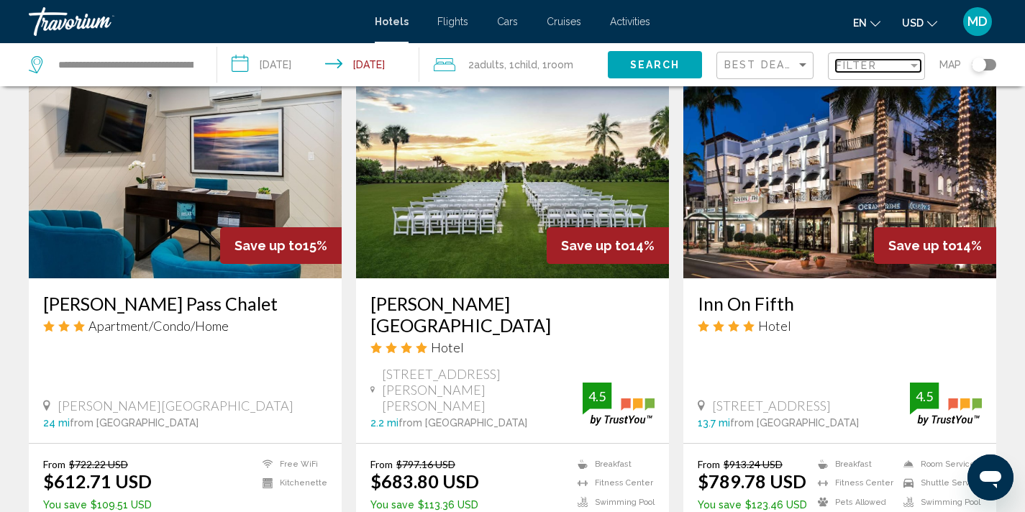
click at [848, 64] on span "Filter" at bounding box center [855, 66] width 41 height 12
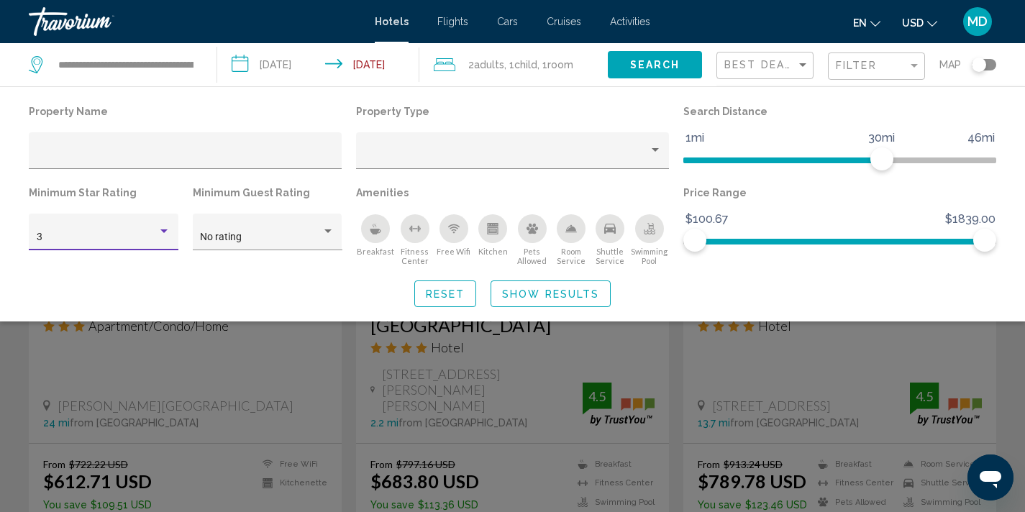
click at [159, 231] on div "Hotel Filters" at bounding box center [163, 232] width 13 height 12
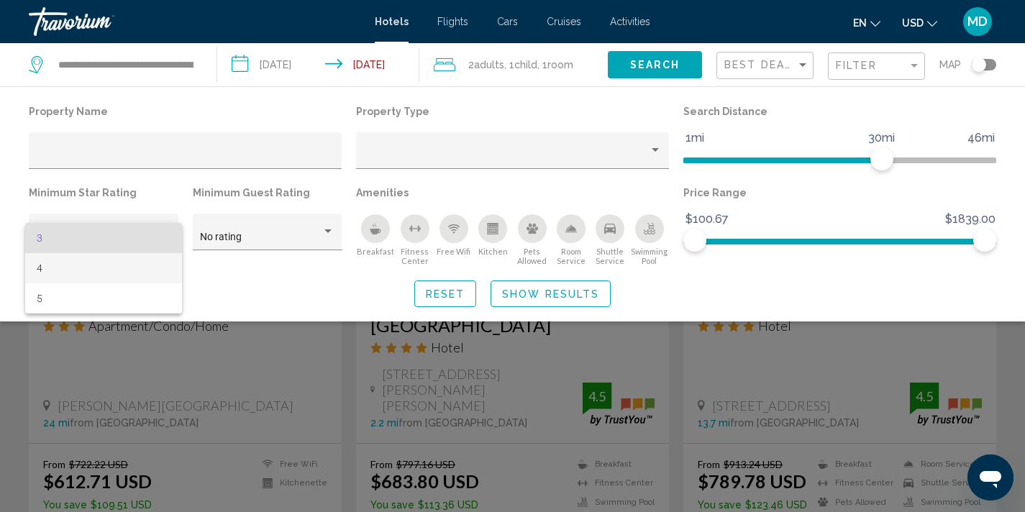
click at [139, 274] on span "4" at bounding box center [104, 268] width 134 height 30
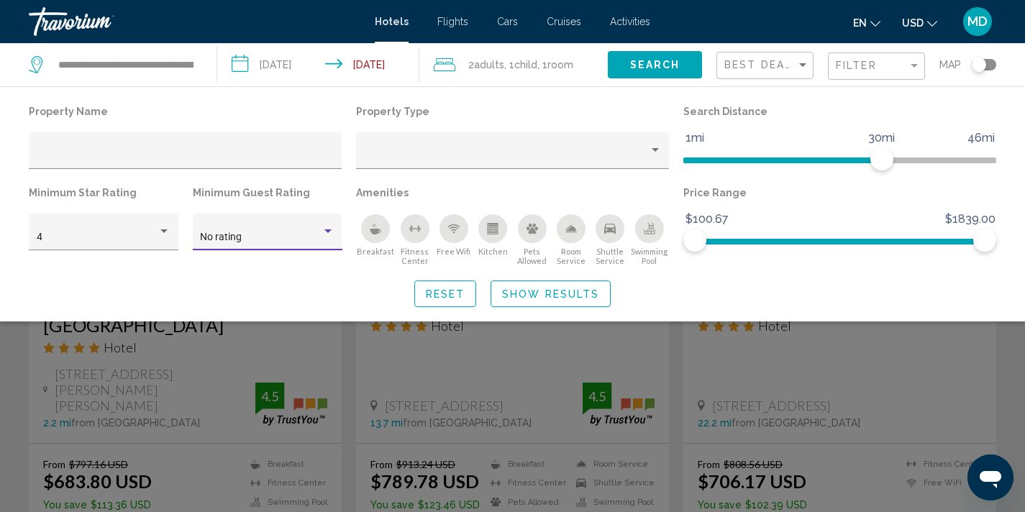
click at [329, 230] on div "Hotel Filters" at bounding box center [327, 231] width 7 height 4
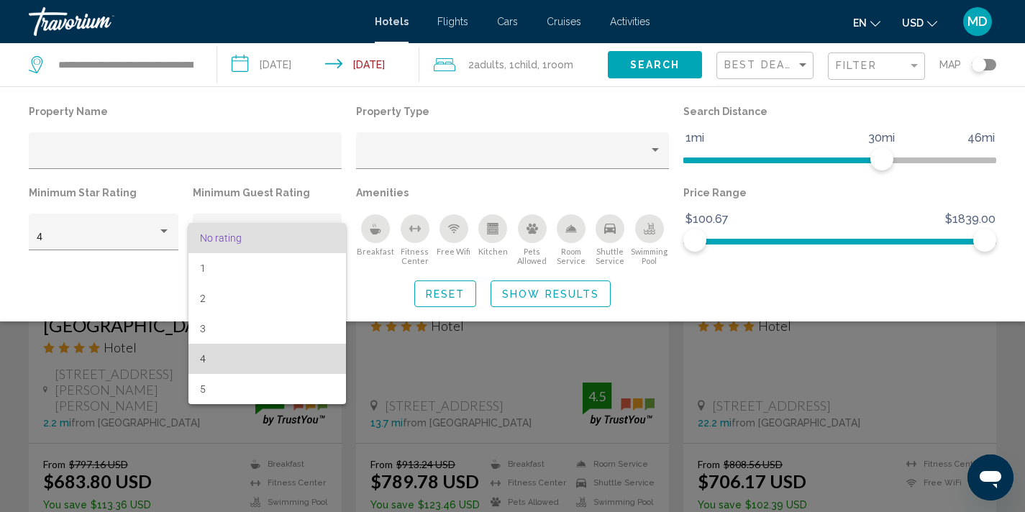
click at [261, 359] on span "4" at bounding box center [267, 359] width 134 height 30
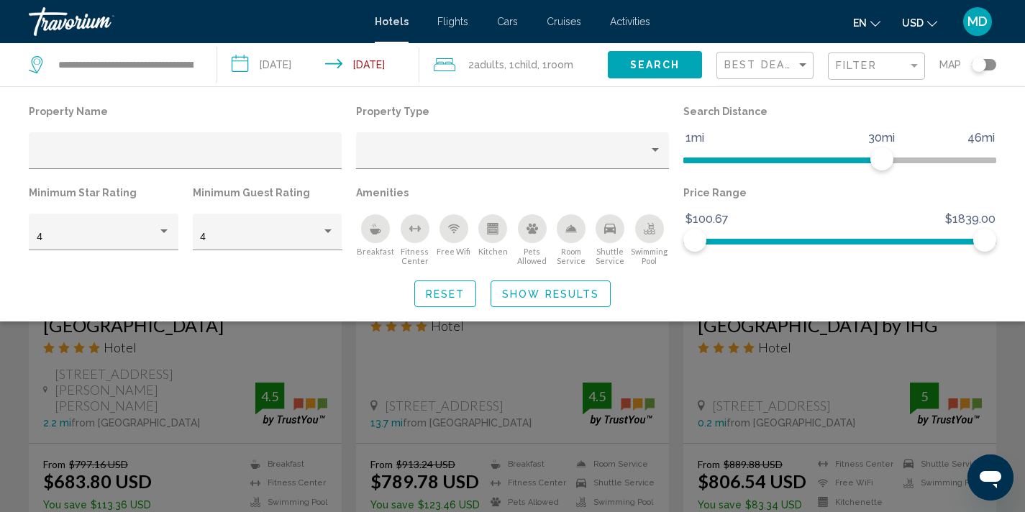
click at [454, 373] on div "Search widget" at bounding box center [512, 364] width 1025 height 296
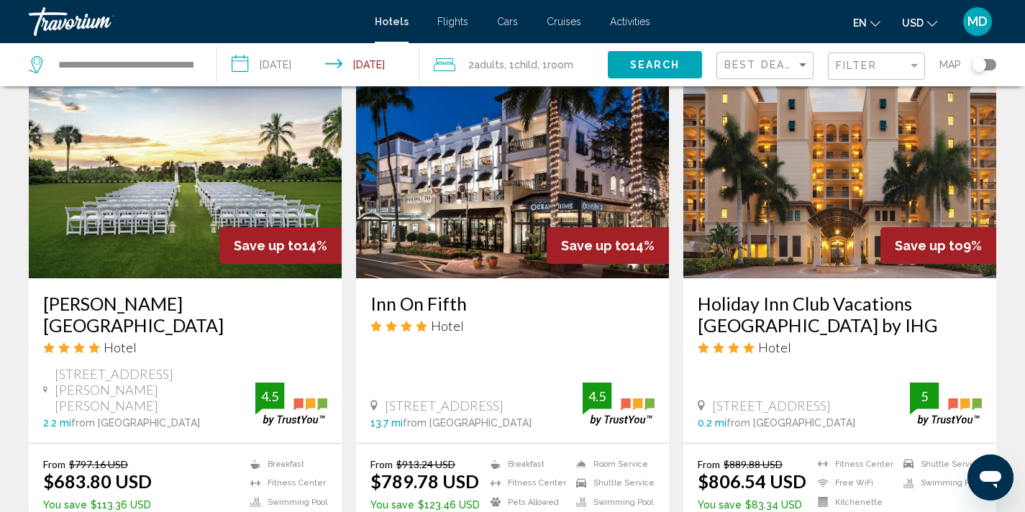
click at [454, 382] on div "699 Fifth Avenue South, Naples 13.7 mi from Marco Island city center from hotel…" at bounding box center [512, 404] width 284 height 45
click at [308, 60] on input "**********" at bounding box center [321, 66] width 209 height 47
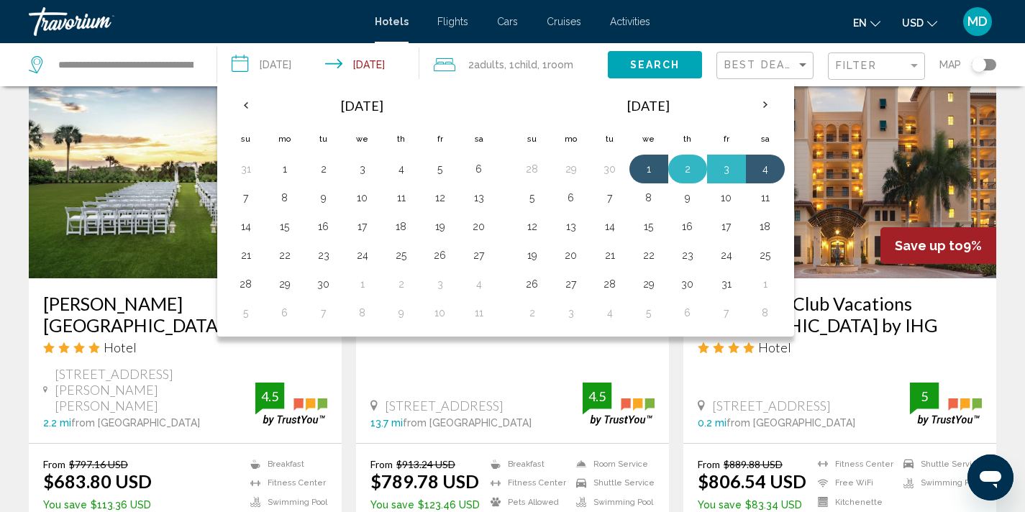
click at [682, 173] on button "2" at bounding box center [687, 169] width 23 height 20
click at [529, 197] on button "5" at bounding box center [532, 198] width 23 height 20
type input "**********"
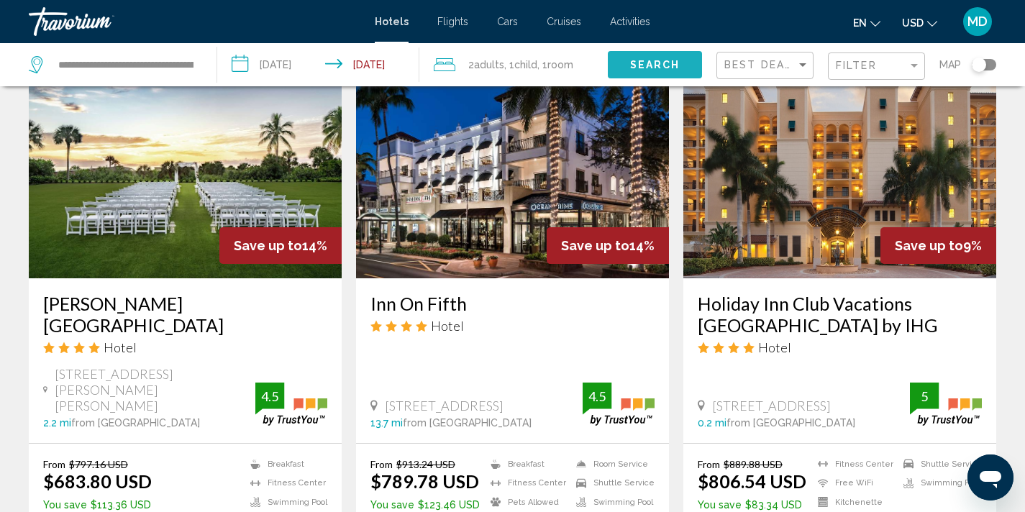
click at [669, 58] on button "Search" at bounding box center [655, 64] width 94 height 27
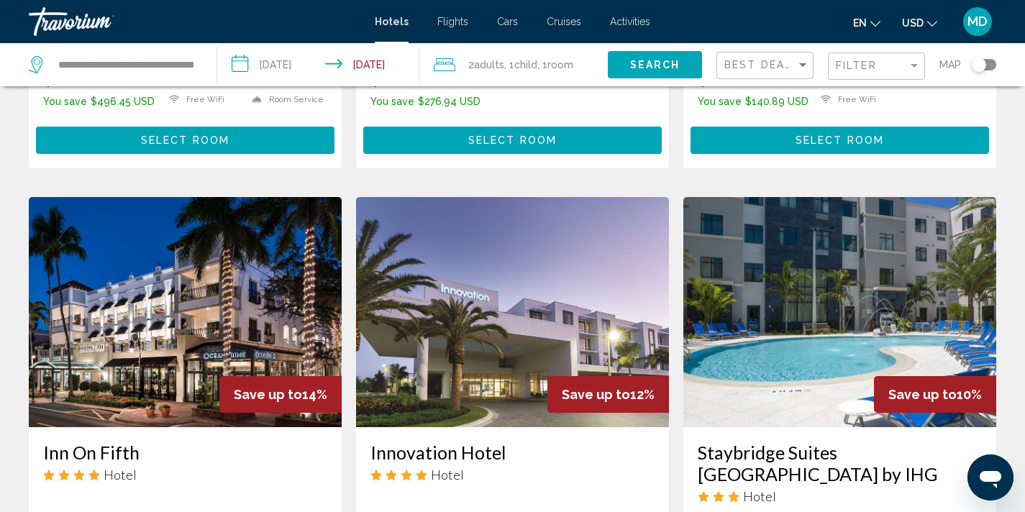
scroll to position [548, 0]
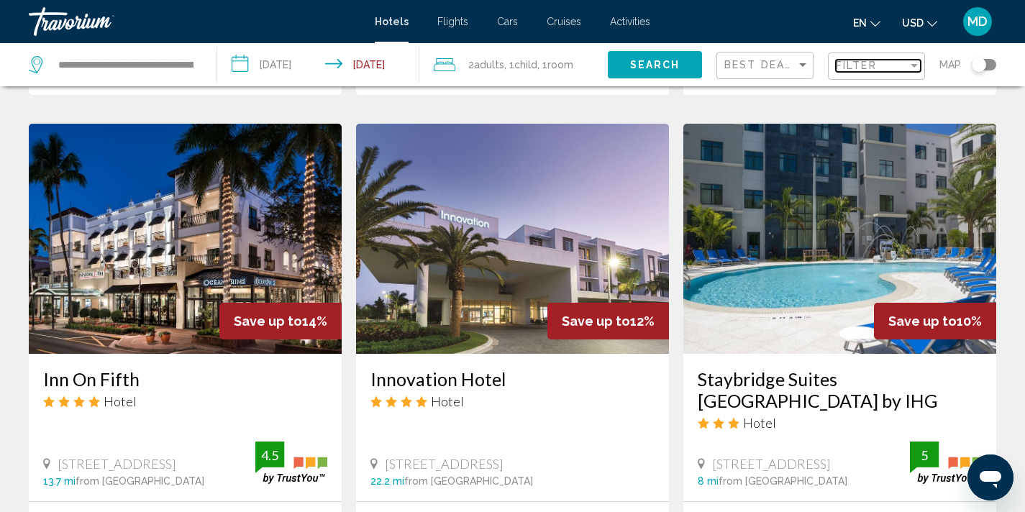
click at [856, 62] on span "Filter" at bounding box center [855, 66] width 41 height 12
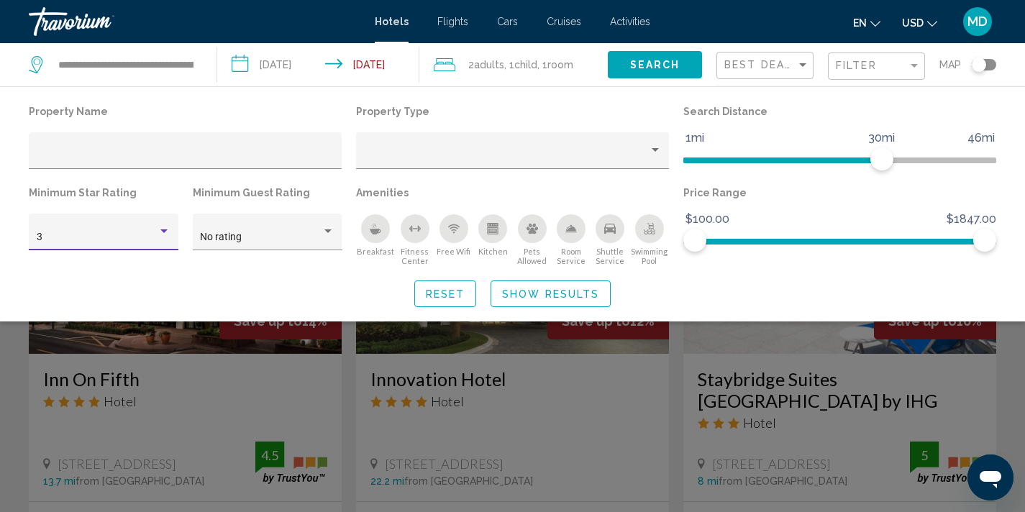
click at [162, 229] on div "Hotel Filters" at bounding box center [163, 232] width 13 height 12
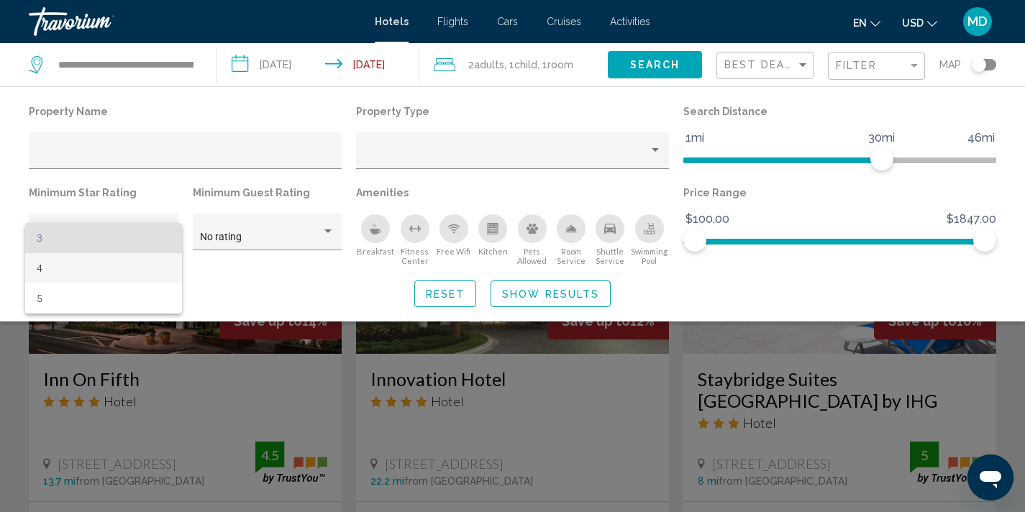
click at [136, 269] on span "4" at bounding box center [104, 268] width 134 height 30
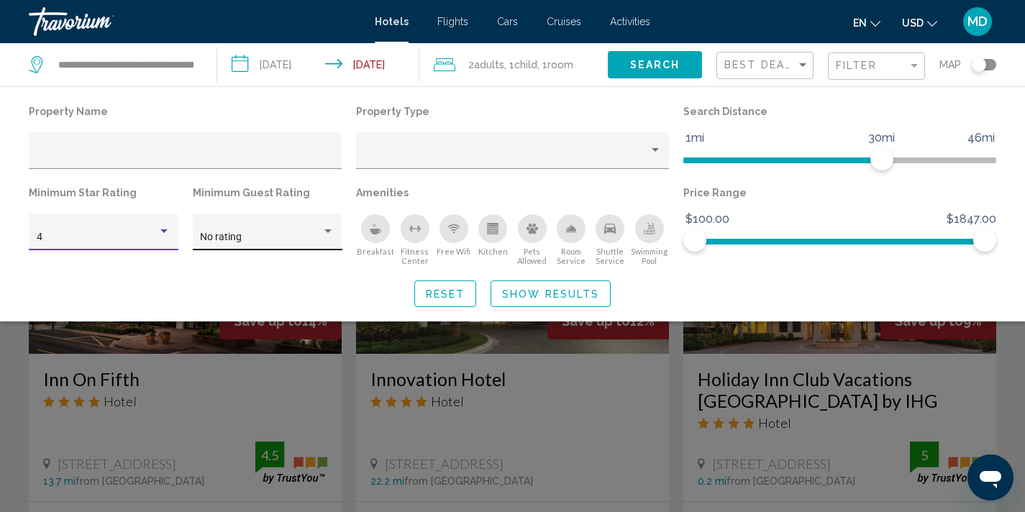
click at [330, 227] on div "Hotel Filters" at bounding box center [327, 232] width 13 height 12
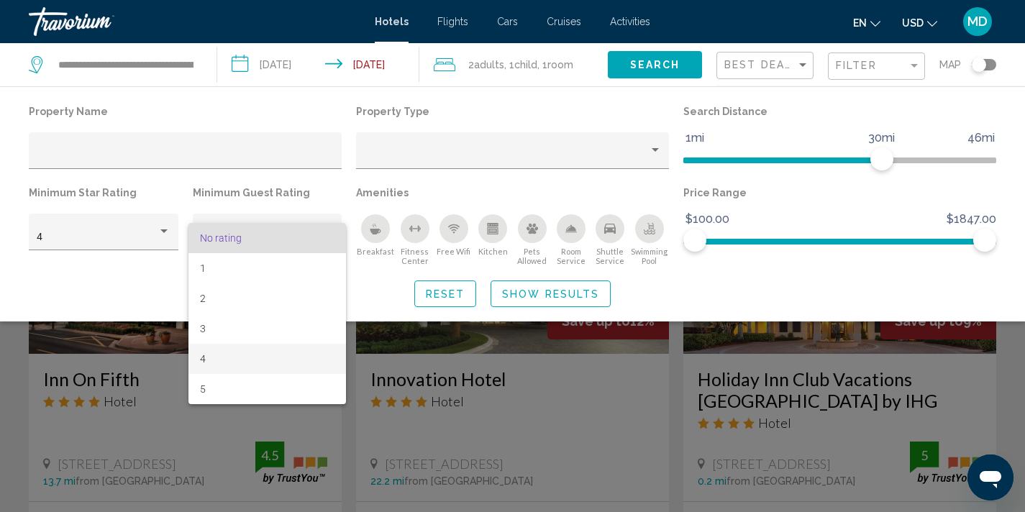
click at [281, 355] on span "4" at bounding box center [267, 359] width 134 height 30
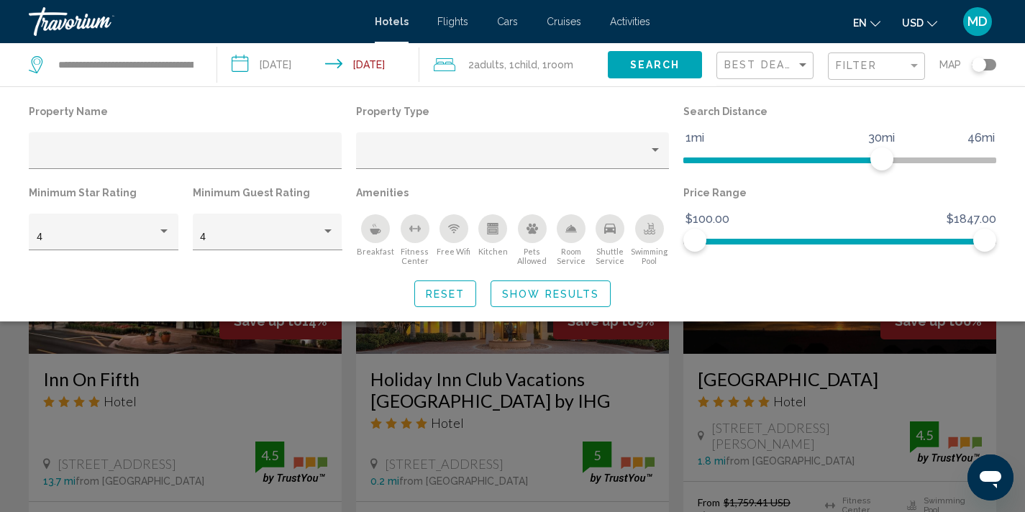
click at [403, 422] on div "Search widget" at bounding box center [512, 364] width 1025 height 296
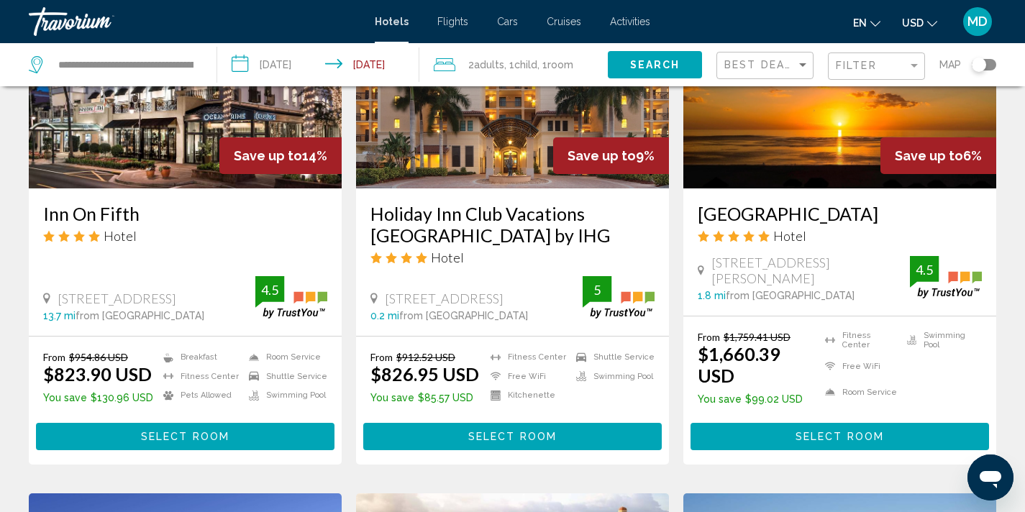
scroll to position [725, 0]
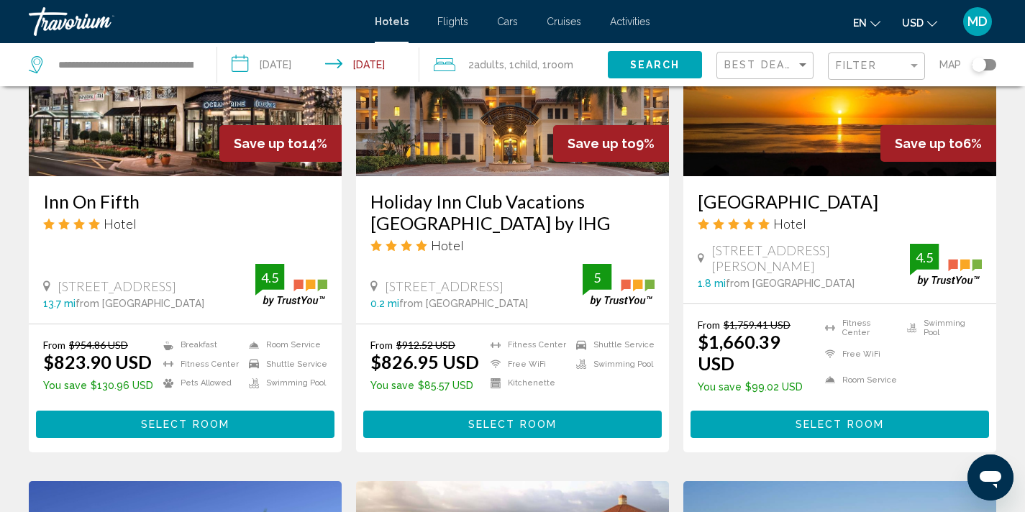
click at [810, 147] on img "Main content" at bounding box center [839, 61] width 313 height 230
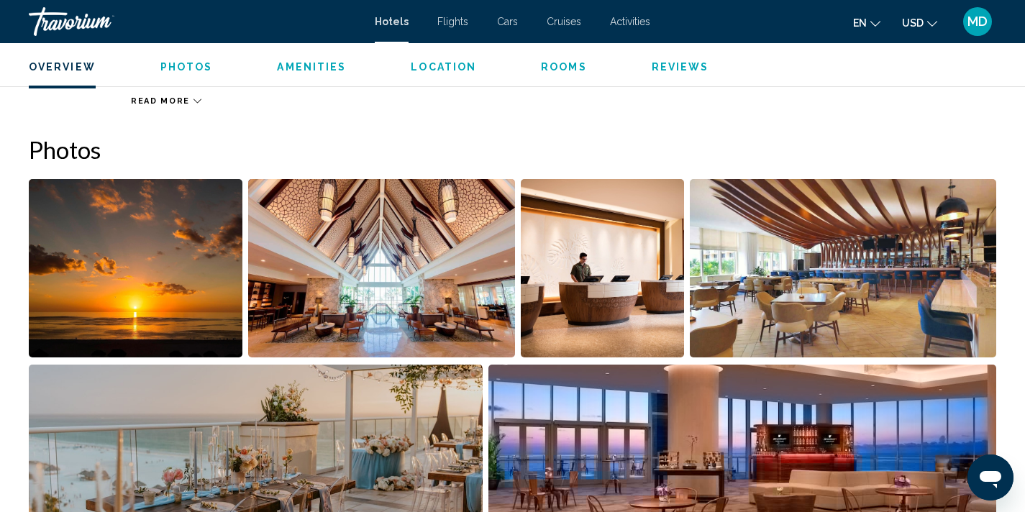
scroll to position [665, 0]
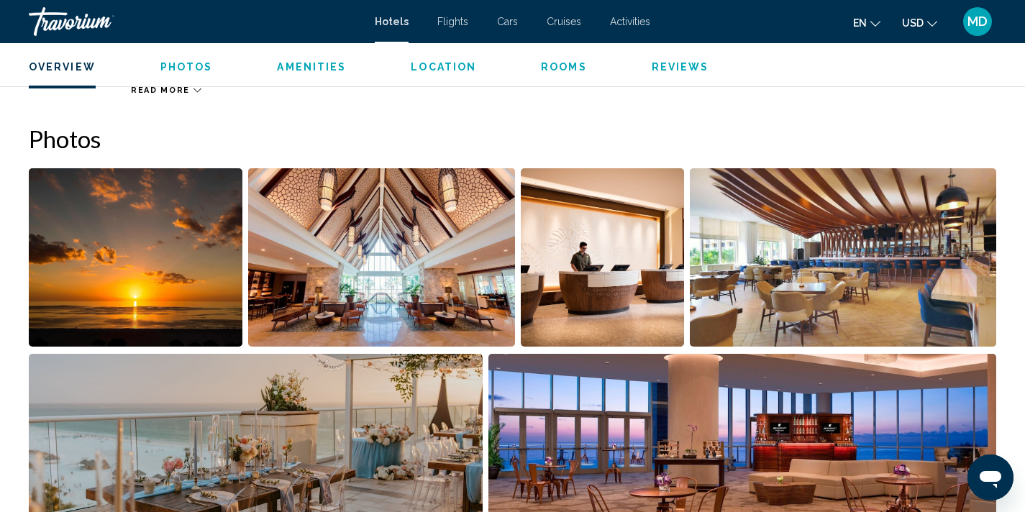
click at [313, 270] on img "Open full-screen image slider" at bounding box center [381, 257] width 267 height 178
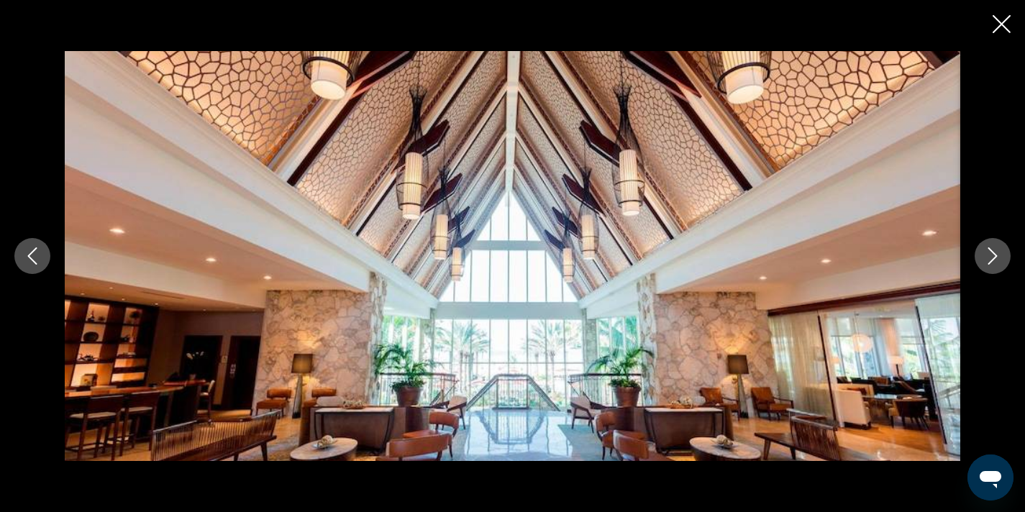
click at [994, 259] on icon "Next image" at bounding box center [992, 255] width 17 height 17
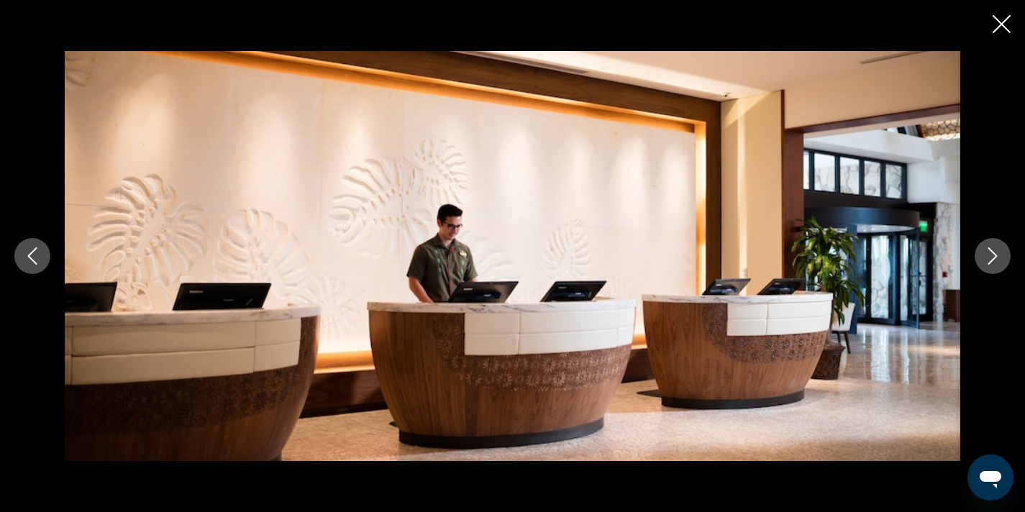
click at [994, 259] on icon "Next image" at bounding box center [992, 255] width 17 height 17
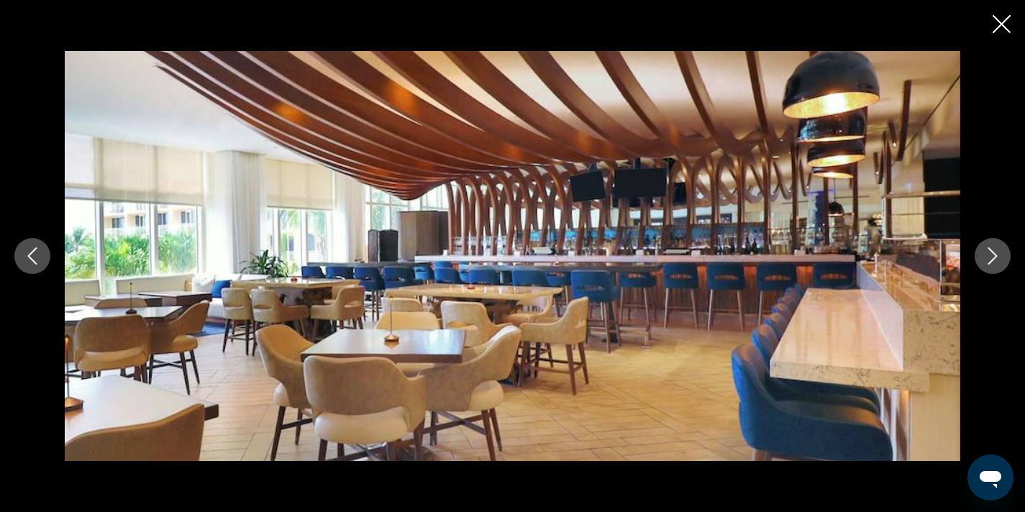
click at [994, 259] on icon "Next image" at bounding box center [992, 255] width 17 height 17
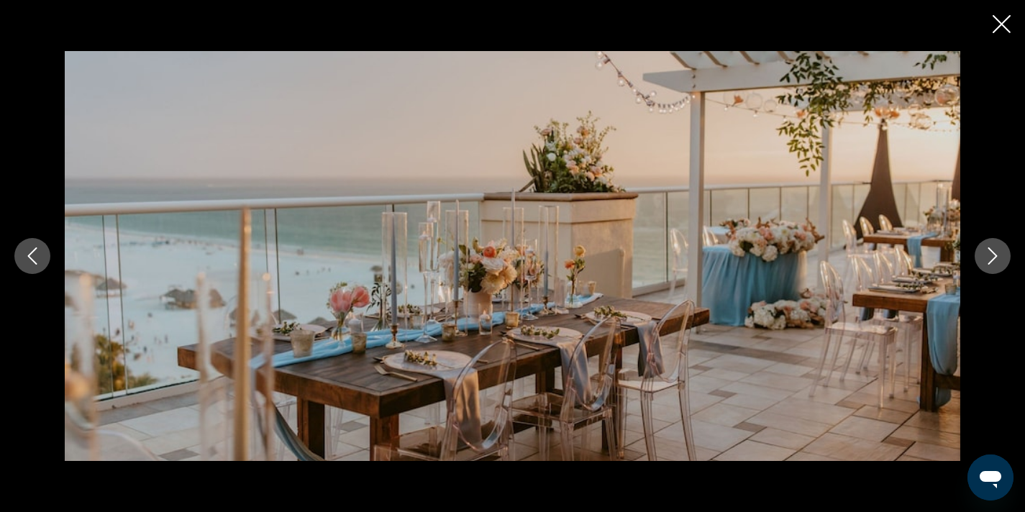
click at [994, 259] on icon "Next image" at bounding box center [992, 255] width 17 height 17
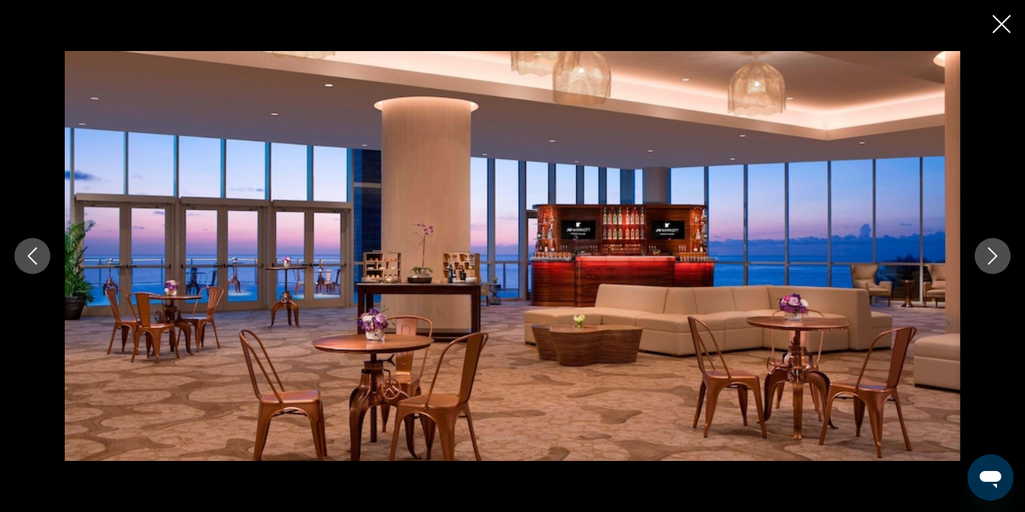
click at [994, 259] on icon "Next image" at bounding box center [992, 255] width 17 height 17
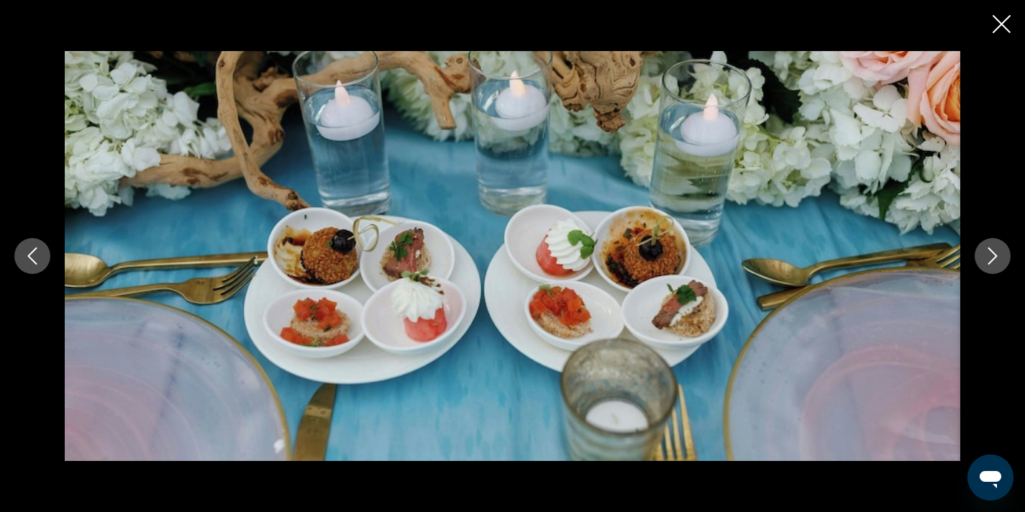
click at [994, 259] on icon "Next image" at bounding box center [992, 255] width 17 height 17
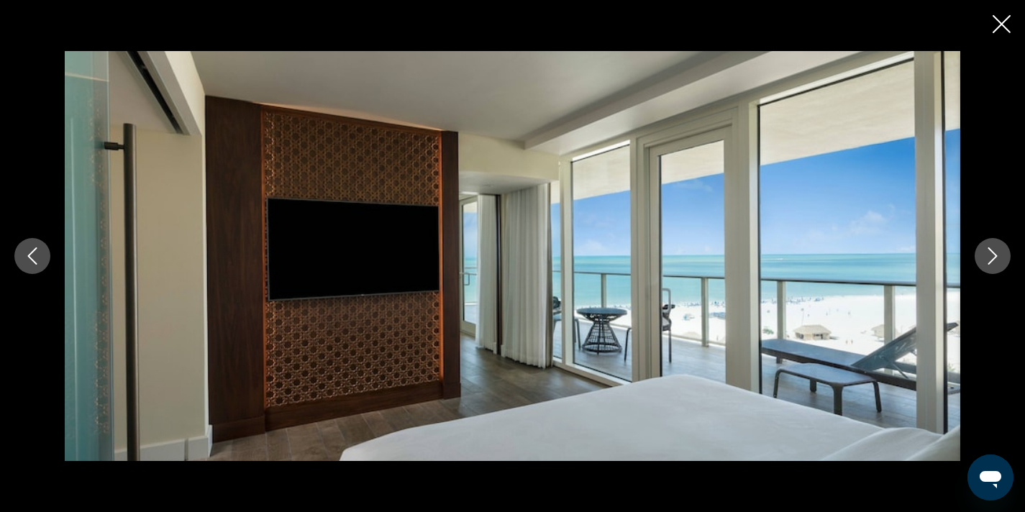
click at [994, 259] on icon "Next image" at bounding box center [992, 255] width 17 height 17
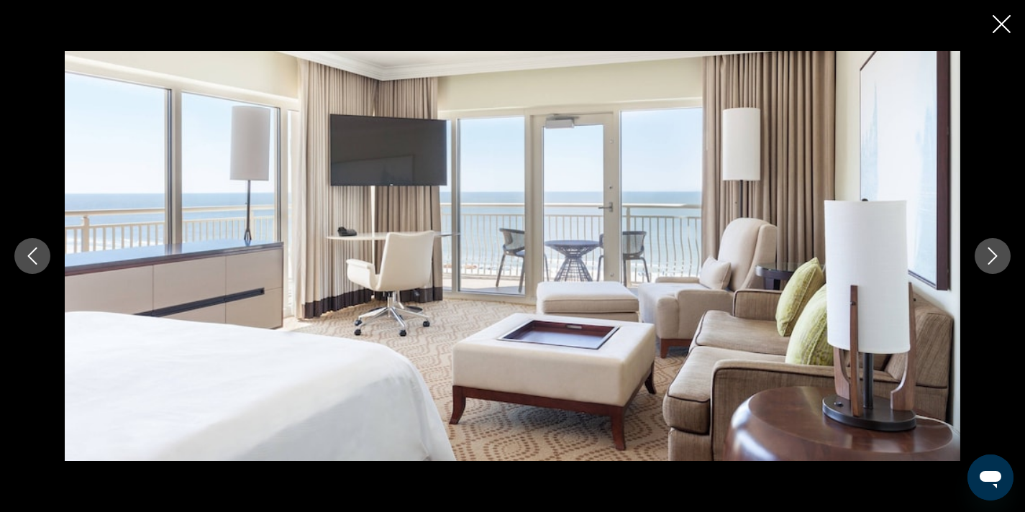
click at [994, 259] on icon "Next image" at bounding box center [992, 255] width 17 height 17
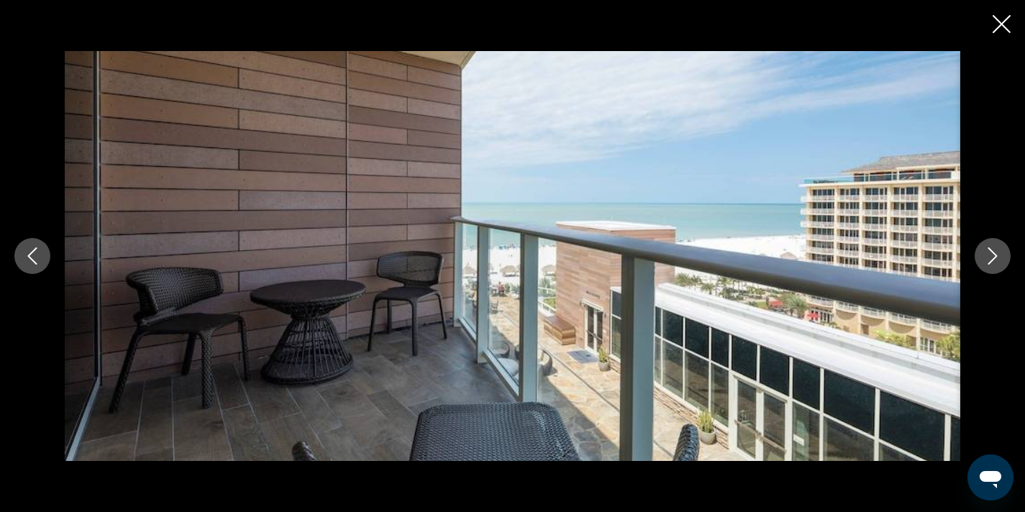
click at [999, 24] on icon "Close slideshow" at bounding box center [1001, 24] width 18 height 18
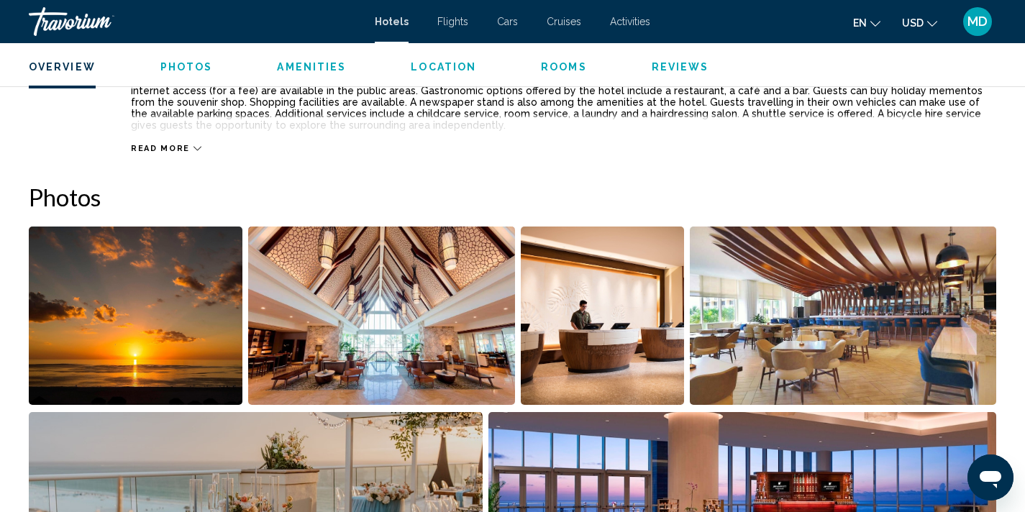
scroll to position [585, 0]
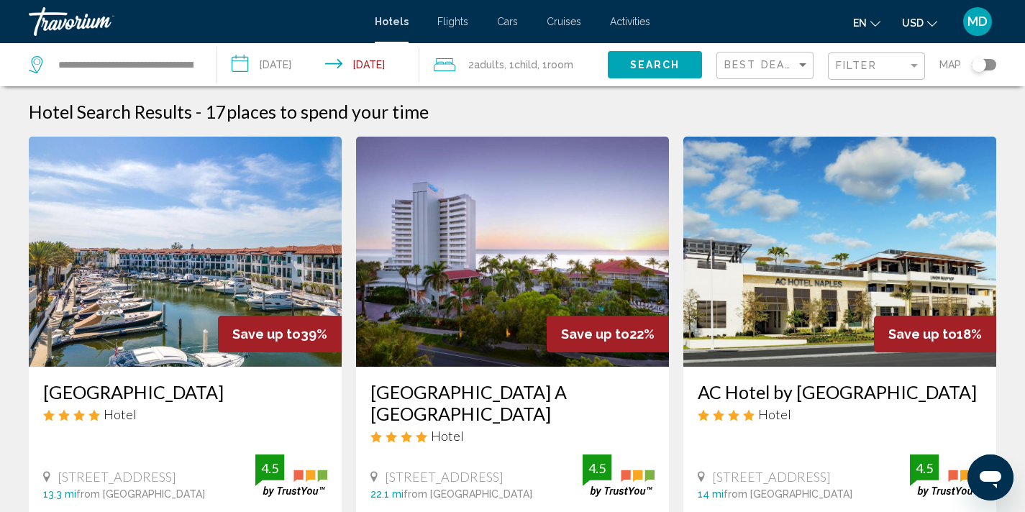
click at [295, 66] on input "**********" at bounding box center [321, 66] width 209 height 47
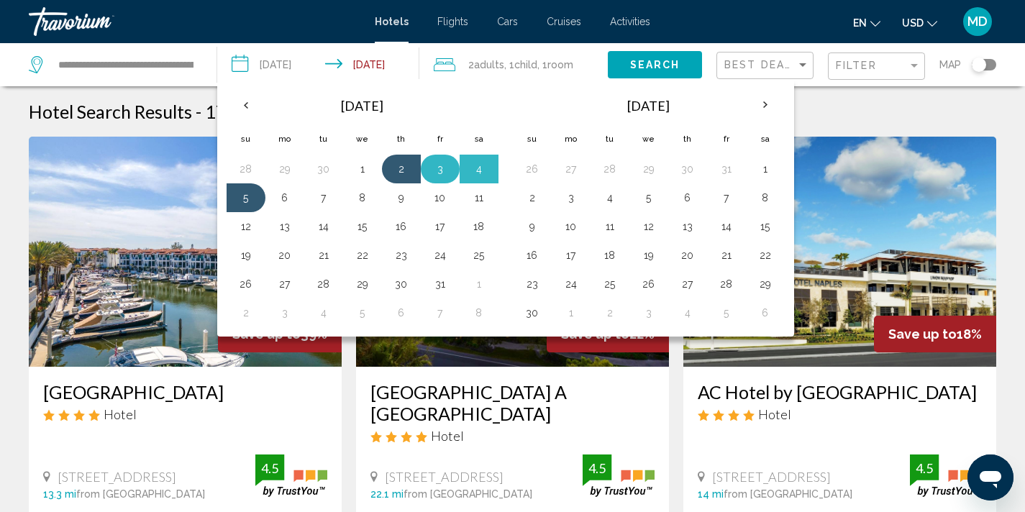
click at [444, 166] on button "3" at bounding box center [440, 169] width 23 height 20
click at [289, 199] on button "6" at bounding box center [284, 198] width 23 height 20
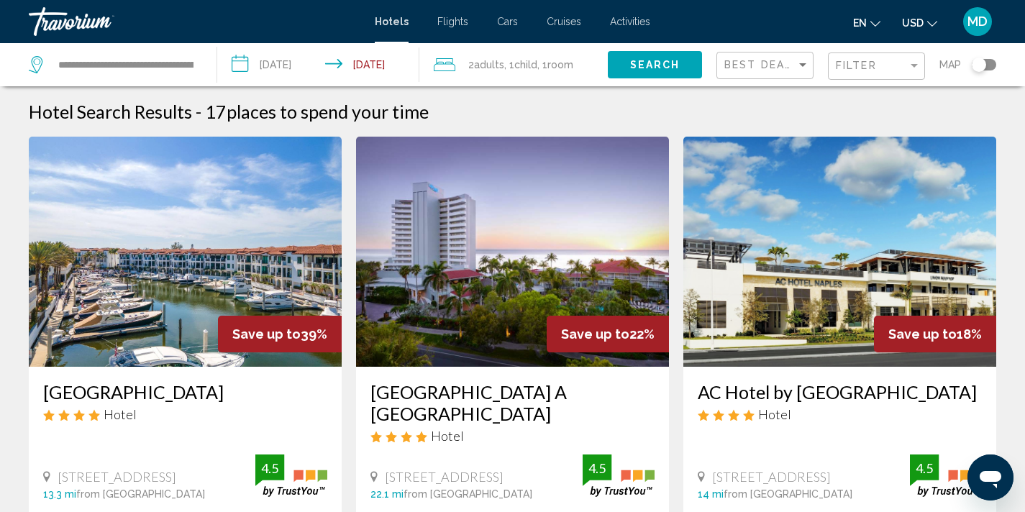
click at [672, 63] on span "Search" at bounding box center [655, 66] width 50 height 12
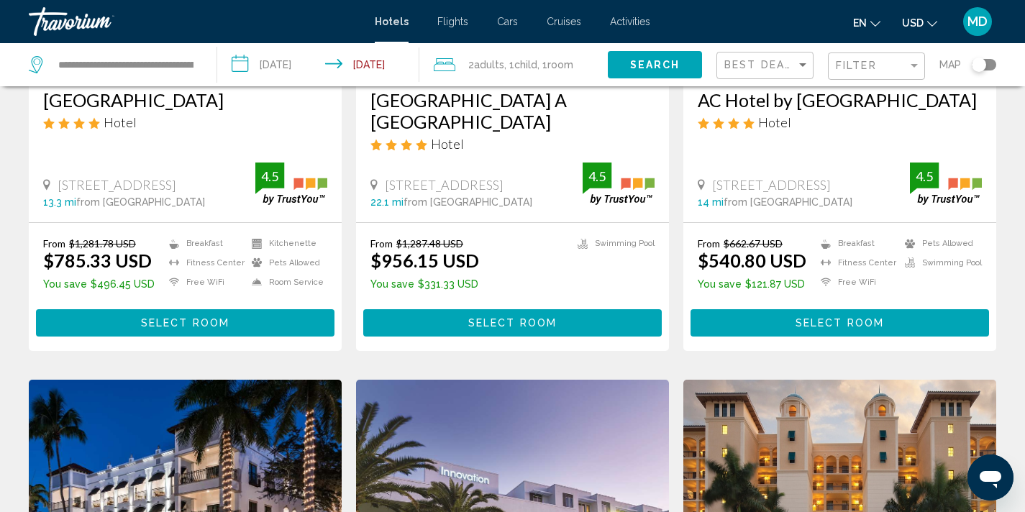
scroll to position [295, 0]
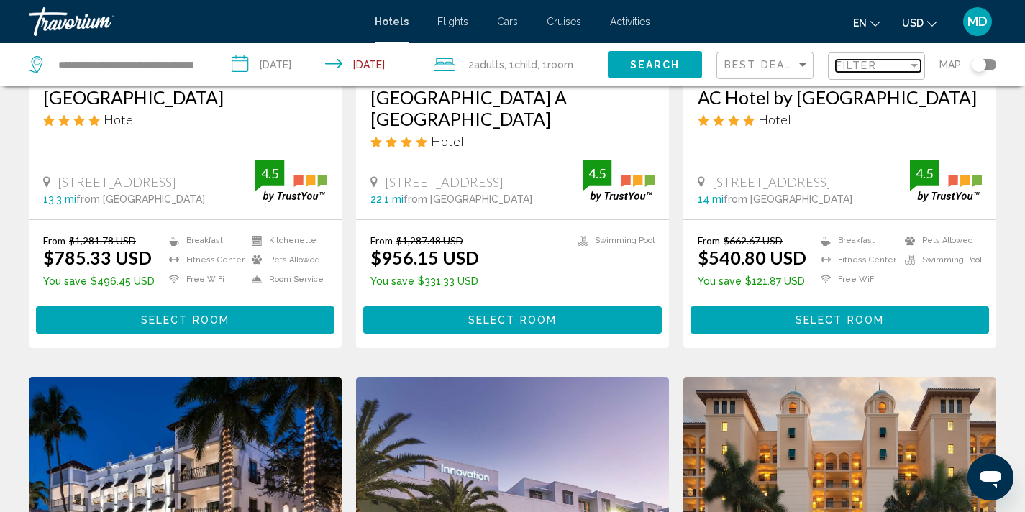
click at [854, 64] on span "Filter" at bounding box center [855, 66] width 41 height 12
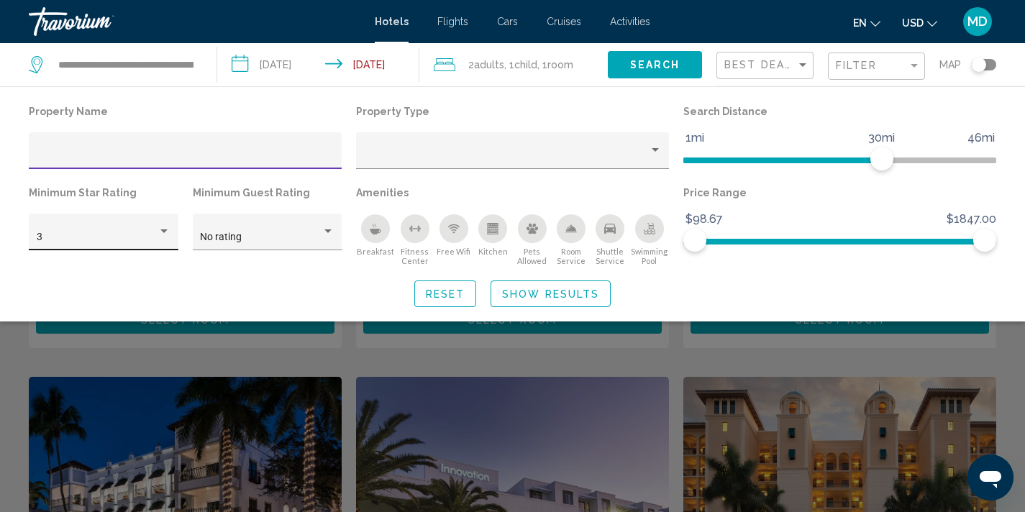
click at [160, 232] on div "Hotel Filters" at bounding box center [163, 231] width 7 height 4
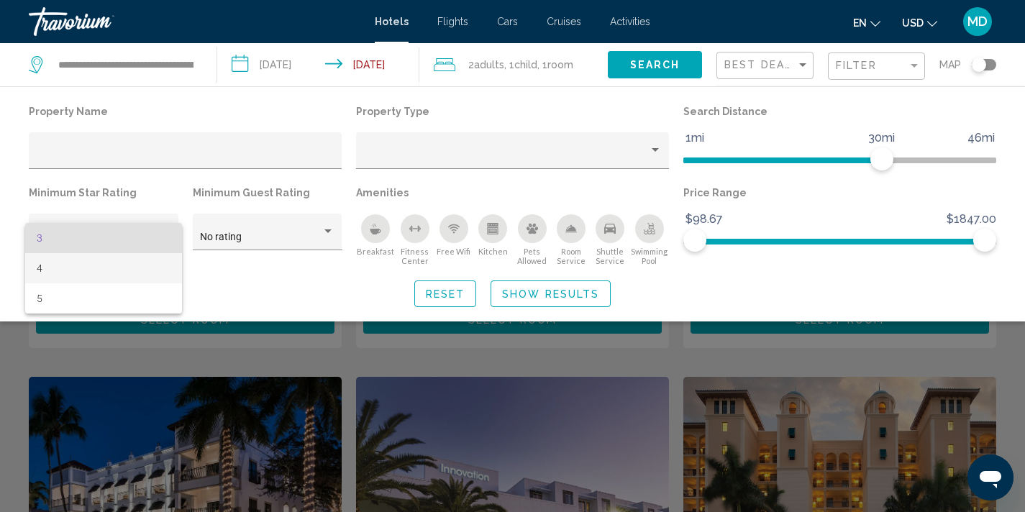
click at [135, 280] on span "4" at bounding box center [104, 268] width 134 height 30
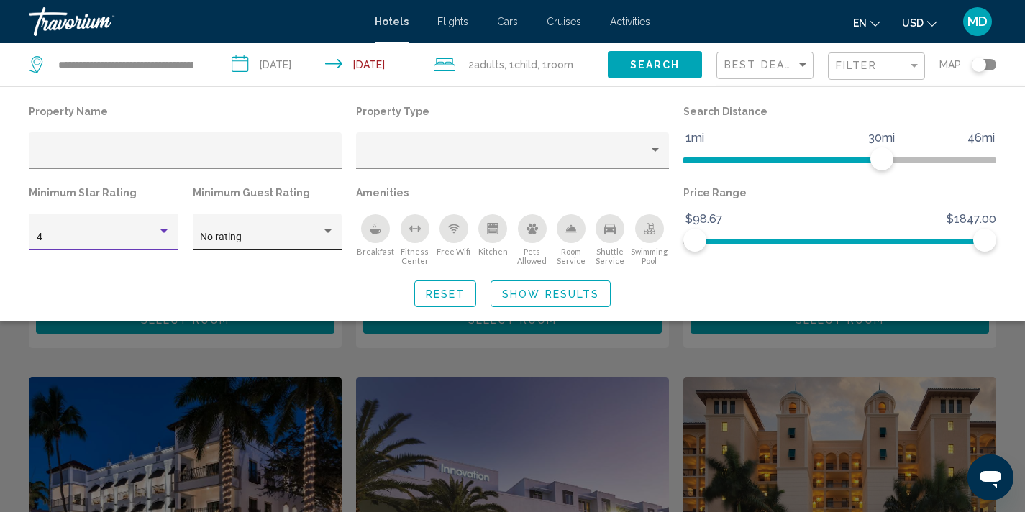
click at [325, 231] on div "Hotel Filters" at bounding box center [327, 231] width 7 height 4
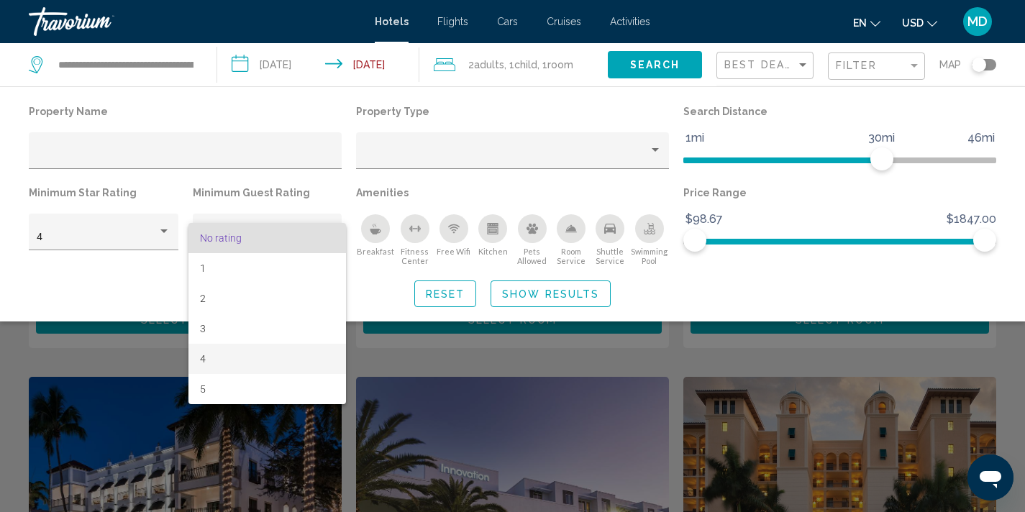
click at [272, 363] on span "4" at bounding box center [267, 359] width 134 height 30
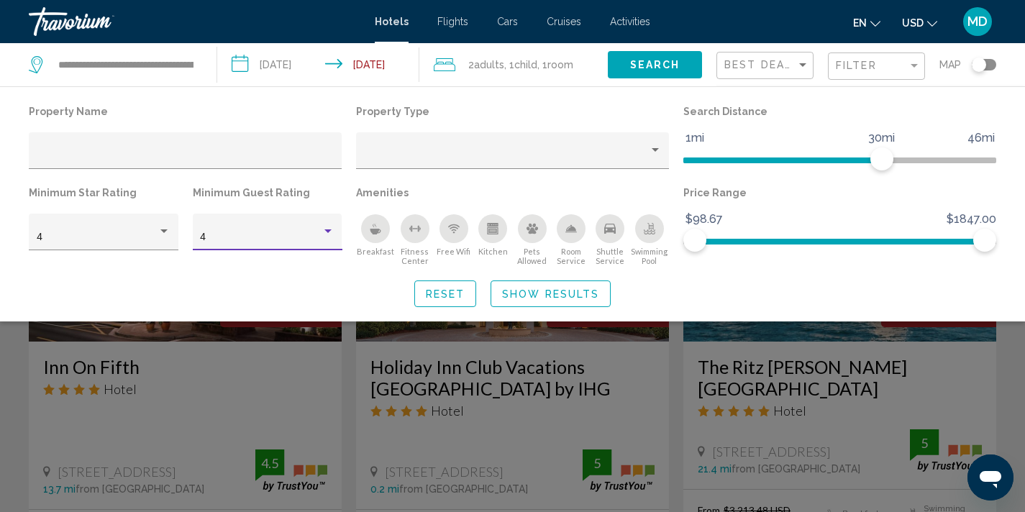
scroll to position [556, 0]
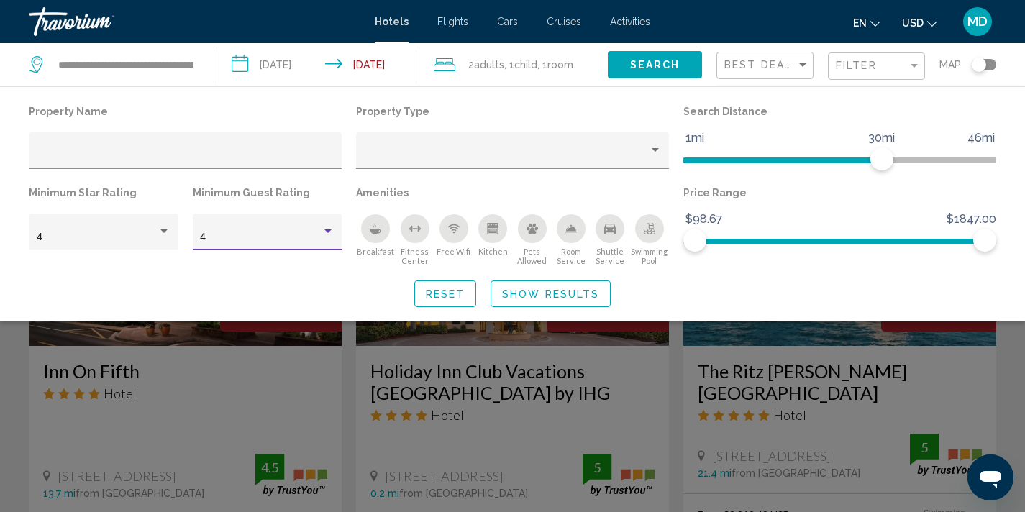
click at [961, 349] on div "Search widget" at bounding box center [512, 364] width 1025 height 296
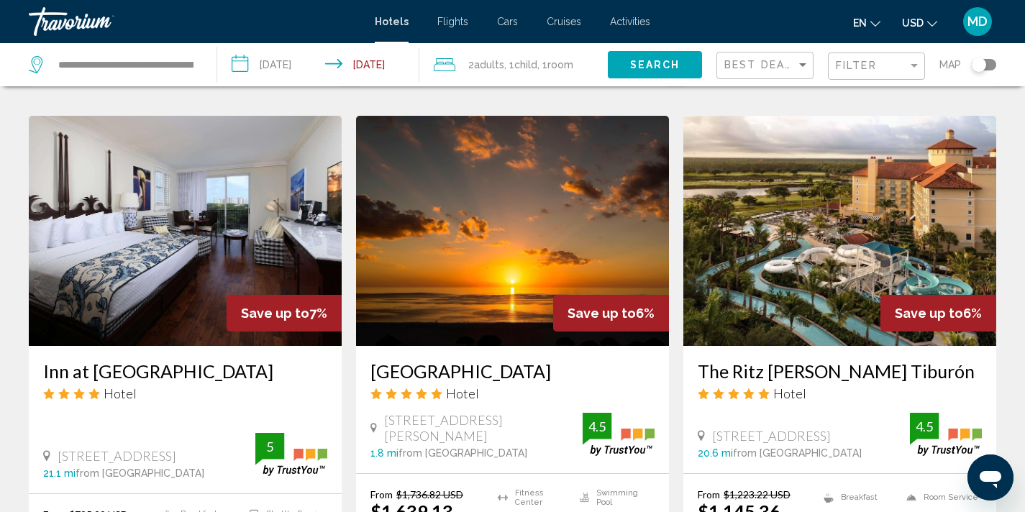
scroll to position [1117, 0]
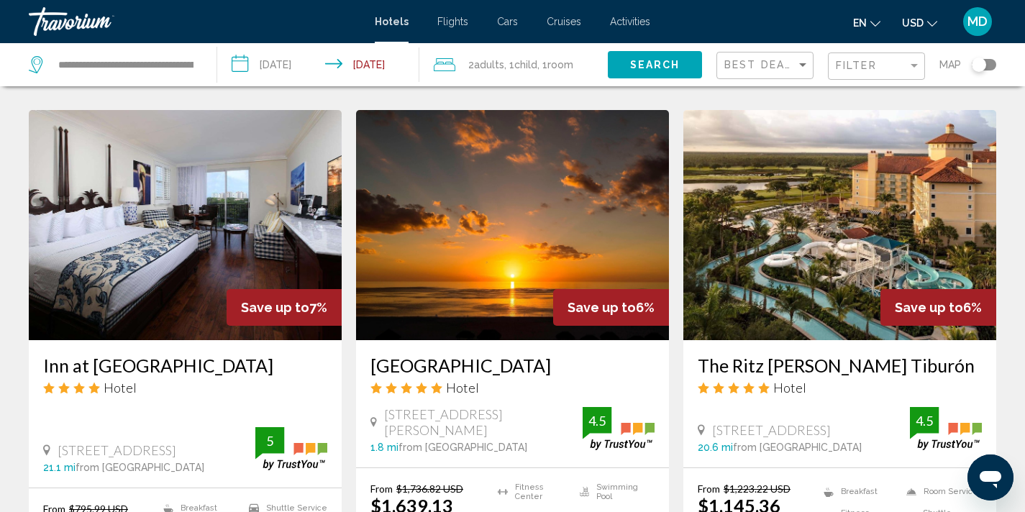
click at [306, 63] on input "**********" at bounding box center [321, 66] width 209 height 47
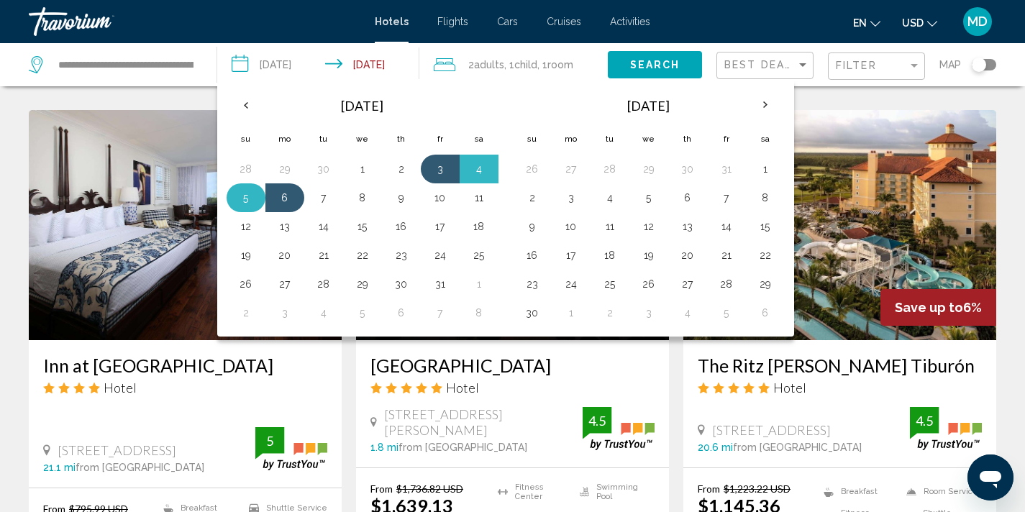
click at [252, 199] on button "5" at bounding box center [245, 198] width 23 height 20
click at [432, 169] on button "3" at bounding box center [440, 169] width 23 height 20
type input "**********"
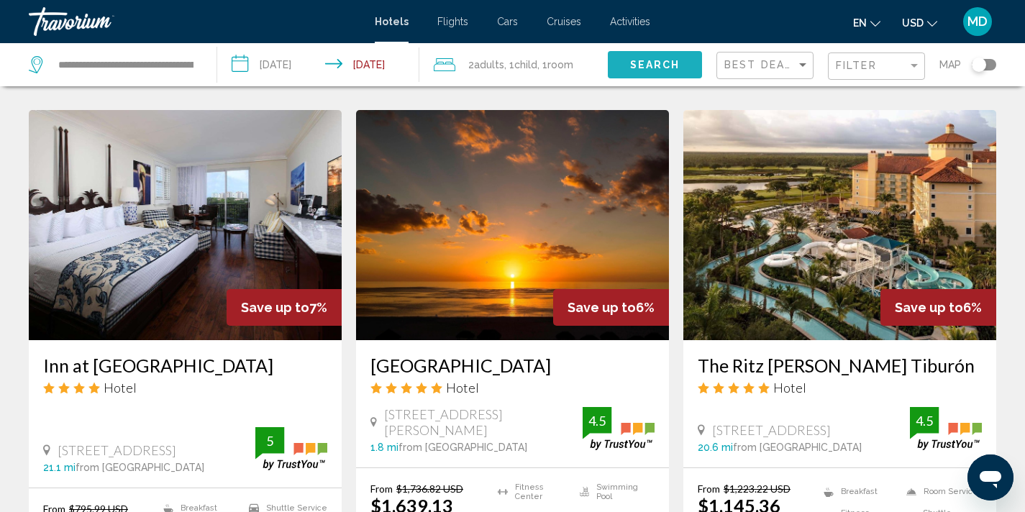
click at [646, 65] on span "Search" at bounding box center [655, 66] width 50 height 12
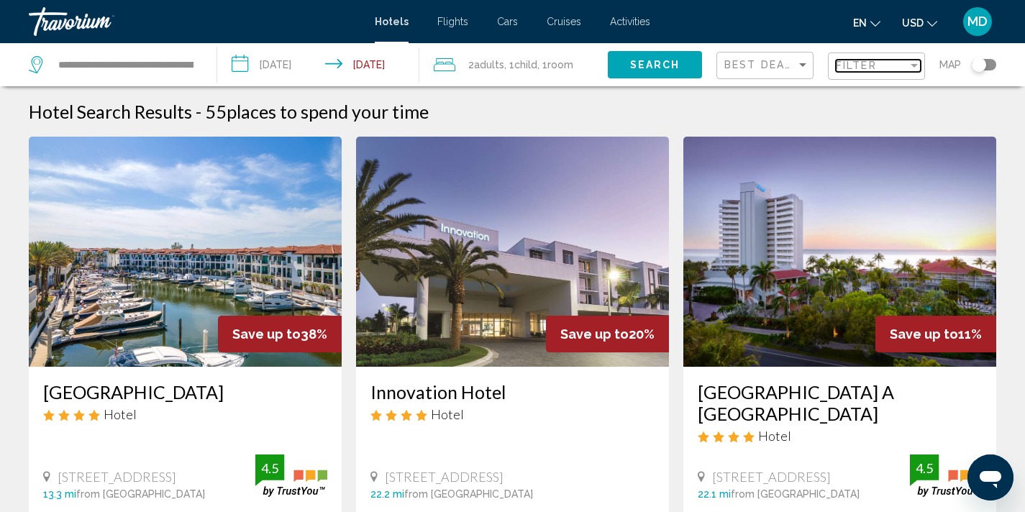
click at [858, 70] on span "Filter" at bounding box center [855, 66] width 41 height 12
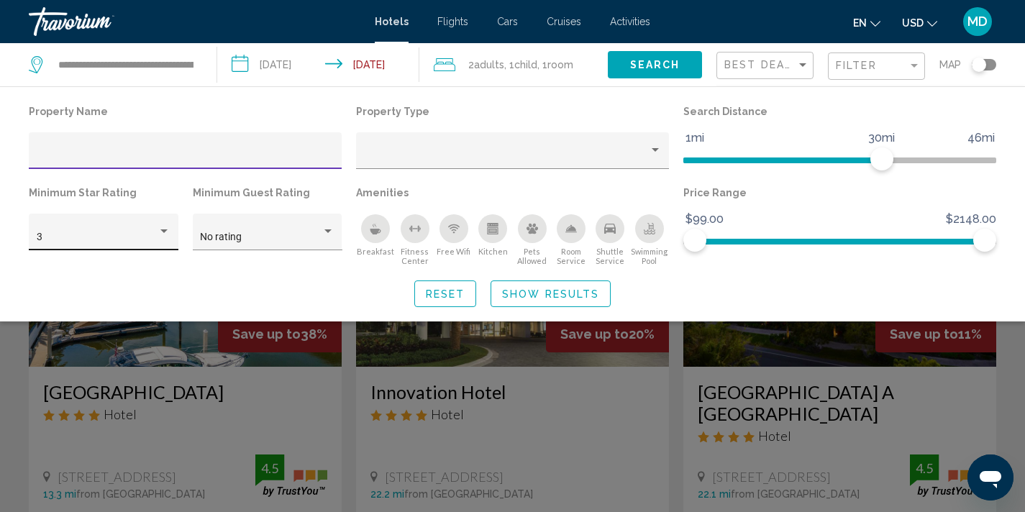
click at [162, 230] on div "Hotel Filters" at bounding box center [163, 231] width 7 height 4
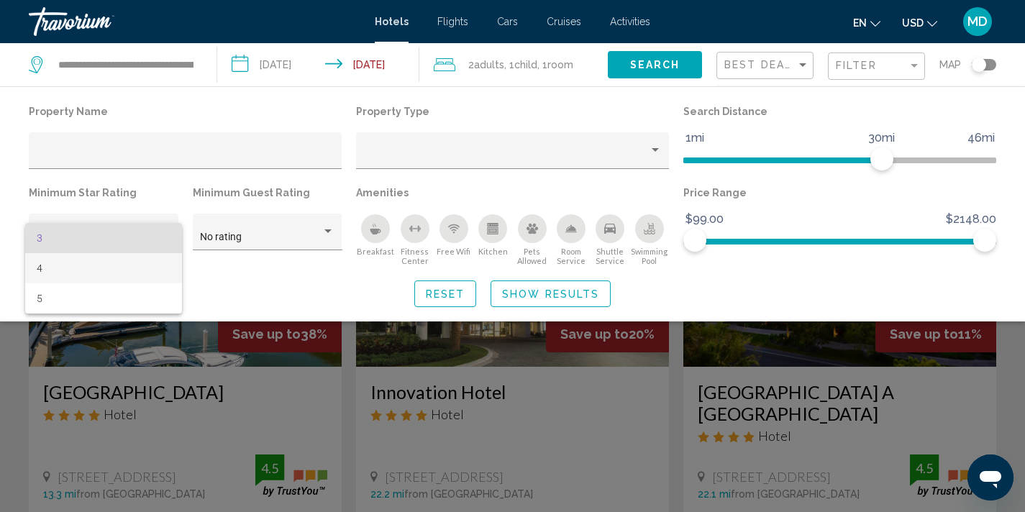
click at [132, 271] on span "4" at bounding box center [104, 268] width 134 height 30
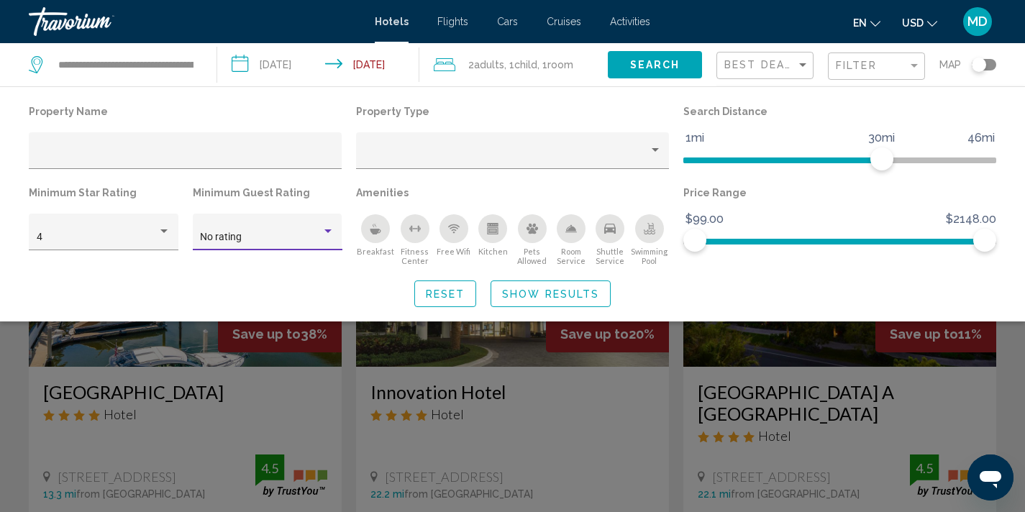
click at [326, 228] on div "Hotel Filters" at bounding box center [327, 232] width 13 height 12
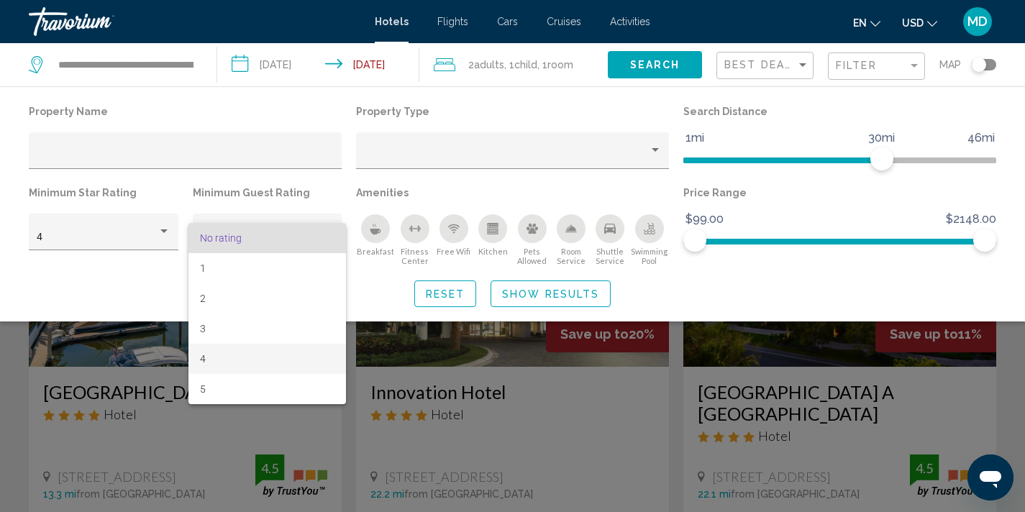
click at [246, 359] on span "4" at bounding box center [267, 359] width 134 height 30
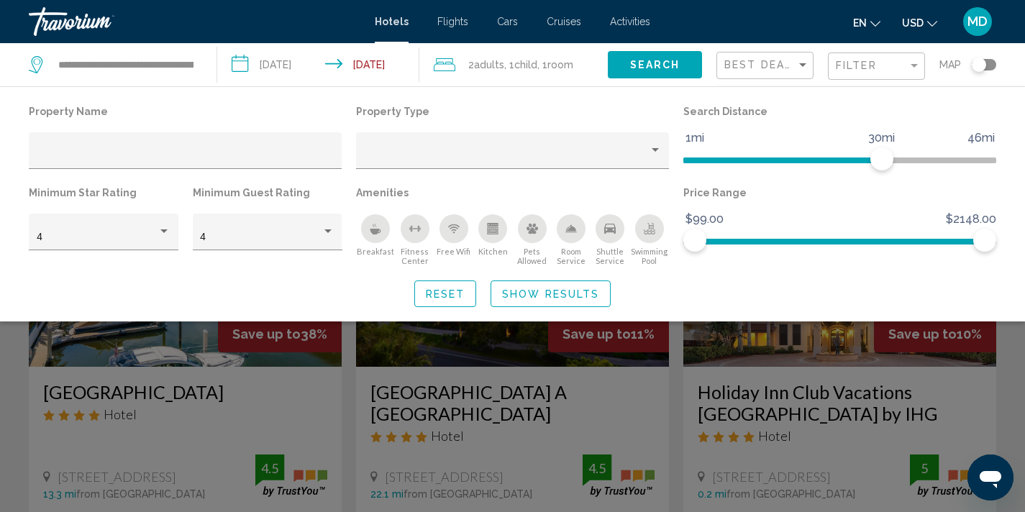
click at [810, 364] on div "Search widget" at bounding box center [512, 364] width 1025 height 296
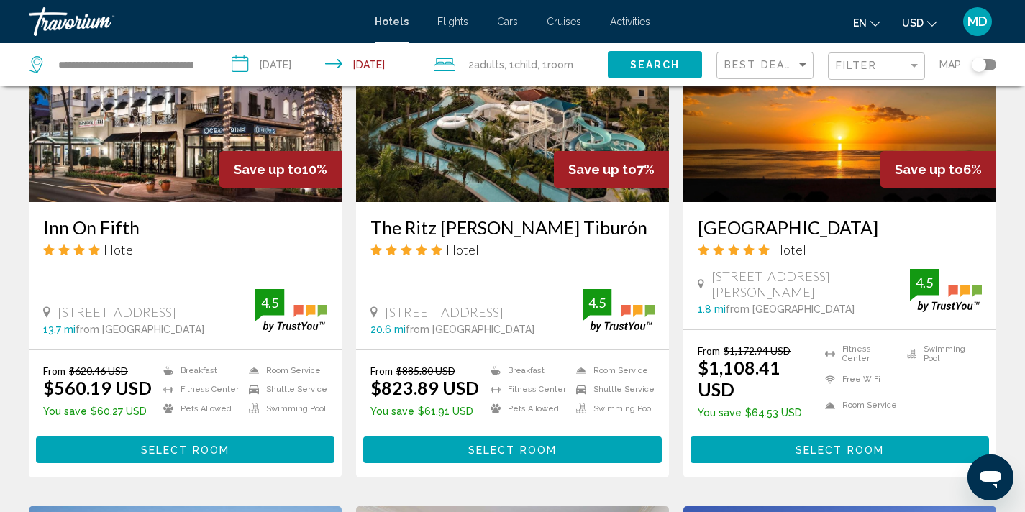
scroll to position [704, 0]
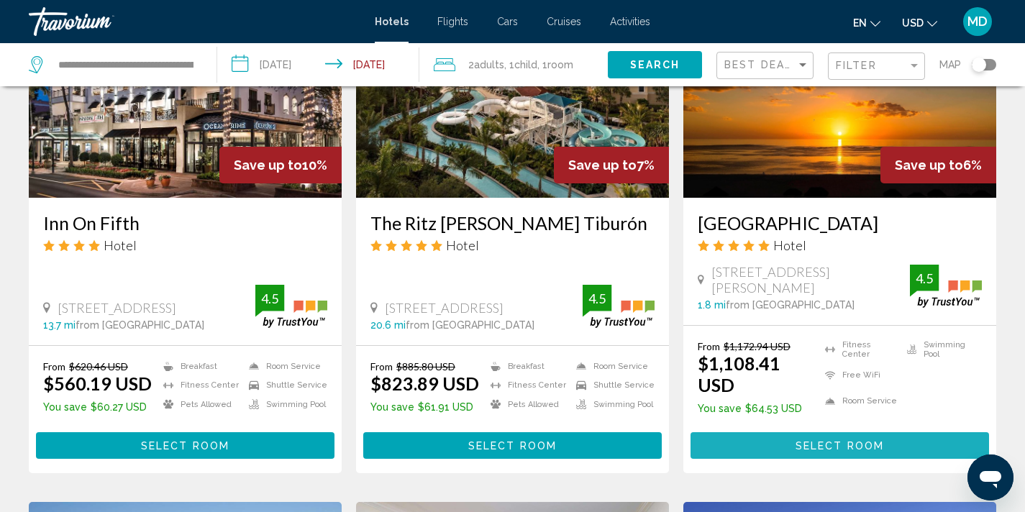
click at [829, 452] on span "Select Room" at bounding box center [839, 446] width 88 height 12
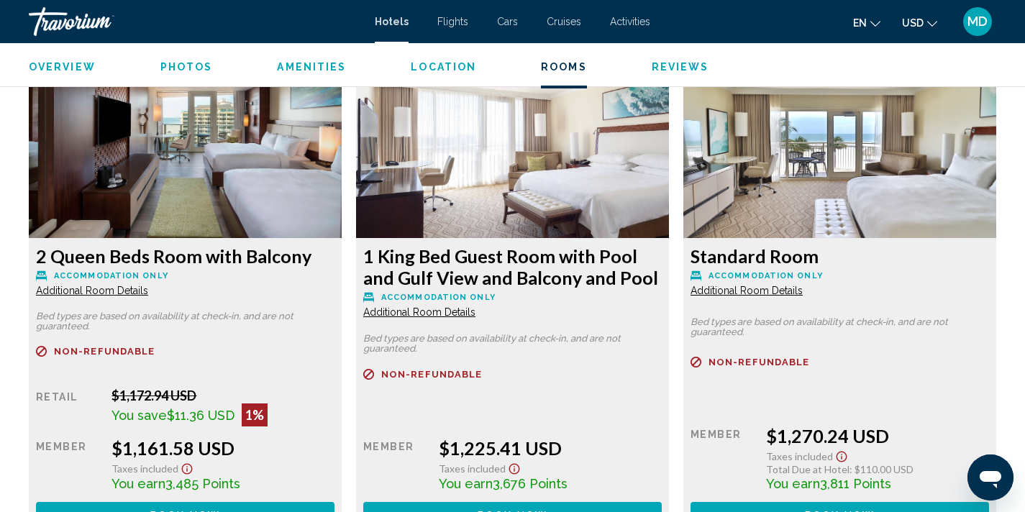
scroll to position [2521, 0]
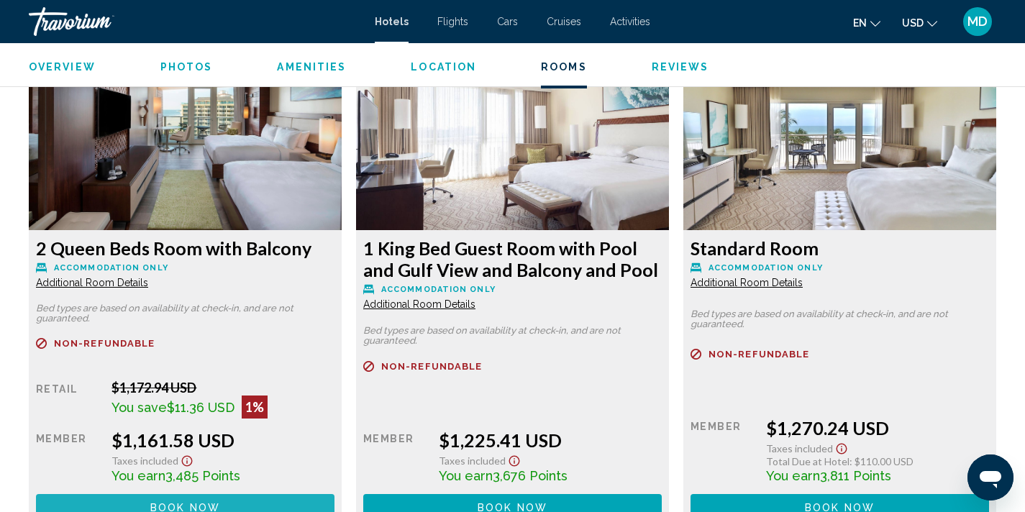
click at [185, 497] on button "Book now No longer available" at bounding box center [185, 507] width 298 height 27
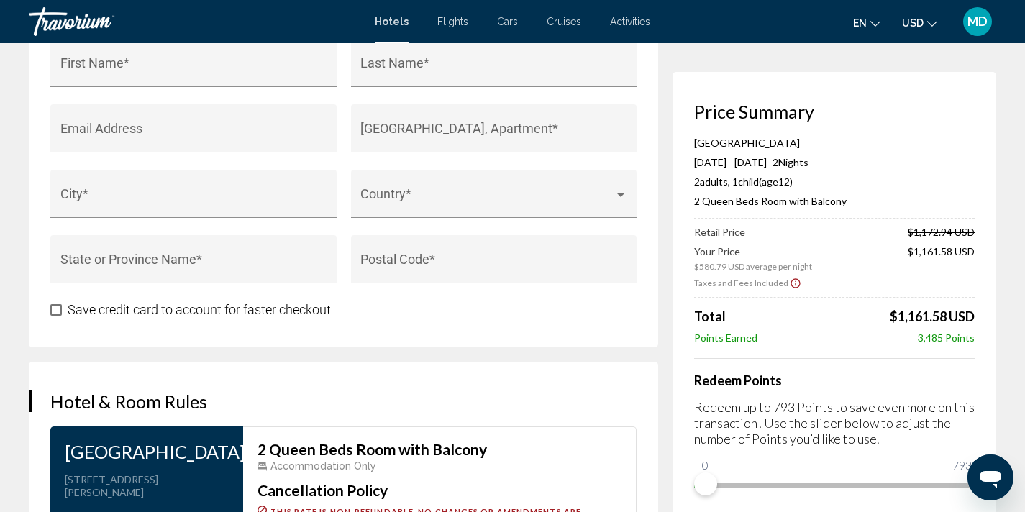
scroll to position [1584, 0]
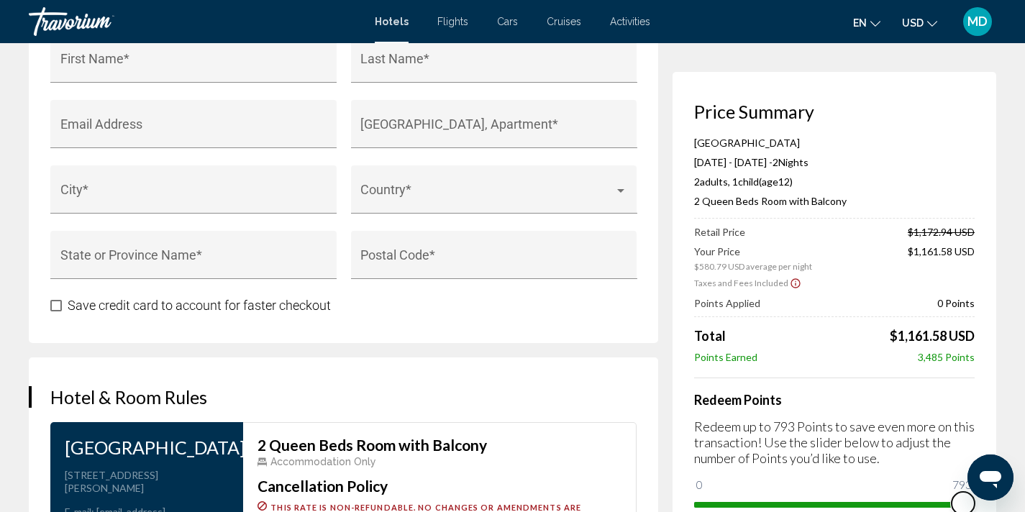
drag, startPoint x: 709, startPoint y: 485, endPoint x: 1035, endPoint y: 510, distance: 326.7
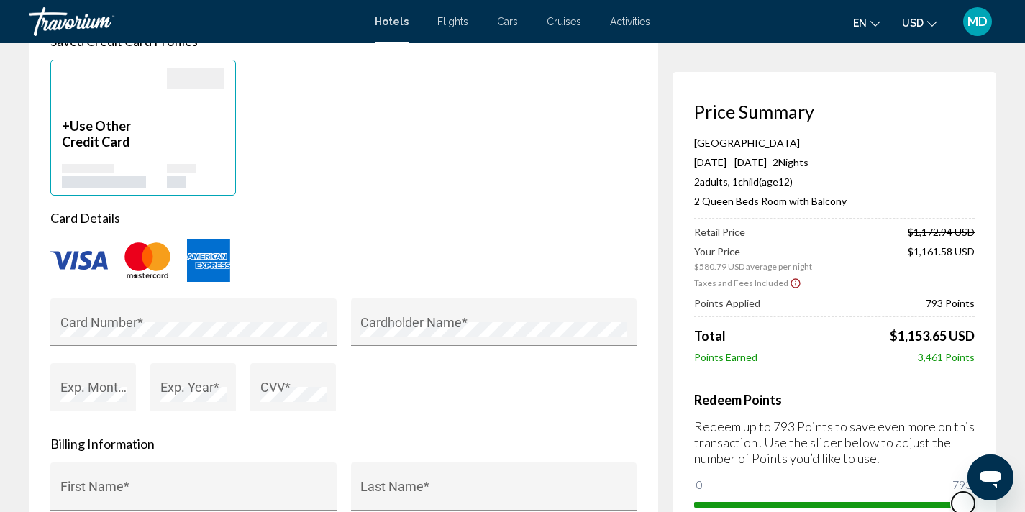
scroll to position [1139, 0]
